Goal: Answer question/provide support

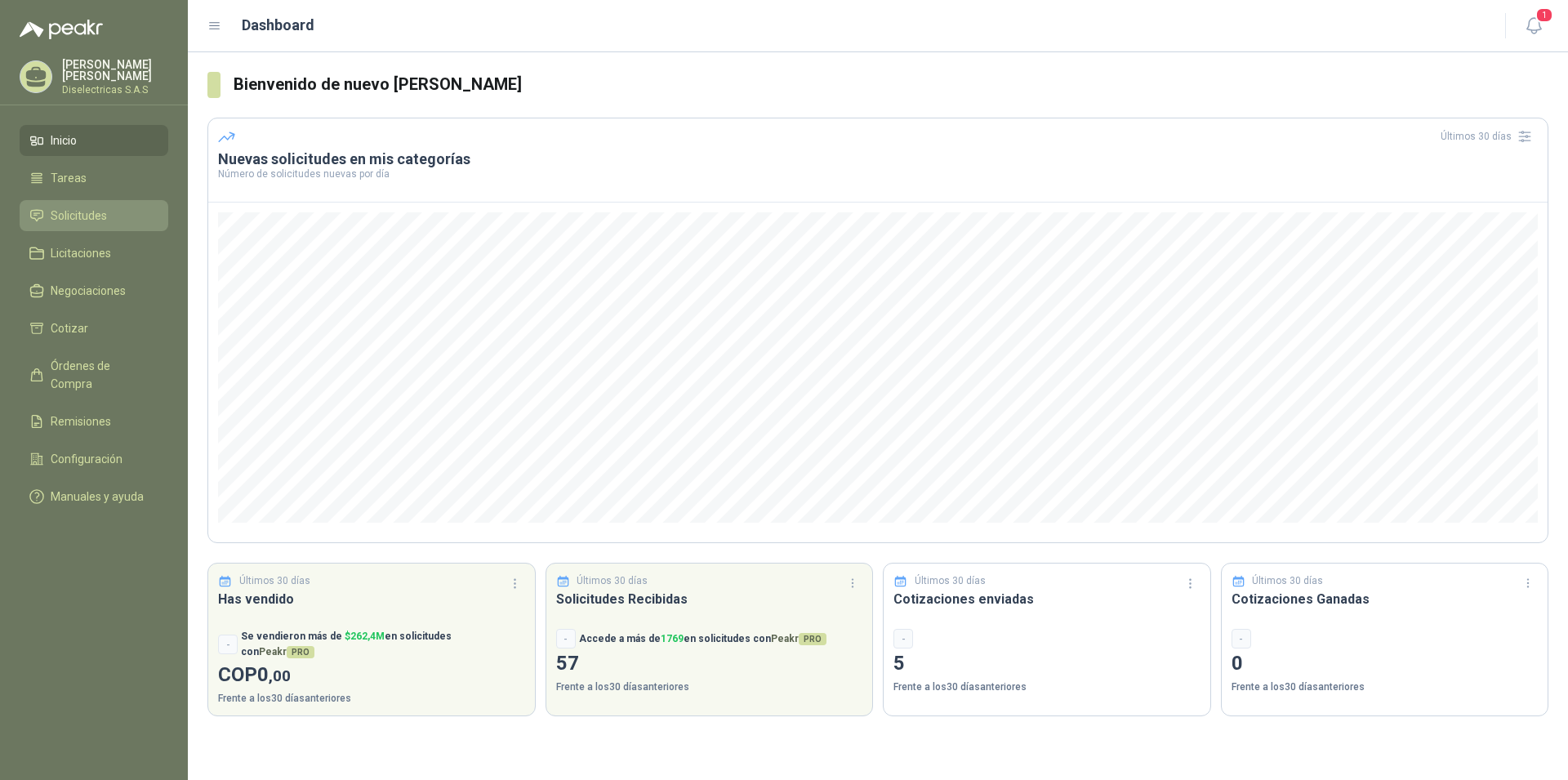
click at [55, 211] on span "Solicitudes" at bounding box center [79, 215] width 56 height 18
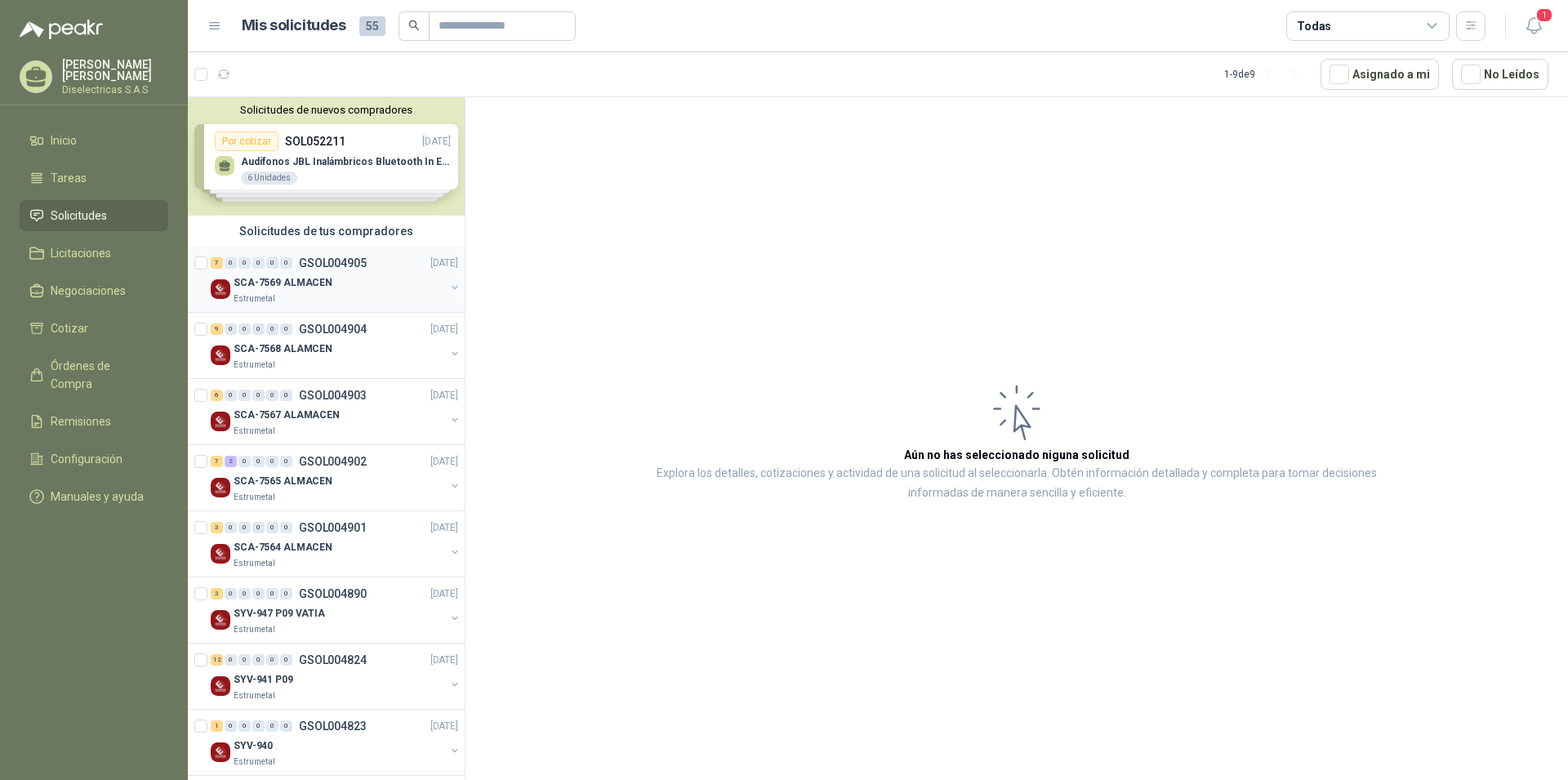
click at [321, 280] on p "SCA-7569 ALMACEN" at bounding box center [283, 283] width 99 height 15
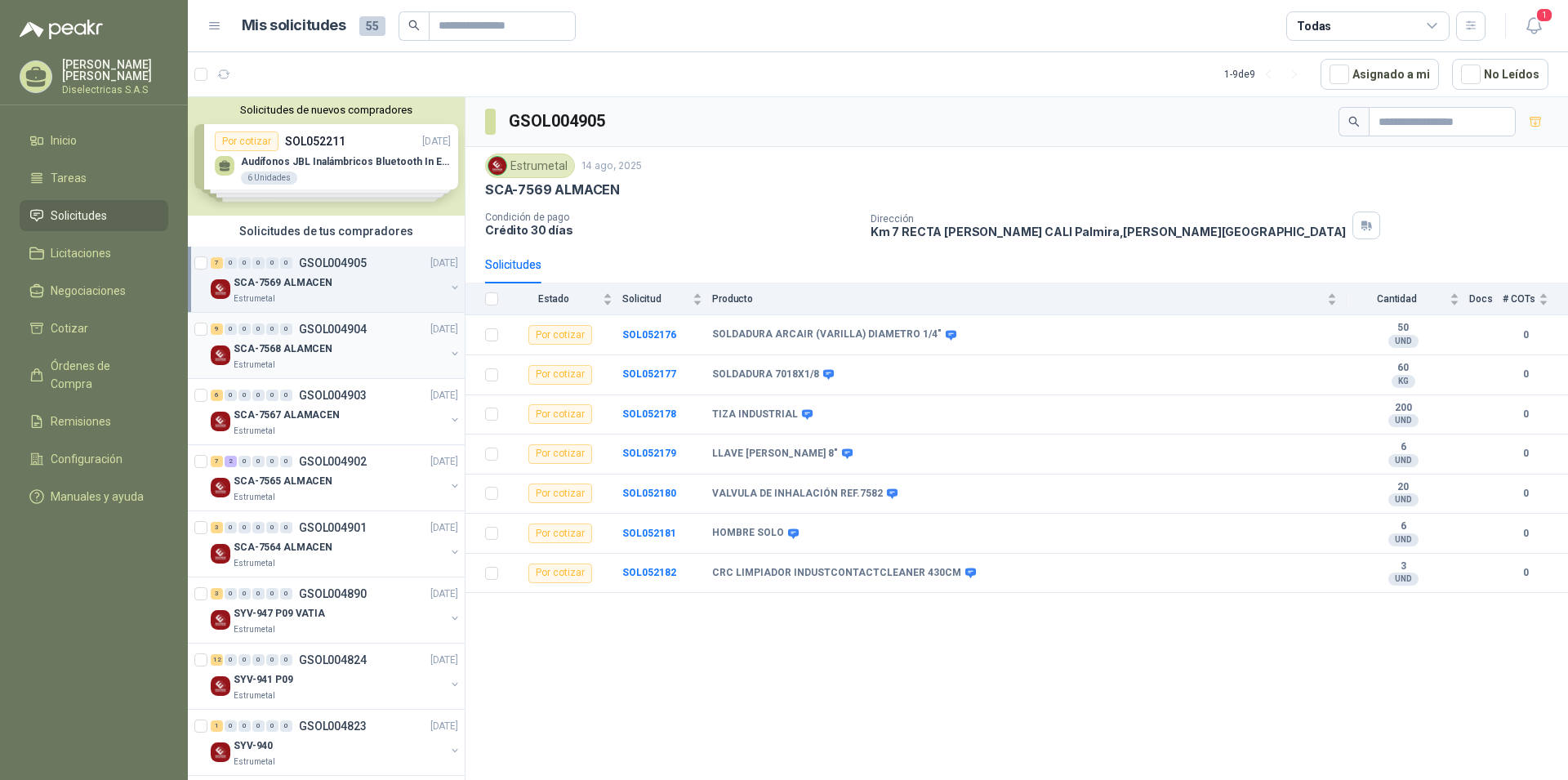
click at [318, 346] on p "SCA-7568 ALAMCEN" at bounding box center [283, 349] width 99 height 15
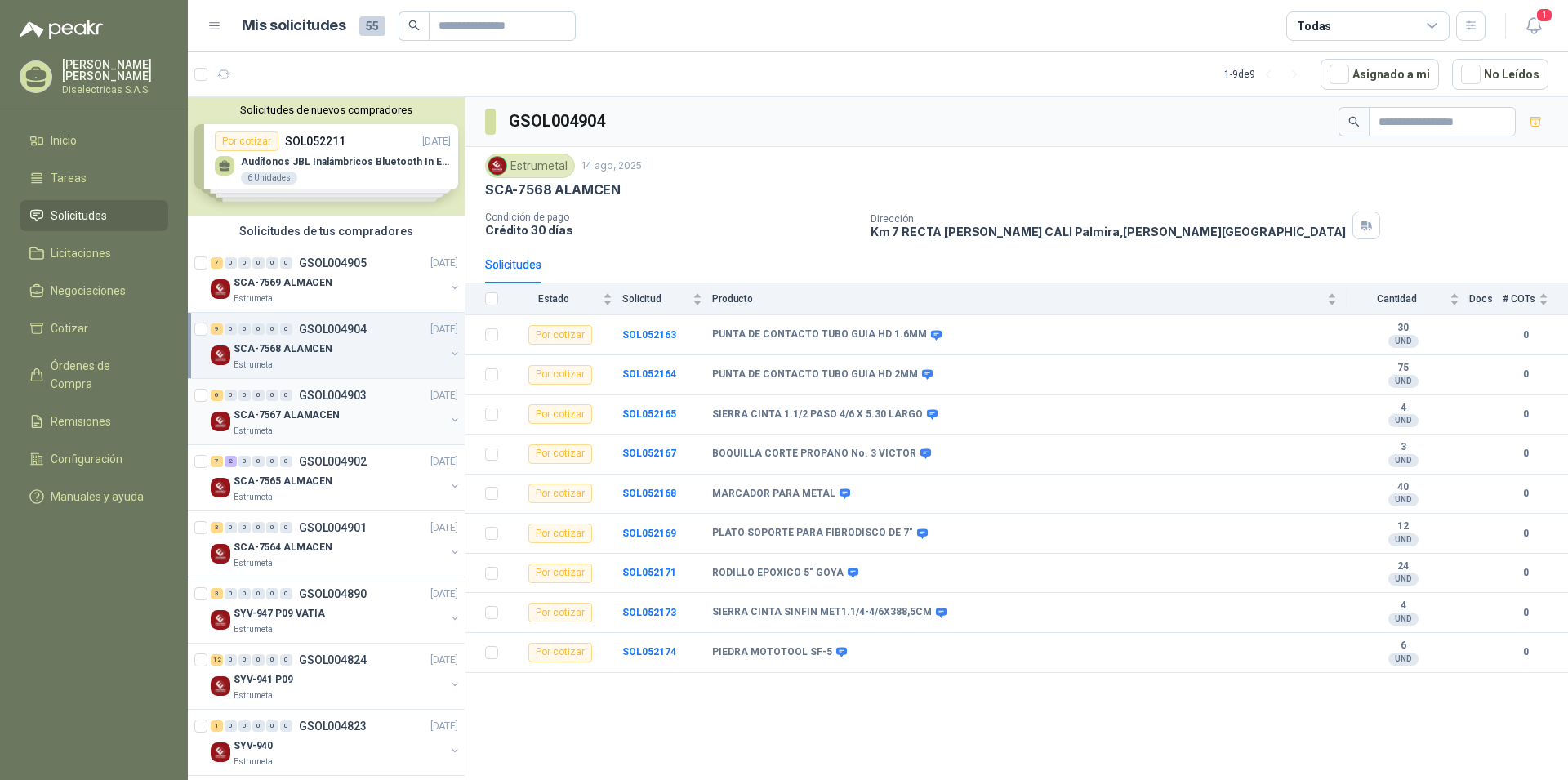
click at [317, 415] on p "SCA-7567 ALAMACEN" at bounding box center [287, 415] width 106 height 15
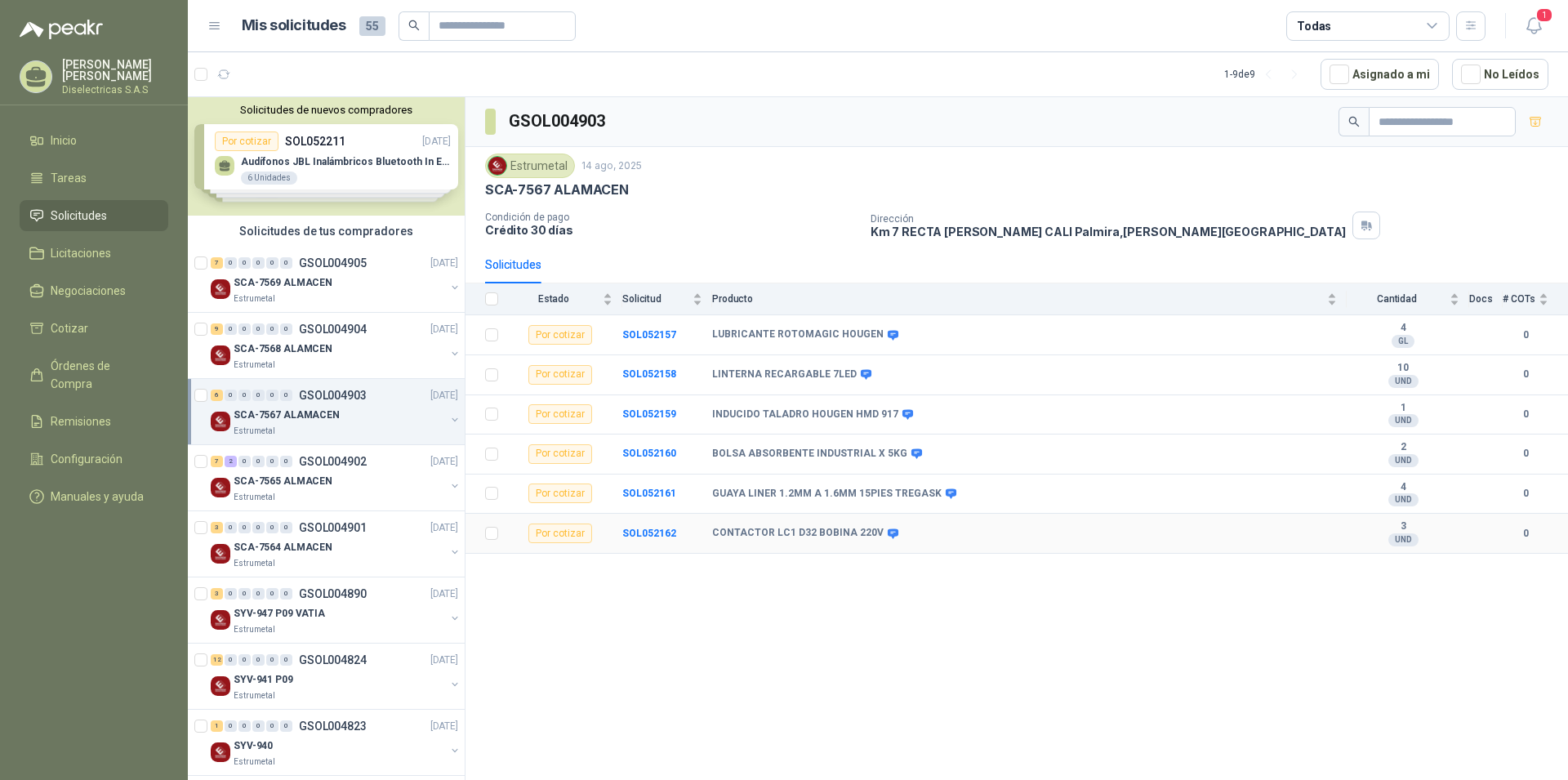
click at [564, 538] on div "Por cotizar" at bounding box center [560, 533] width 64 height 20
click at [662, 532] on b "SOL052162" at bounding box center [649, 532] width 54 height 11
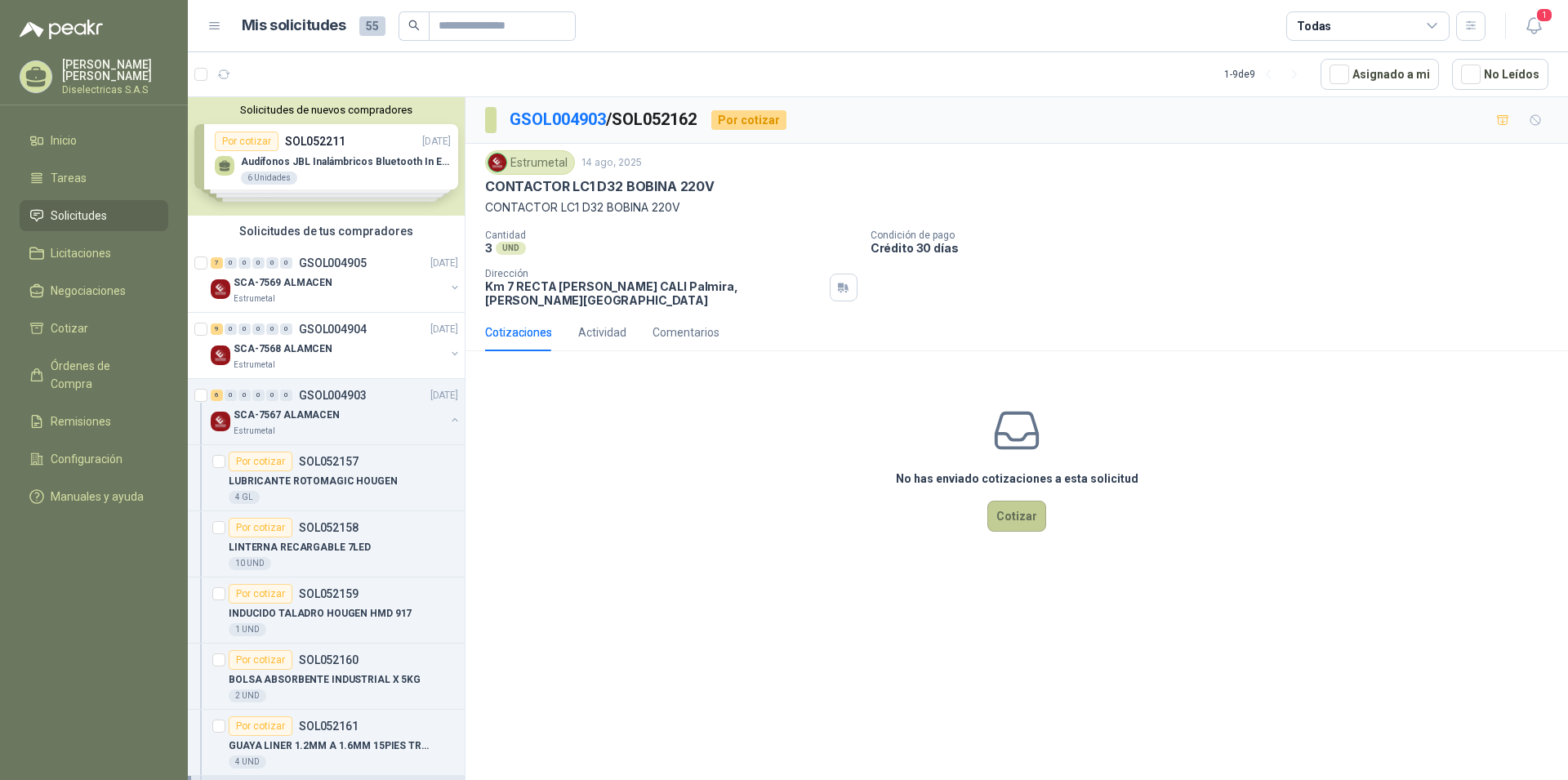
click at [1009, 509] on button "Cotizar" at bounding box center [1016, 516] width 59 height 31
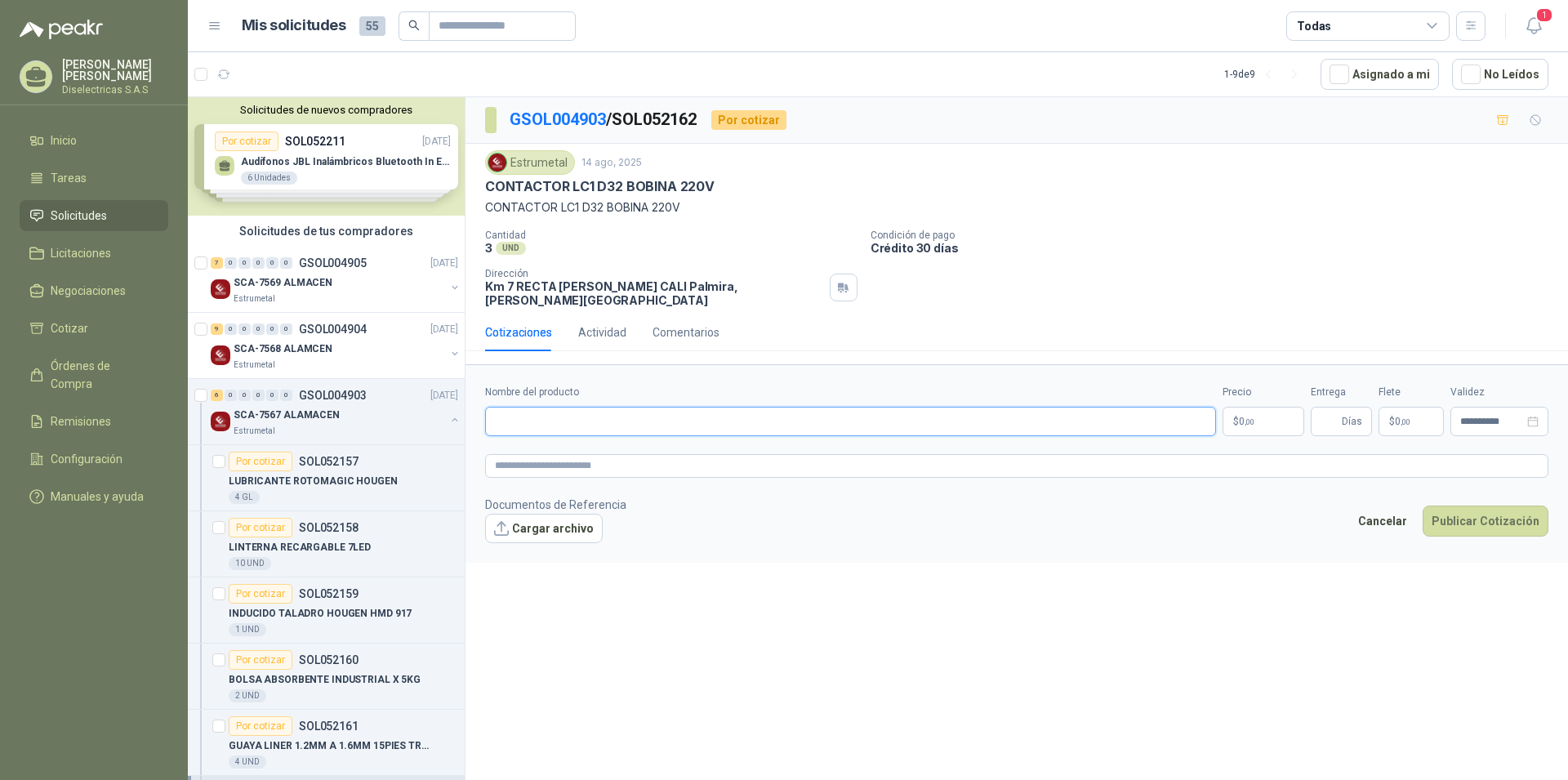
click at [625, 412] on input "Nombre del producto" at bounding box center [849, 421] width 730 height 30
click at [539, 413] on input "**********" at bounding box center [849, 421] width 730 height 30
type input "**********"
click at [1274, 407] on p "$ 0 ,00" at bounding box center [1263, 421] width 82 height 30
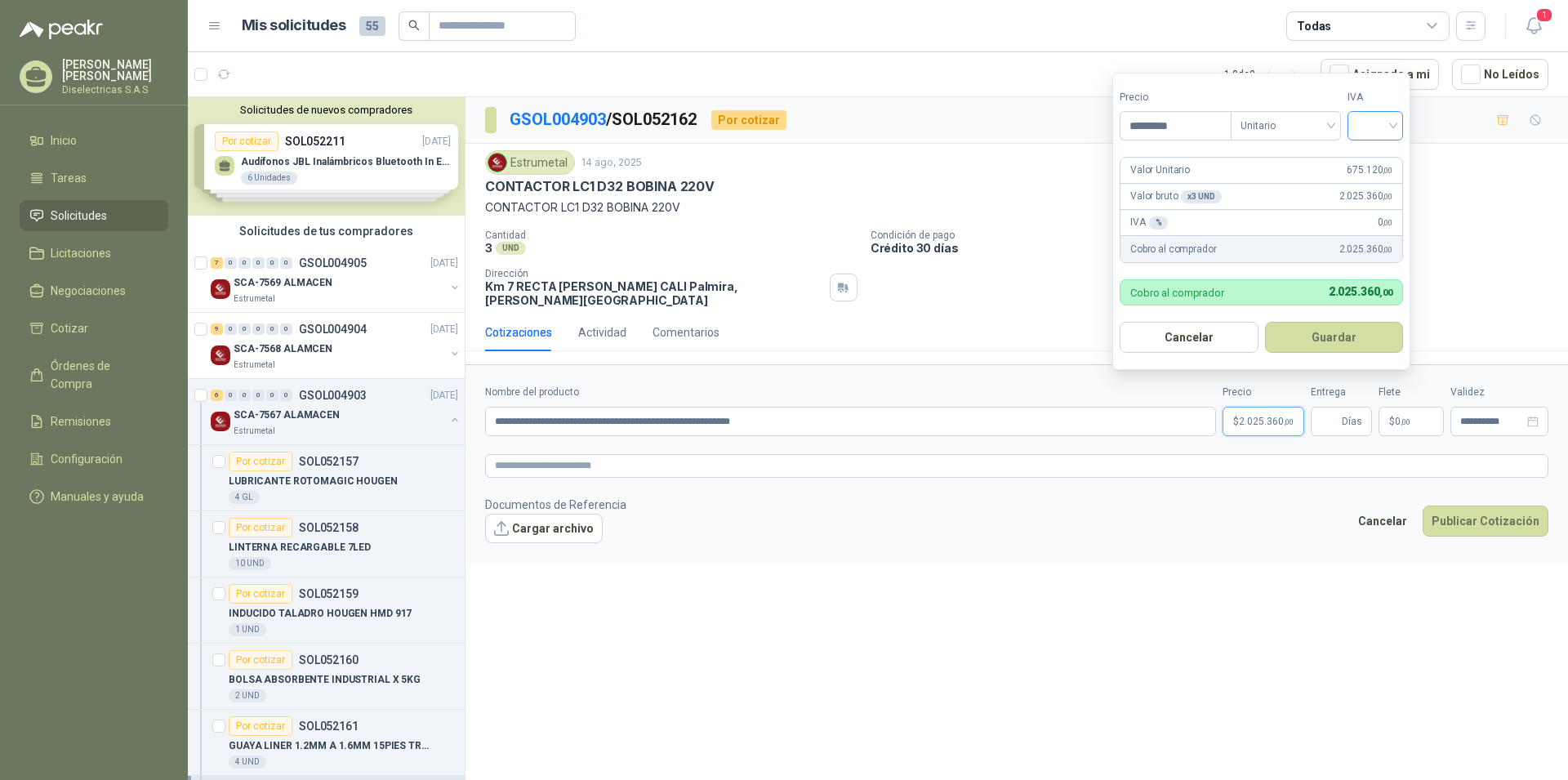
type input "*********"
click at [1393, 120] on input "search" at bounding box center [1375, 124] width 36 height 25
click at [1378, 155] on div "19%" at bounding box center [1379, 159] width 31 height 18
click at [1332, 127] on span "Unitario" at bounding box center [1288, 125] width 91 height 25
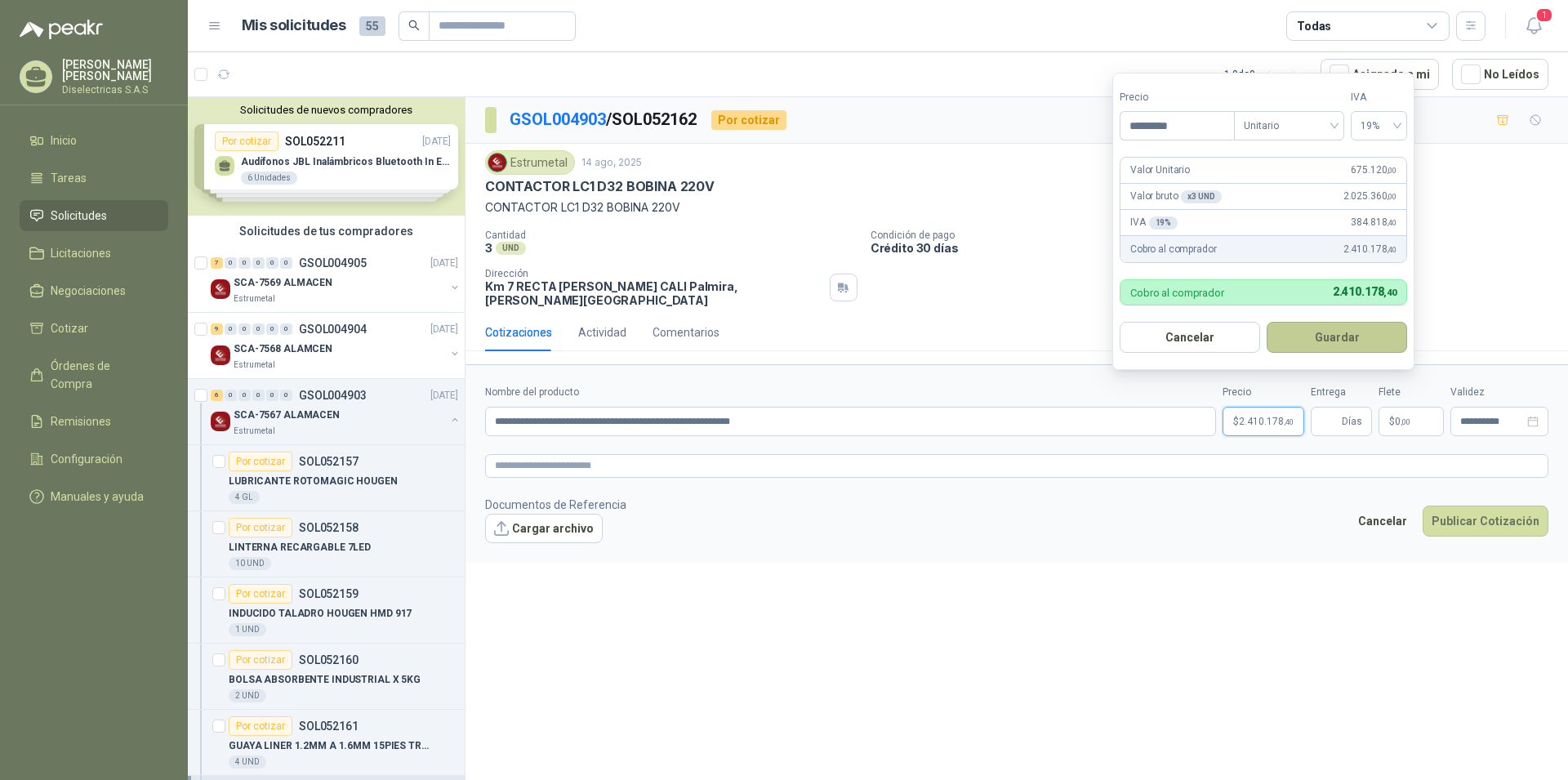
click at [1366, 331] on button "Guardar" at bounding box center [1336, 337] width 140 height 31
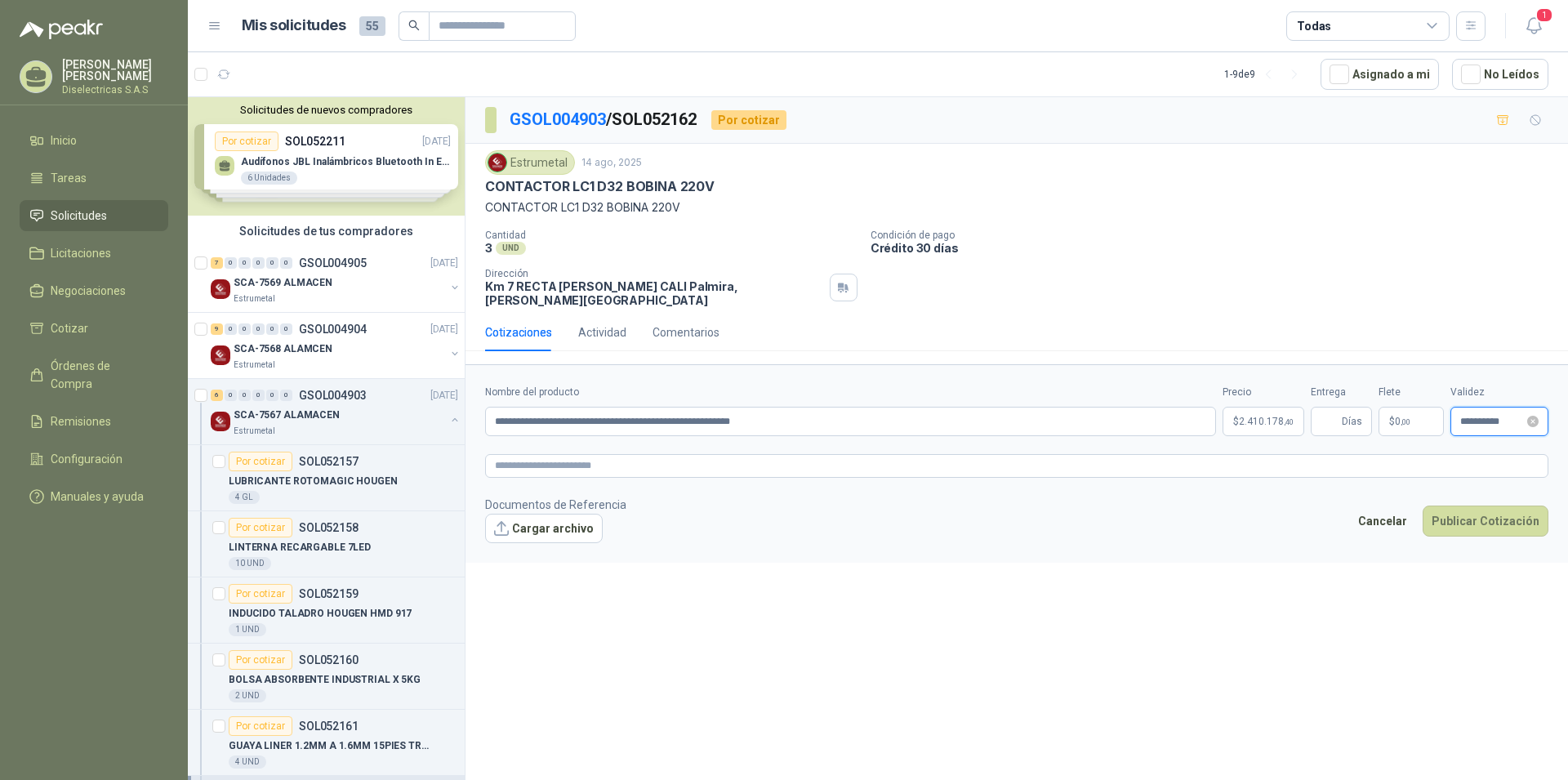
click at [1503, 417] on input "**********" at bounding box center [1491, 422] width 64 height 10
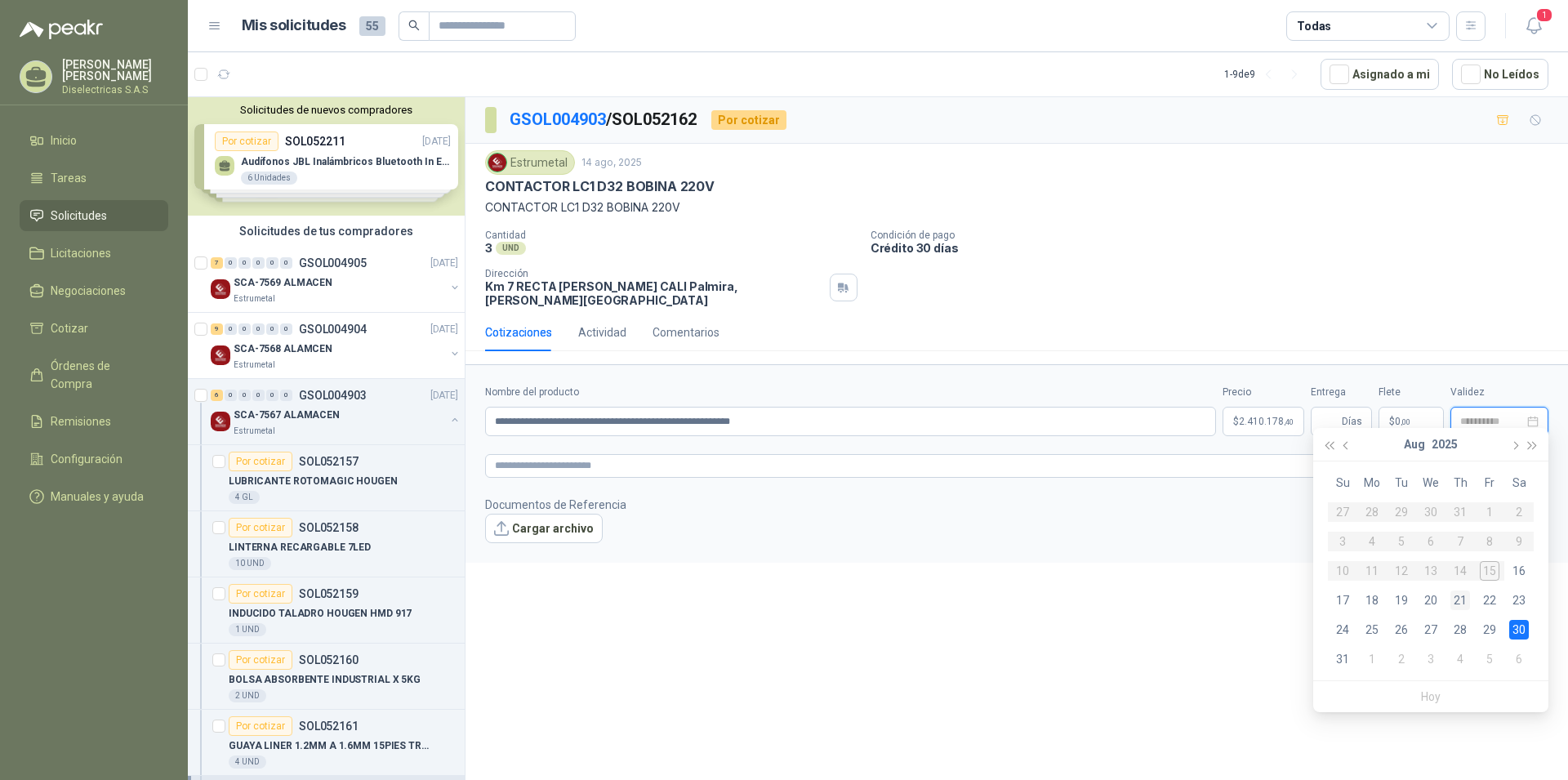
type input "**********"
click at [1458, 600] on div "21" at bounding box center [1459, 600] width 20 height 20
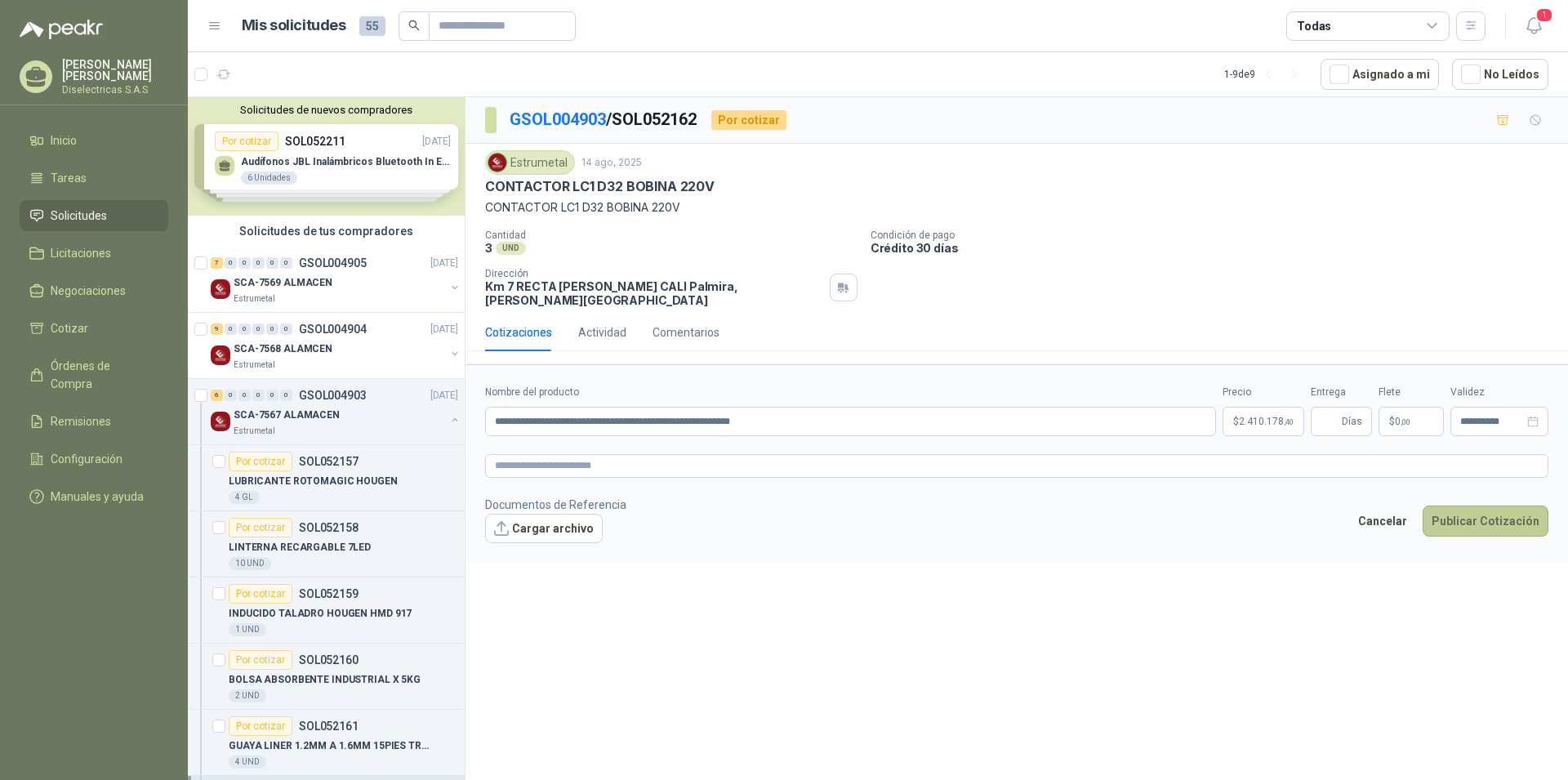
click at [1497, 505] on button "Publicar Cotización" at bounding box center [1486, 521] width 126 height 31
type input "*"
click at [1512, 510] on button "Publicar Cotización" at bounding box center [1486, 521] width 126 height 31
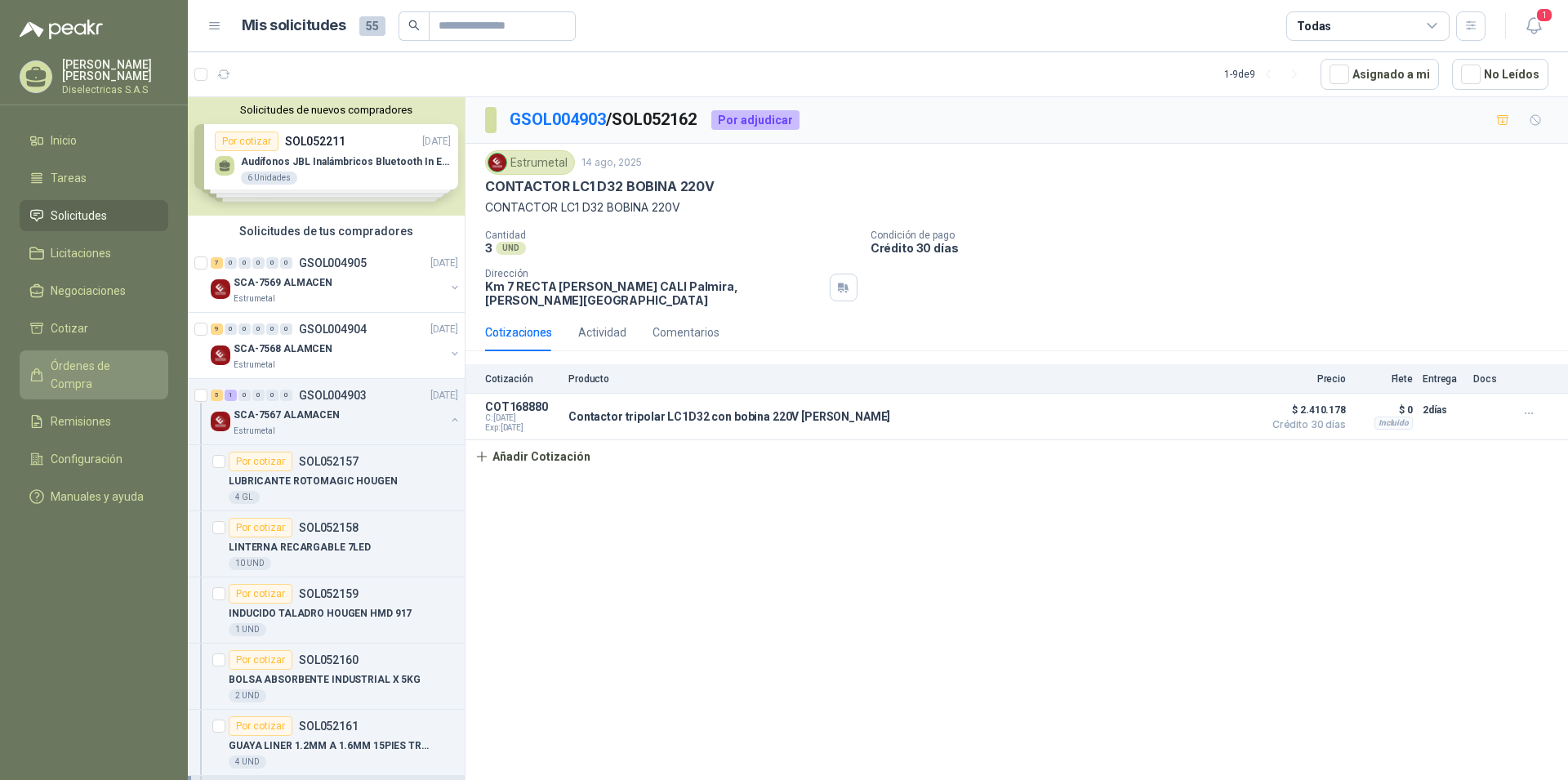
click at [103, 359] on span "Órdenes de Compra" at bounding box center [102, 375] width 102 height 36
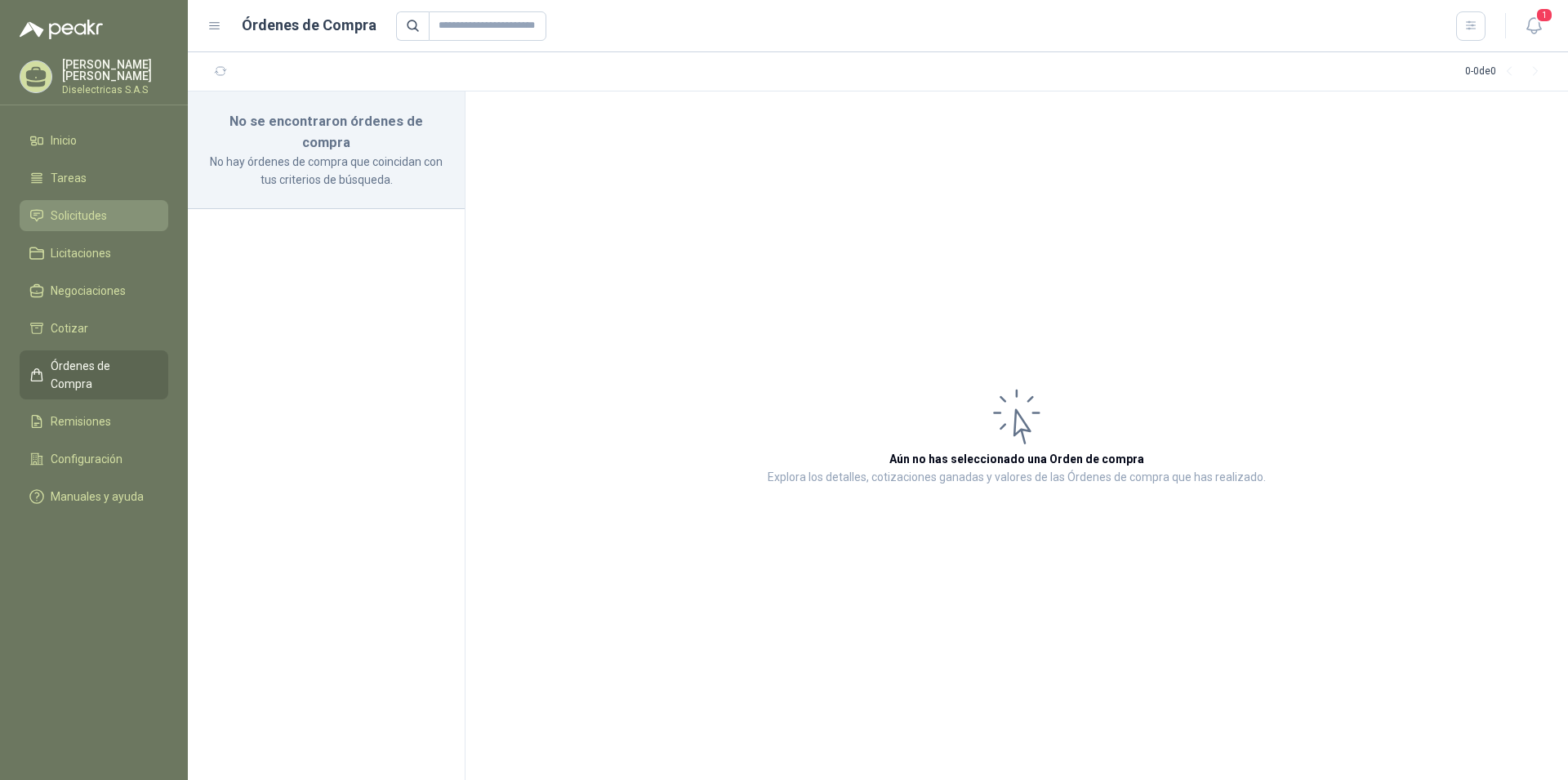
click at [78, 216] on span "Solicitudes" at bounding box center [79, 215] width 56 height 18
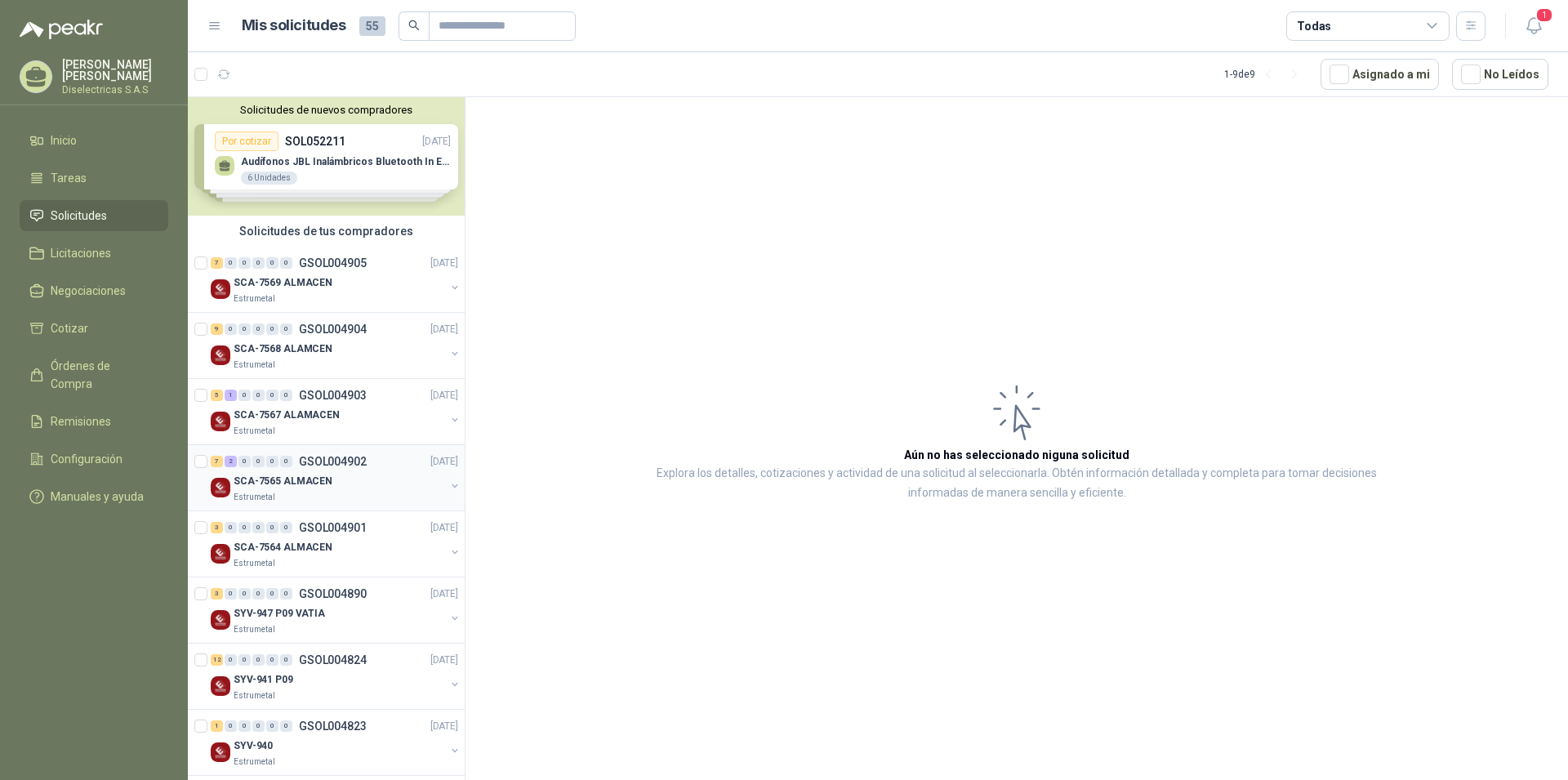
scroll to position [79, 0]
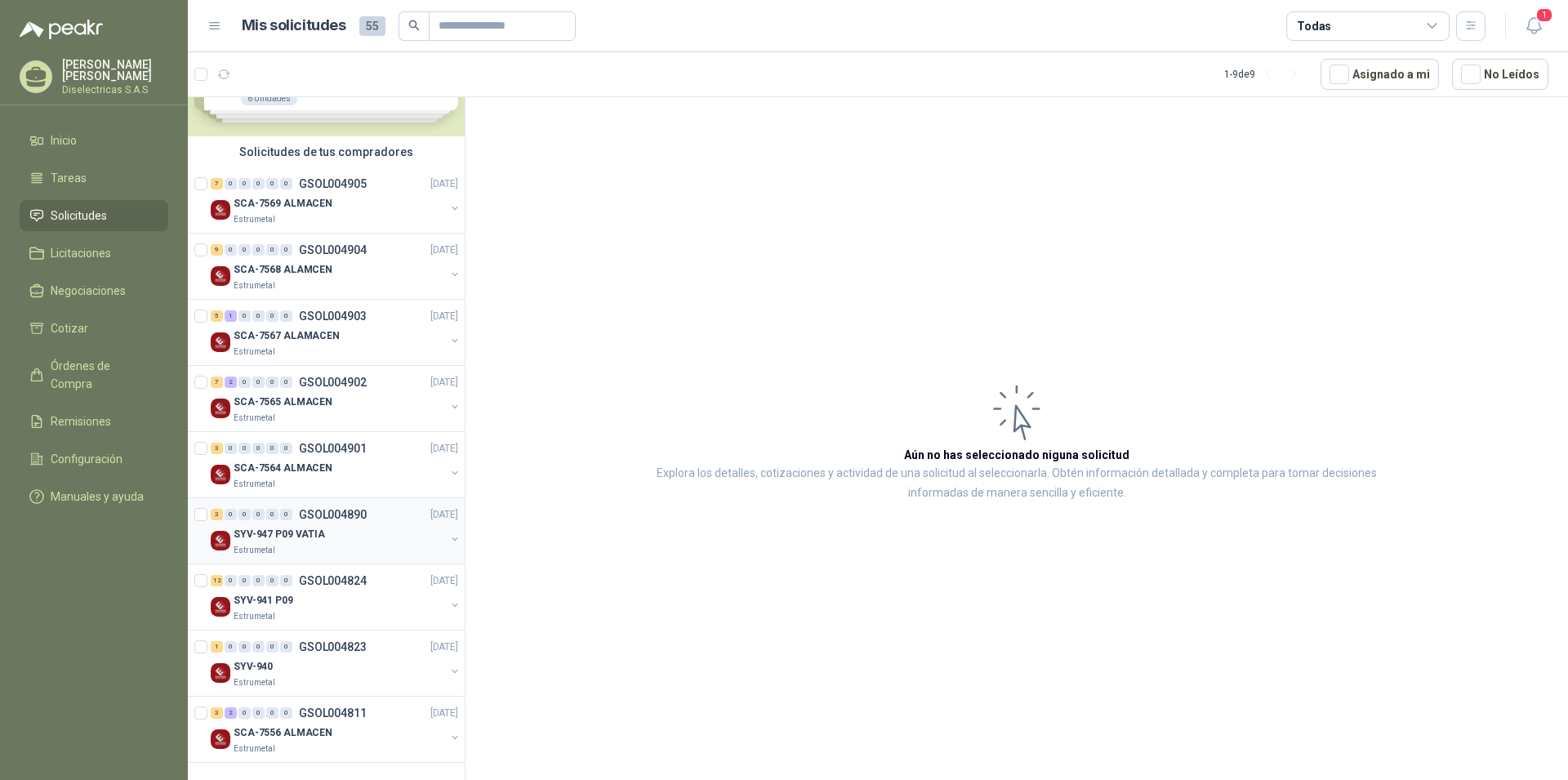
click at [294, 538] on p "SYV-947 P09 VATIA" at bounding box center [280, 534] width 92 height 15
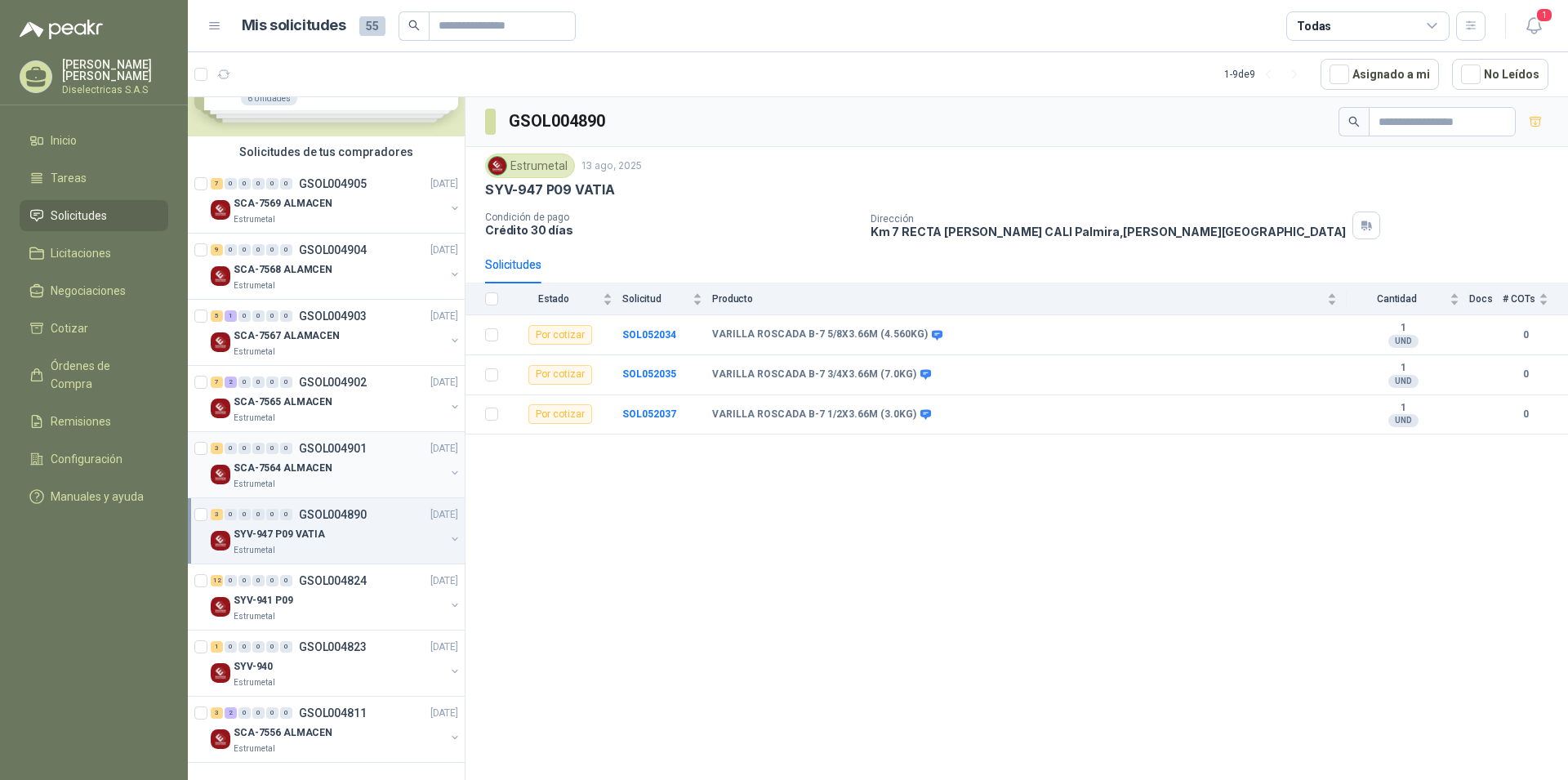
click at [285, 466] on p "SCA-7564 ALMACEN" at bounding box center [283, 469] width 99 height 15
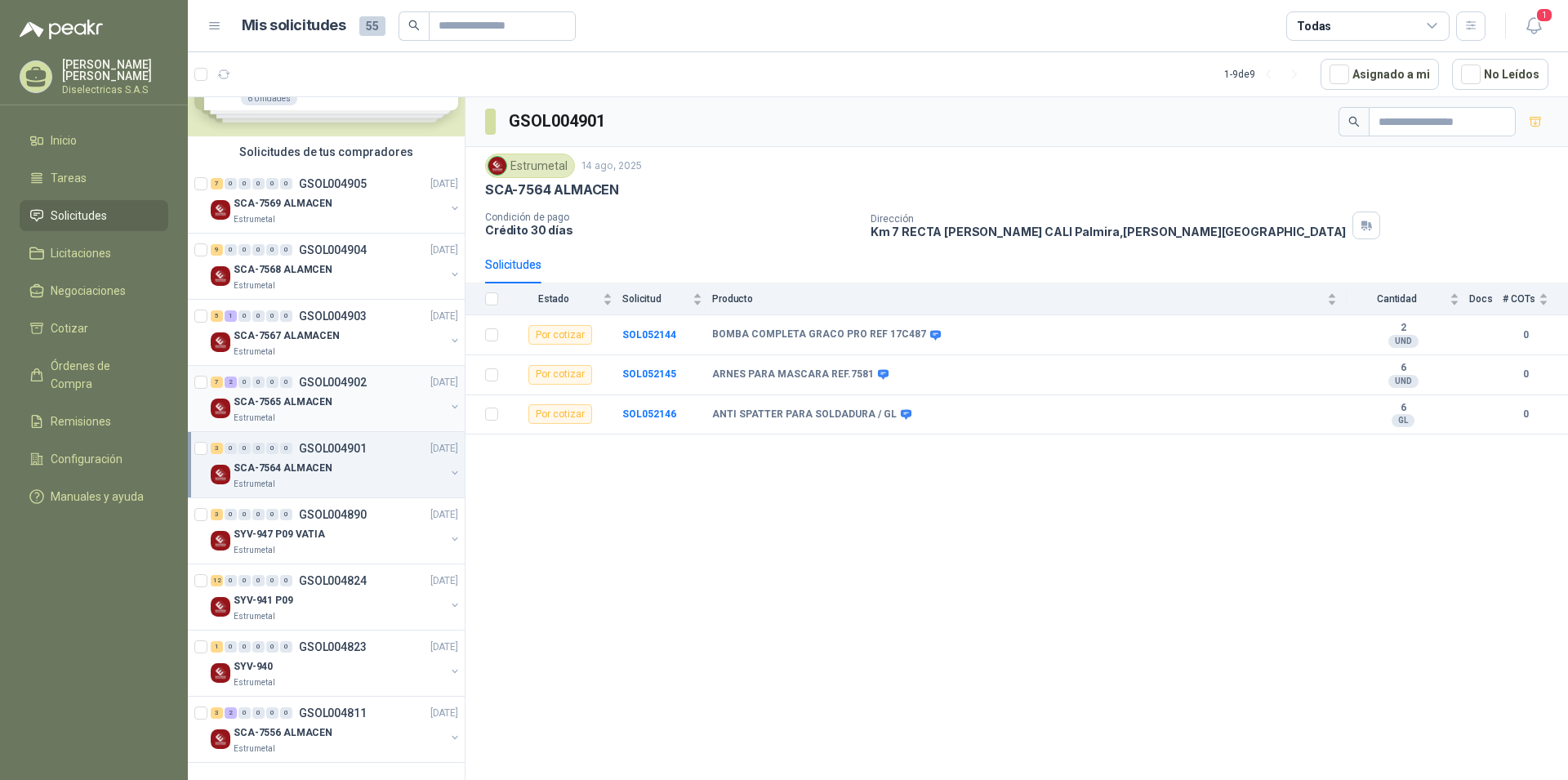
click at [298, 396] on p "SCA-7565 ALMACEN" at bounding box center [283, 402] width 99 height 15
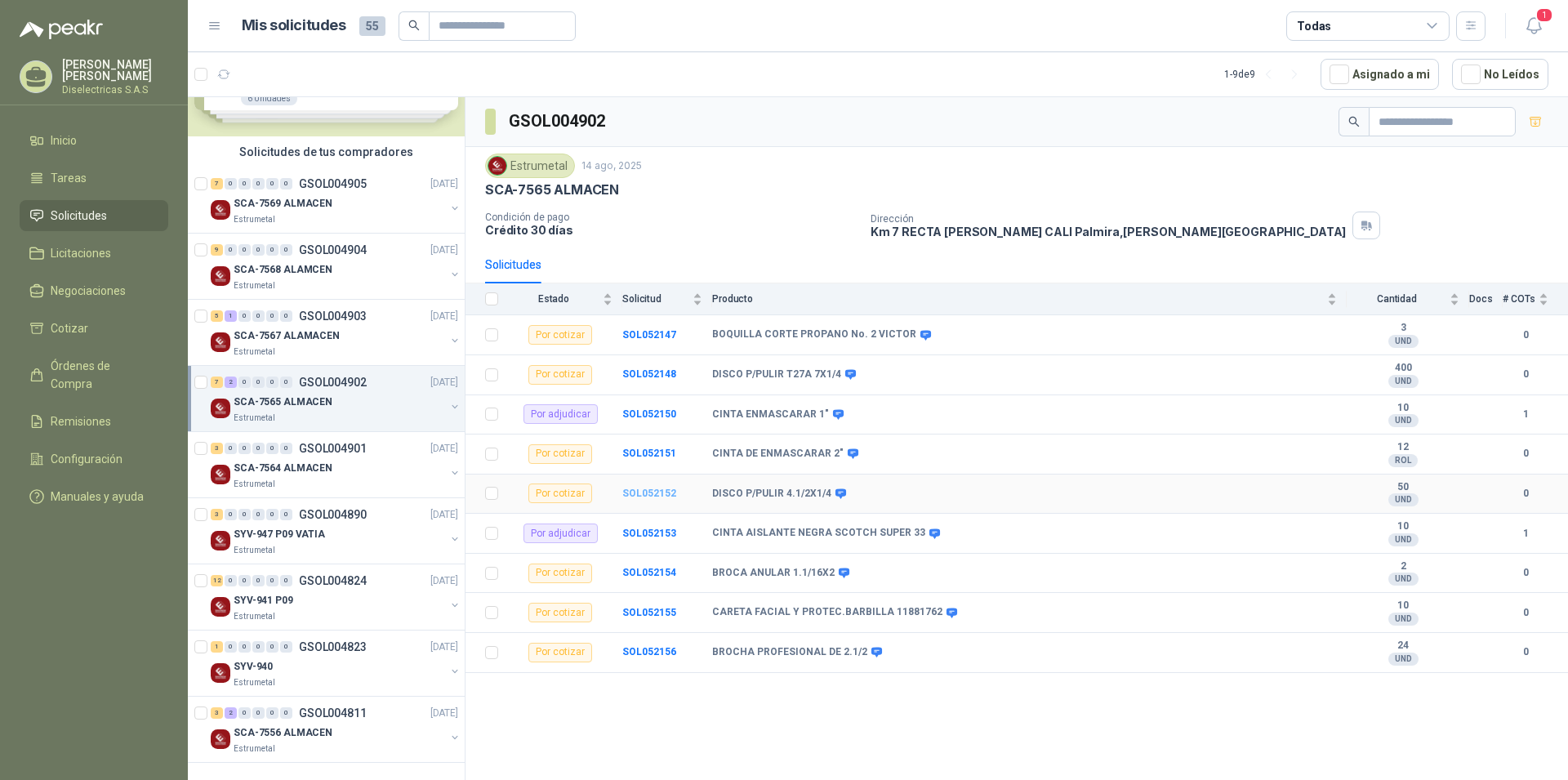
click at [650, 490] on b "SOL052152" at bounding box center [649, 492] width 54 height 11
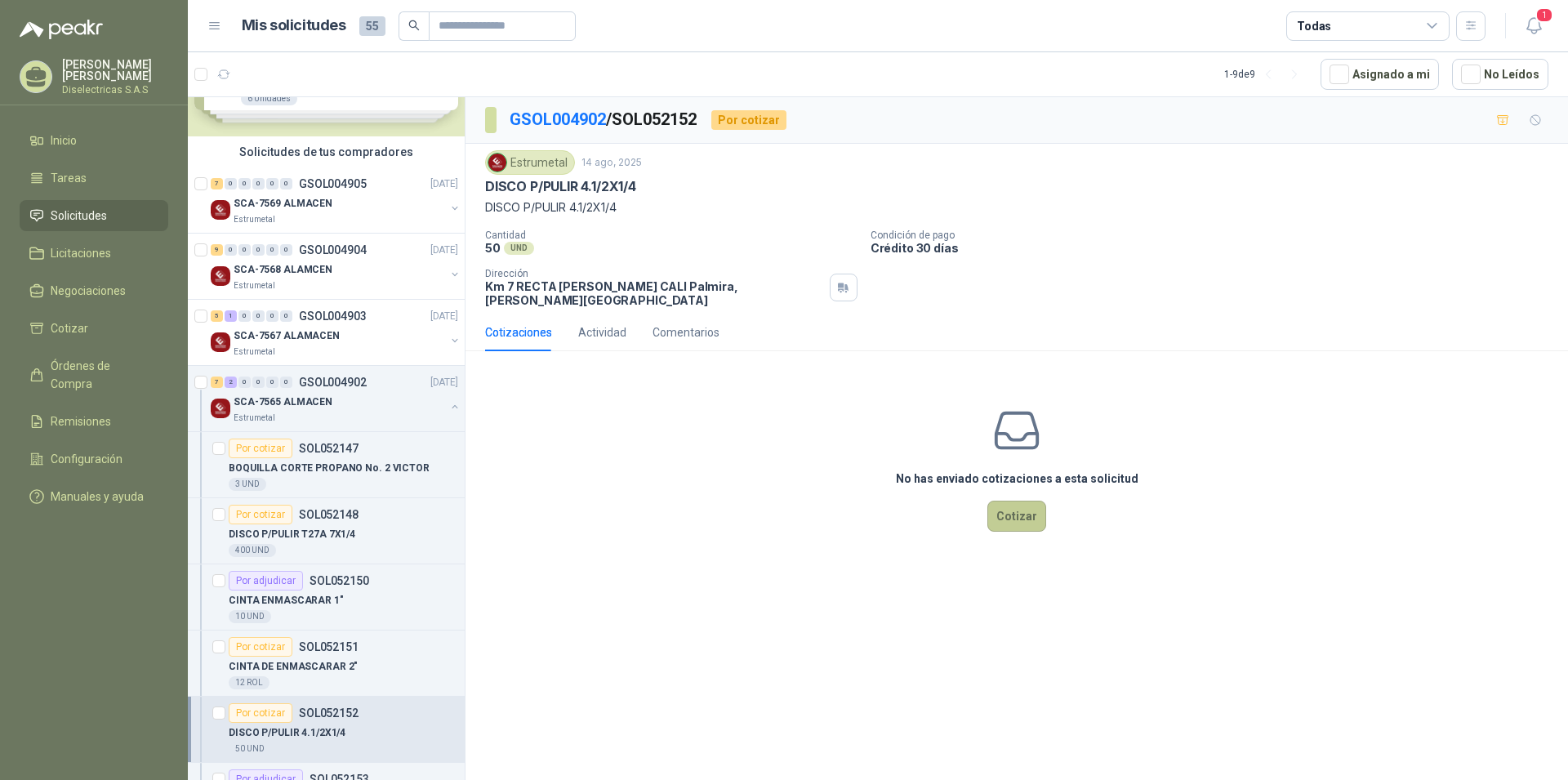
click at [1023, 501] on button "Cotizar" at bounding box center [1016, 516] width 59 height 31
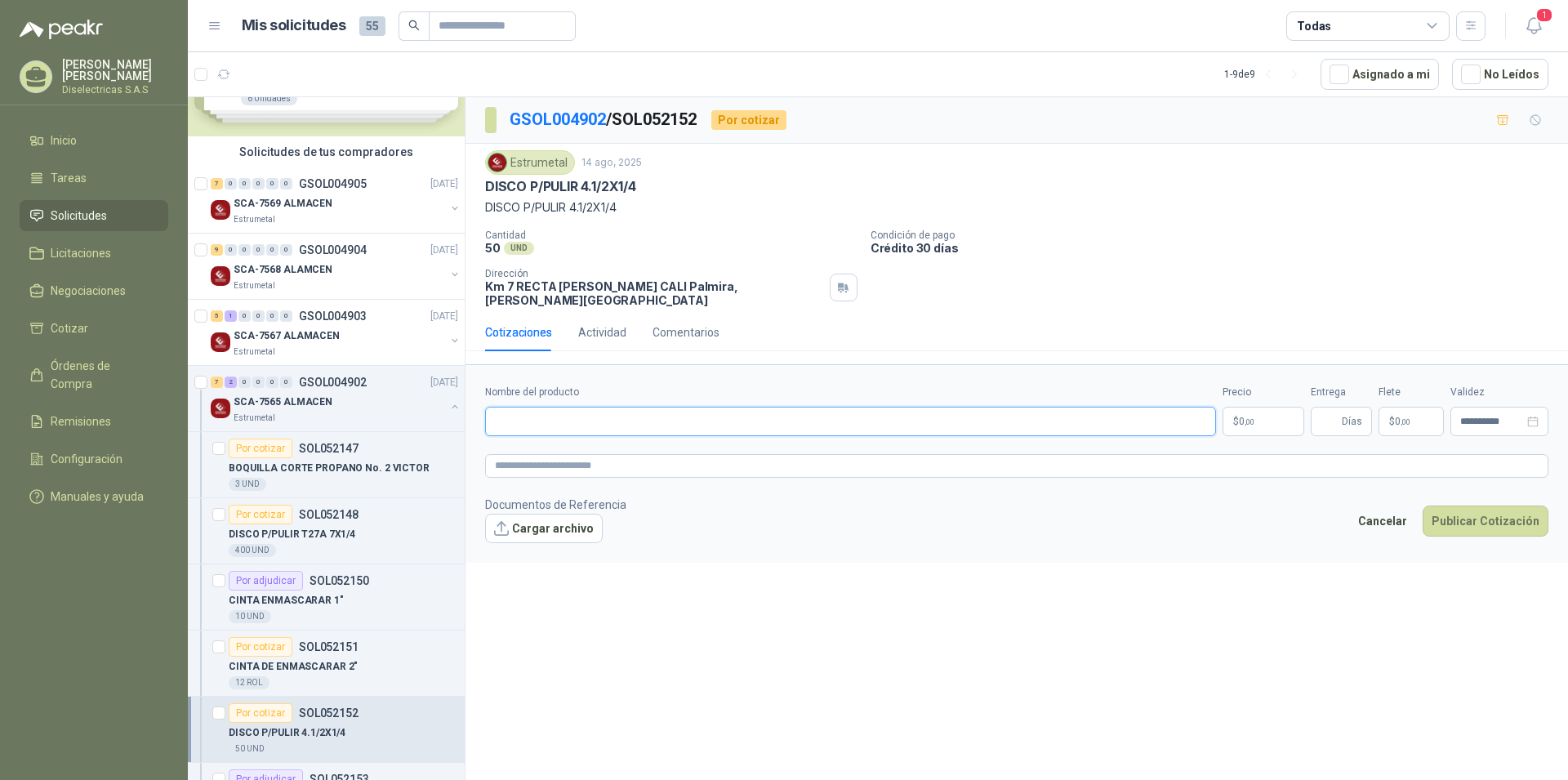
click at [575, 418] on input "Nombre del producto" at bounding box center [849, 421] width 730 height 30
click at [562, 407] on input "**********" at bounding box center [849, 421] width 730 height 30
type input "**********"
click at [1265, 407] on p "$ 0 ,00" at bounding box center [1263, 421] width 82 height 30
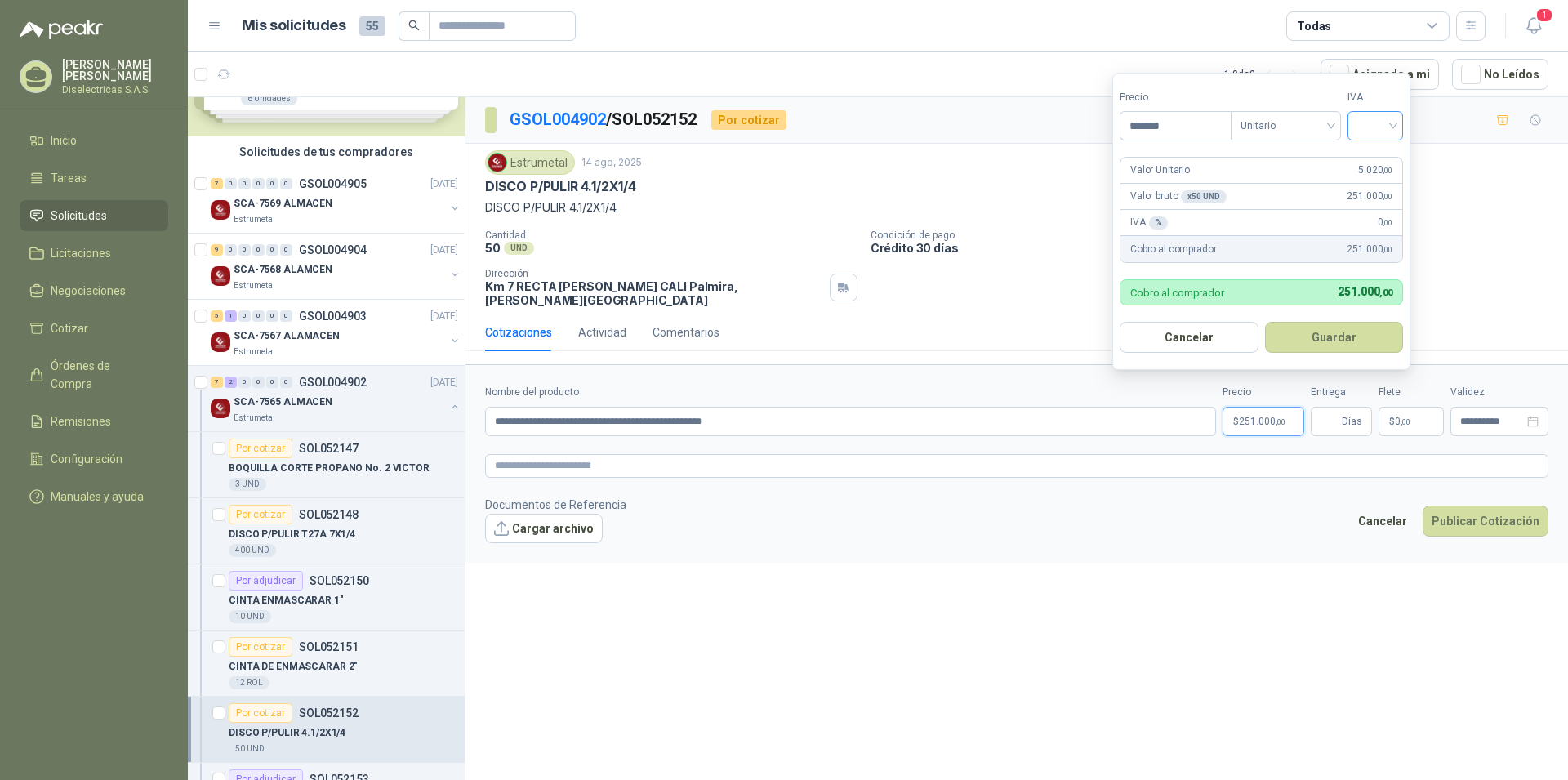
type input "*******"
click at [1393, 113] on input "search" at bounding box center [1375, 124] width 36 height 25
click at [1376, 151] on div "19%" at bounding box center [1379, 159] width 31 height 18
click at [1349, 333] on button "Guardar" at bounding box center [1336, 337] width 140 height 31
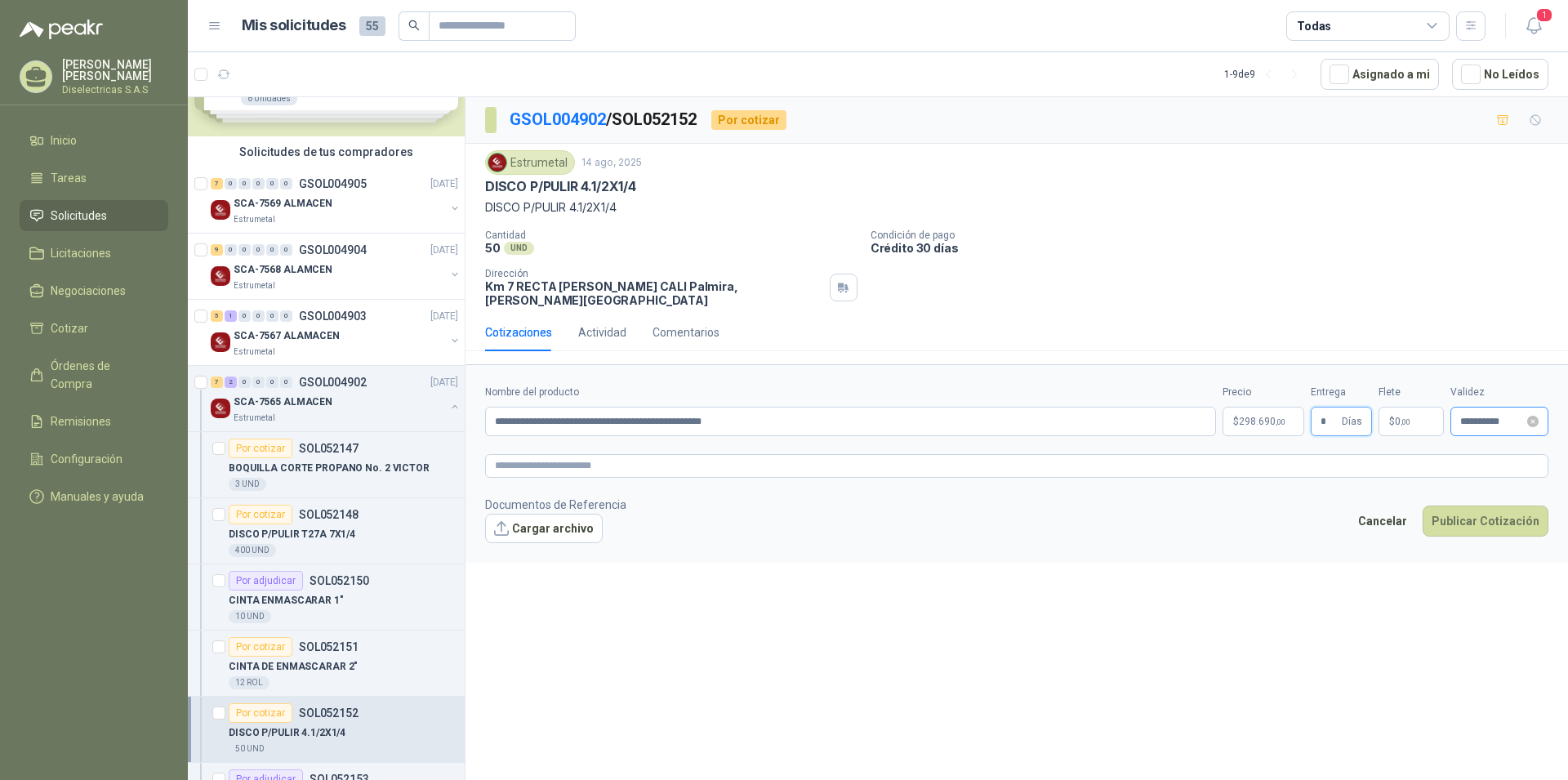
type input "*"
click at [1512, 417] on input "**********" at bounding box center [1491, 422] width 64 height 10
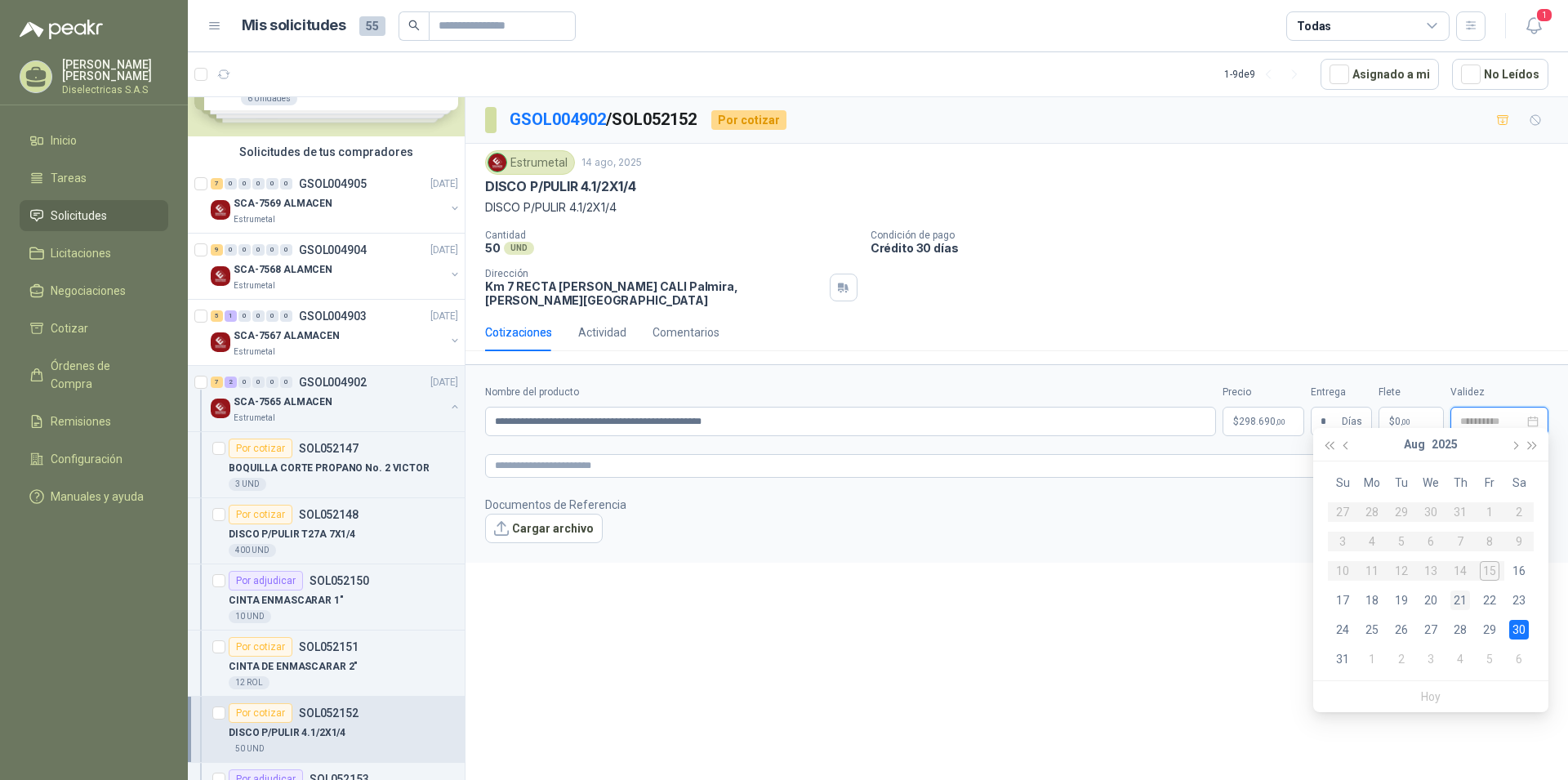
type input "**********"
click at [1457, 601] on div "21" at bounding box center [1459, 600] width 20 height 20
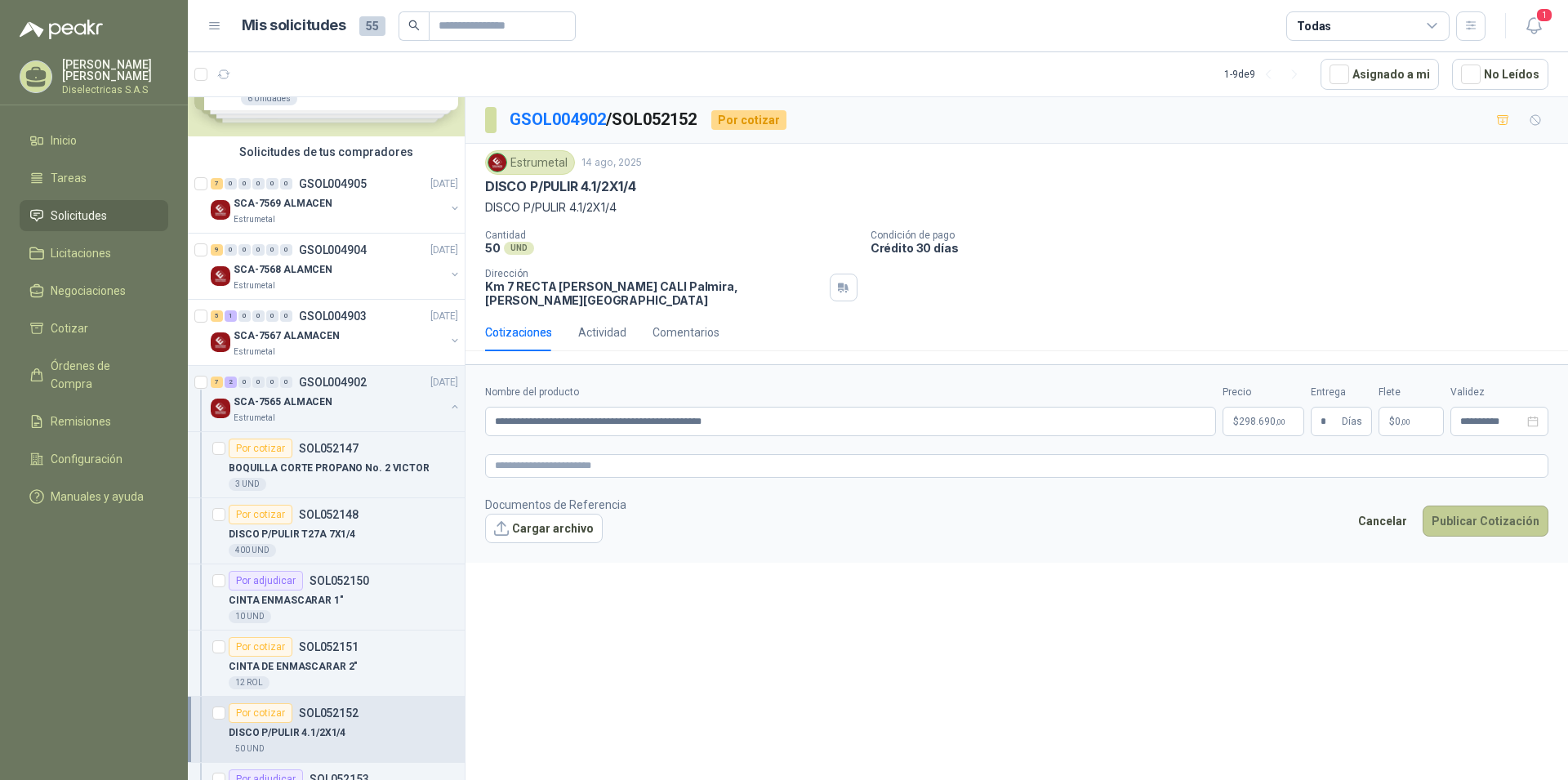
click at [1481, 505] on button "Publicar Cotización" at bounding box center [1486, 521] width 126 height 31
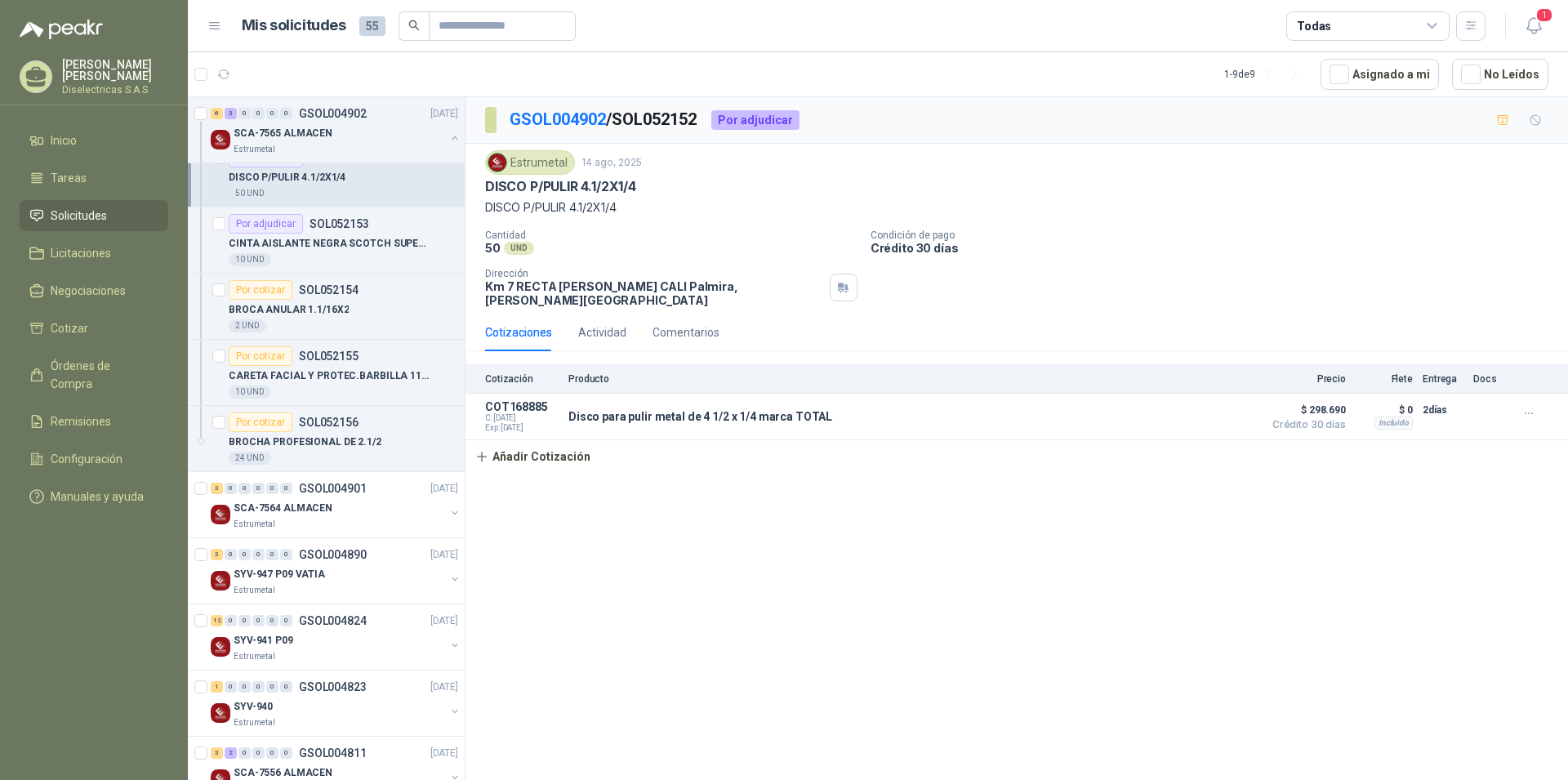
scroll to position [675, 0]
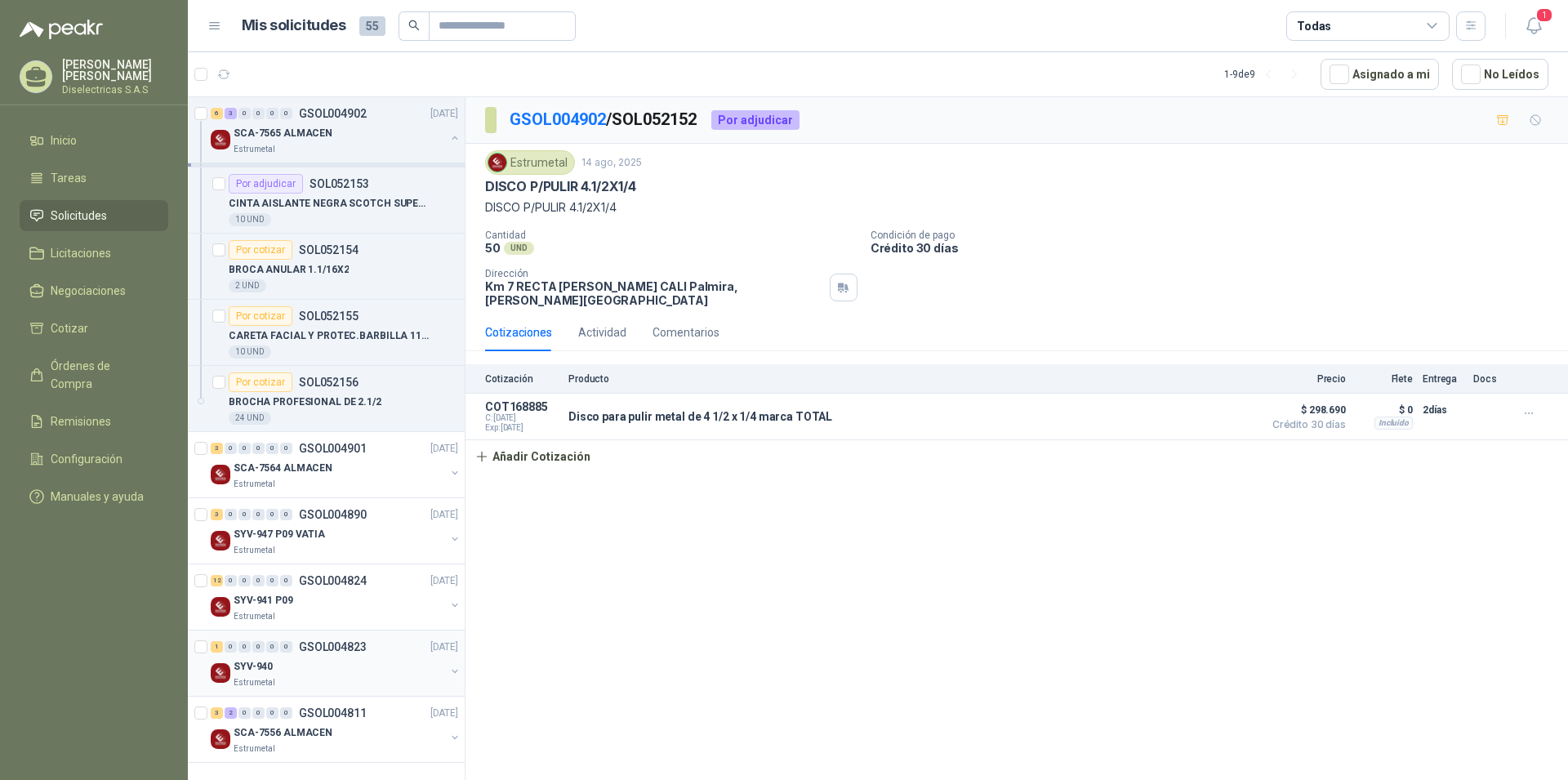
click at [265, 666] on p "SYV-940" at bounding box center [253, 667] width 39 height 15
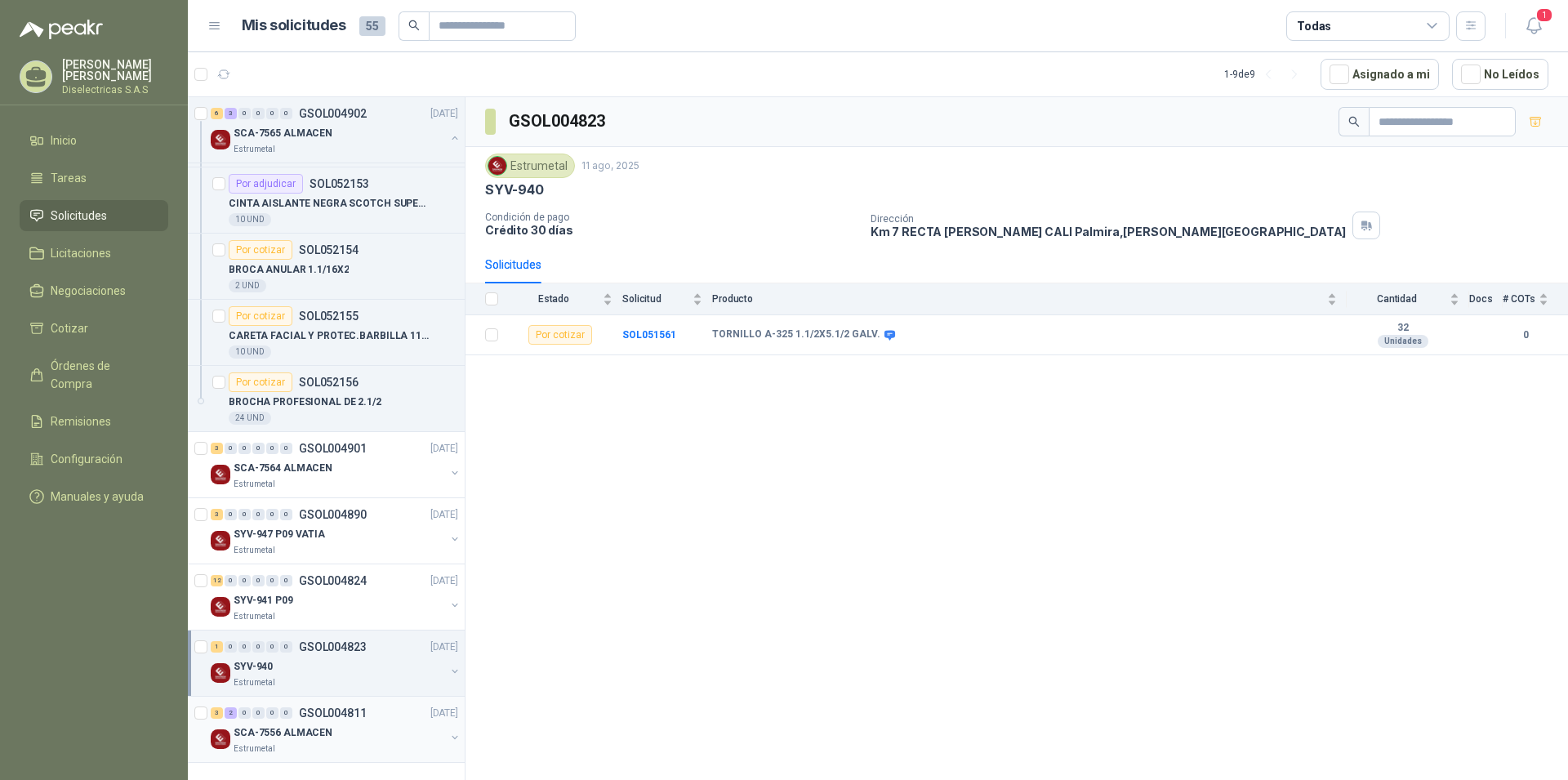
click at [344, 735] on div "SCA-7556 ALMACEN" at bounding box center [339, 732] width 212 height 20
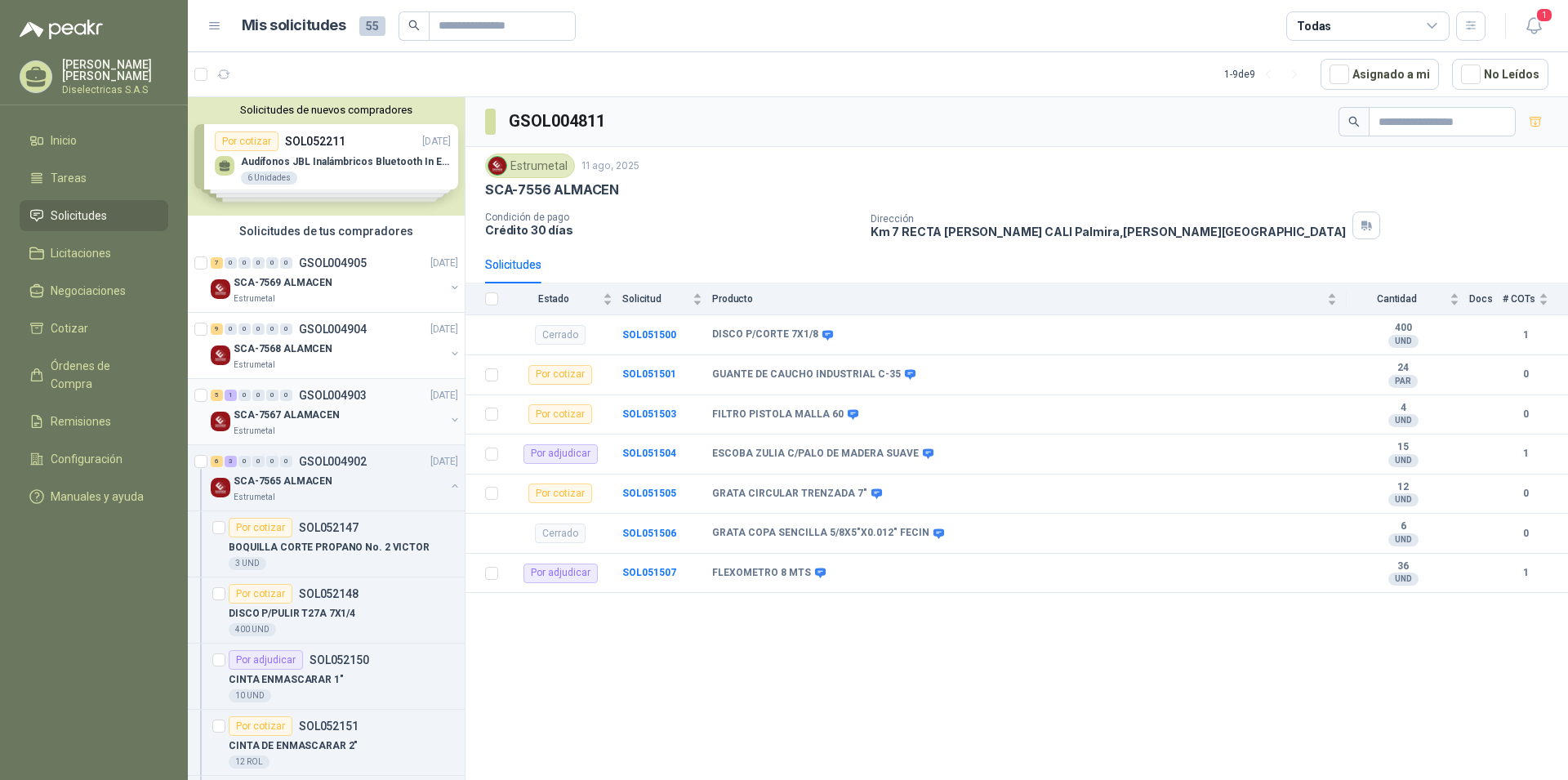
click at [304, 412] on p "SCA-7567 ALAMACEN" at bounding box center [287, 415] width 106 height 15
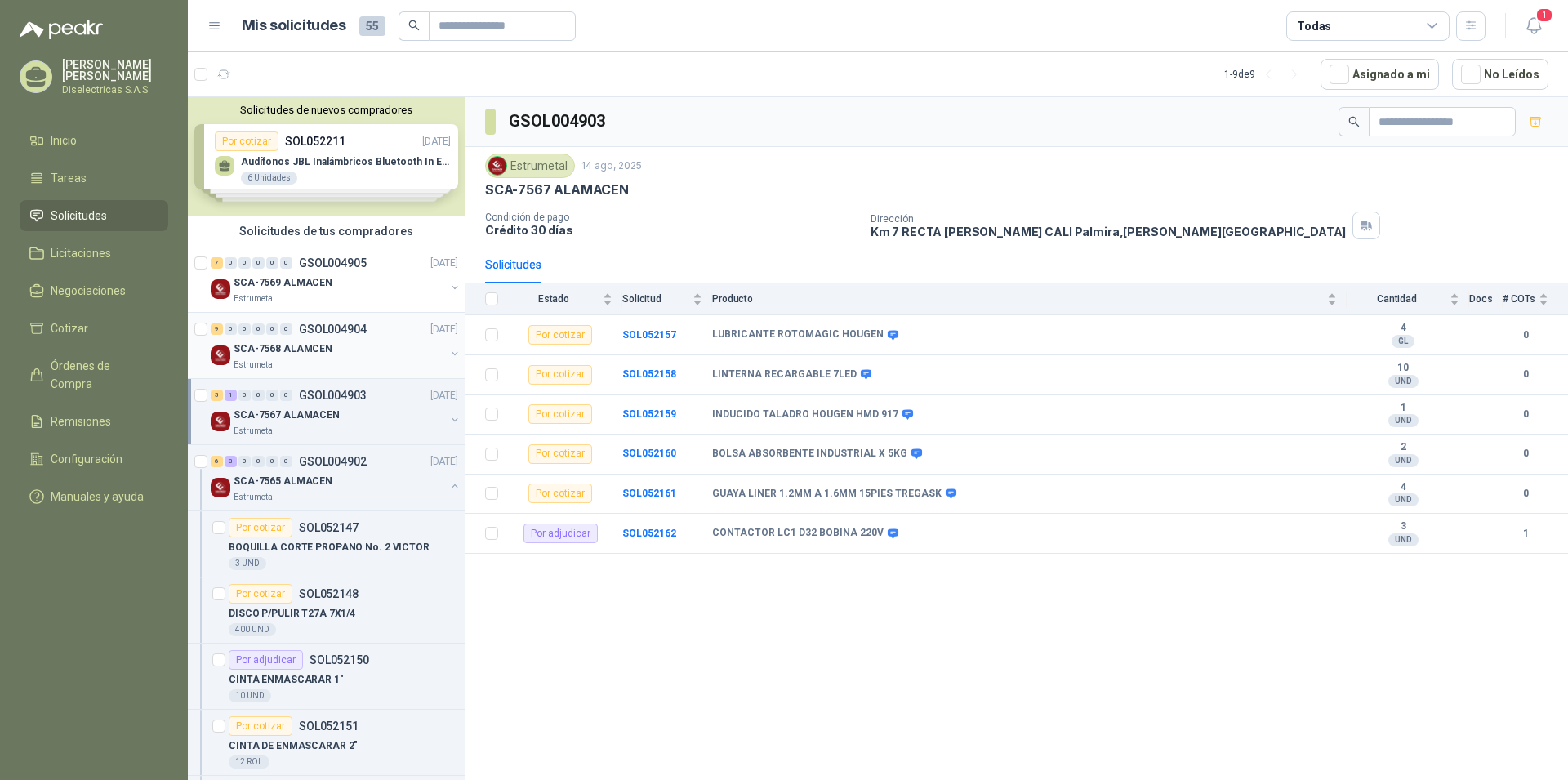
click at [297, 344] on p "SCA-7568 ALAMCEN" at bounding box center [283, 349] width 99 height 15
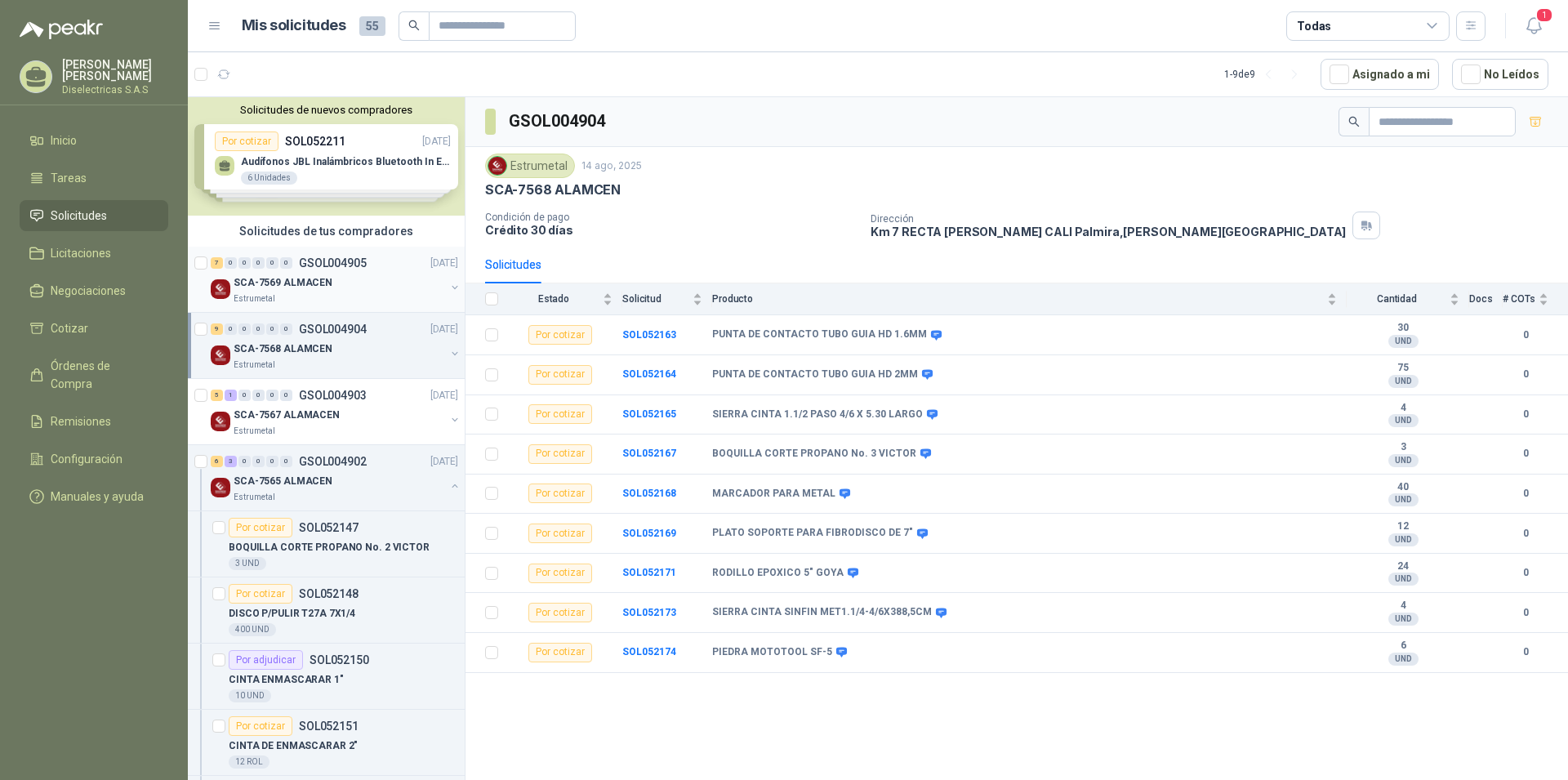
click at [306, 282] on p "SCA-7569 ALMACEN" at bounding box center [283, 283] width 99 height 15
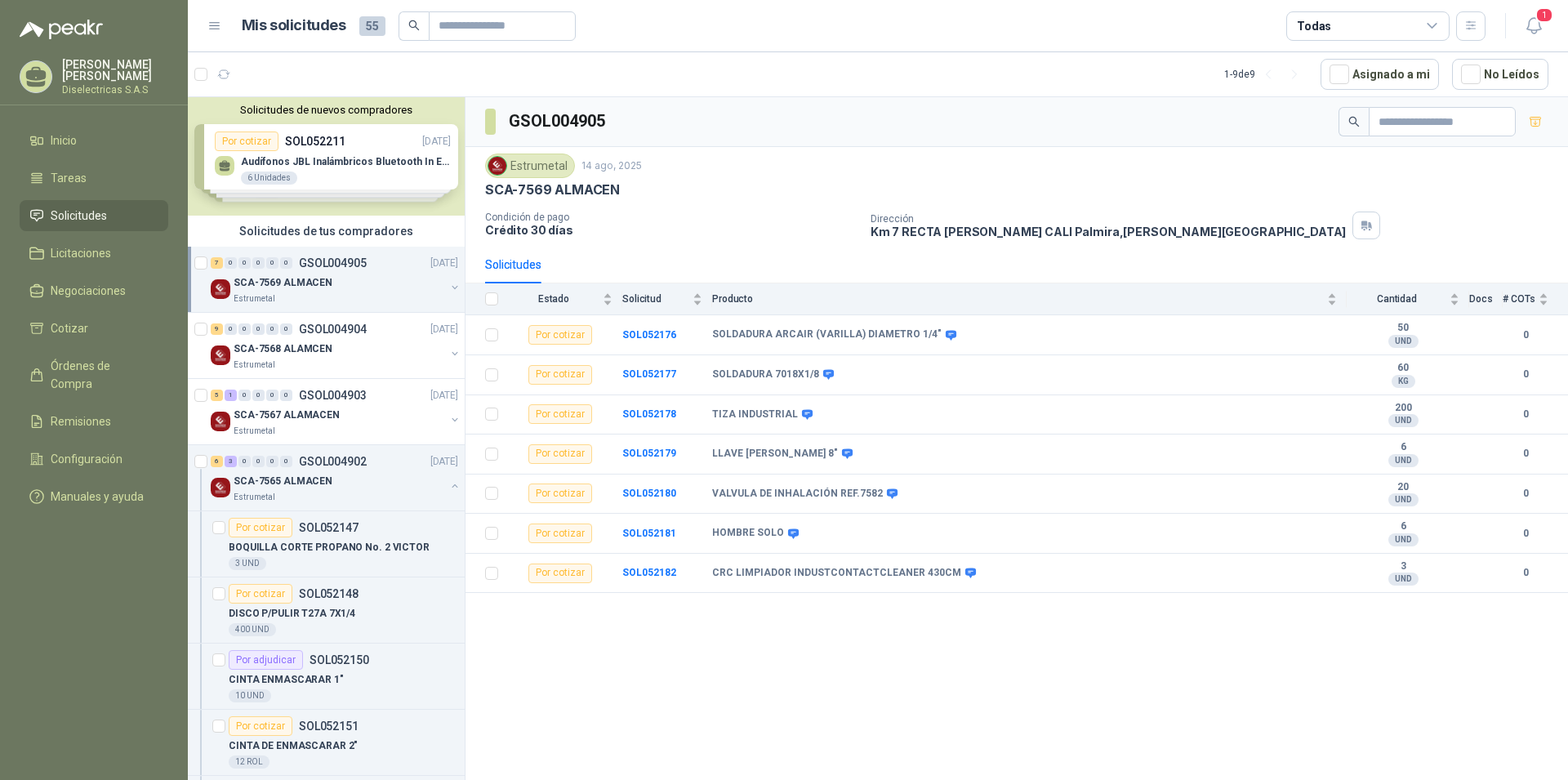
click at [326, 280] on div "SCA-7569 ALMACEN" at bounding box center [339, 282] width 212 height 20
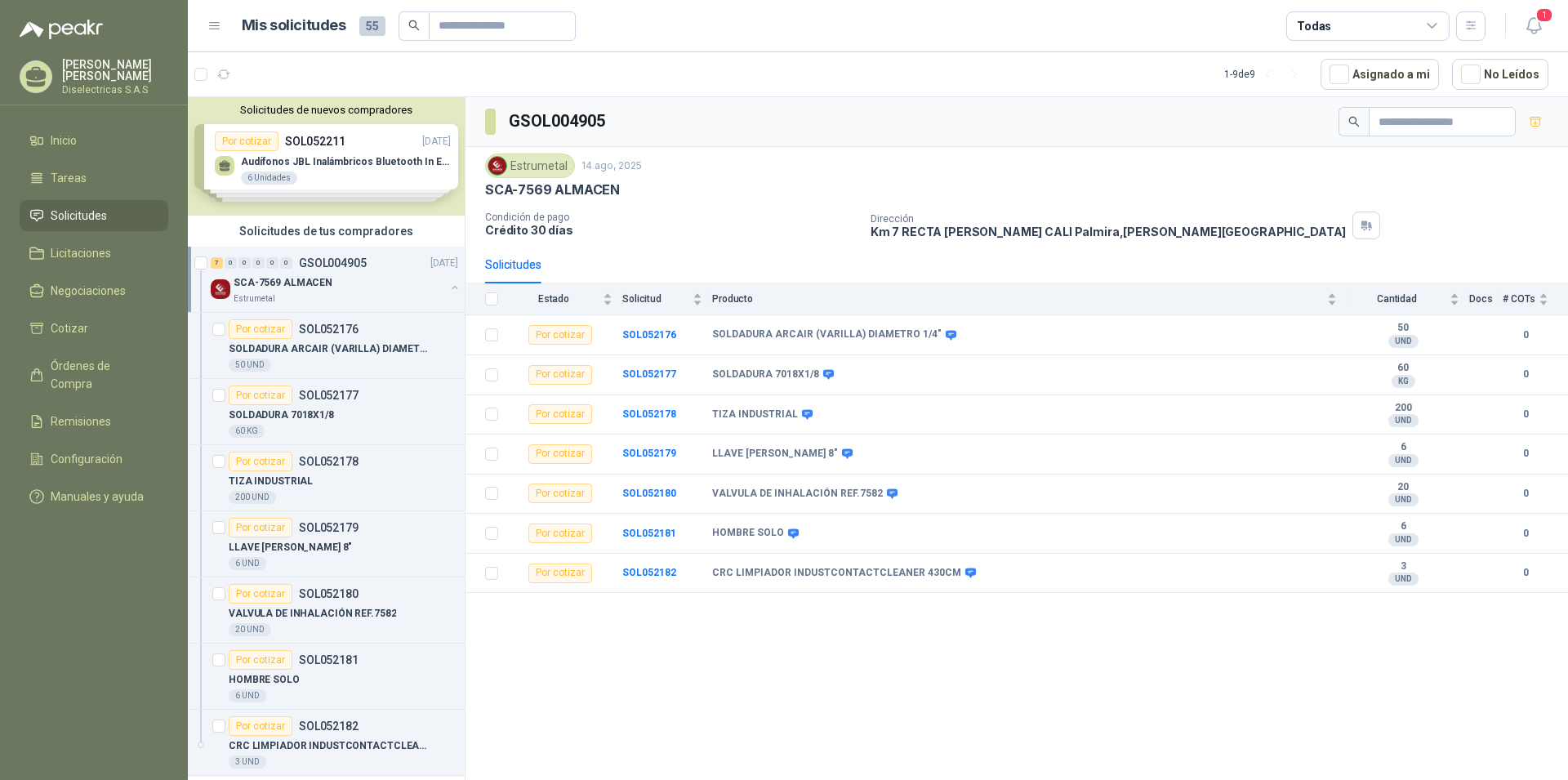
click at [281, 283] on p "SCA-7569 ALMACEN" at bounding box center [283, 283] width 99 height 15
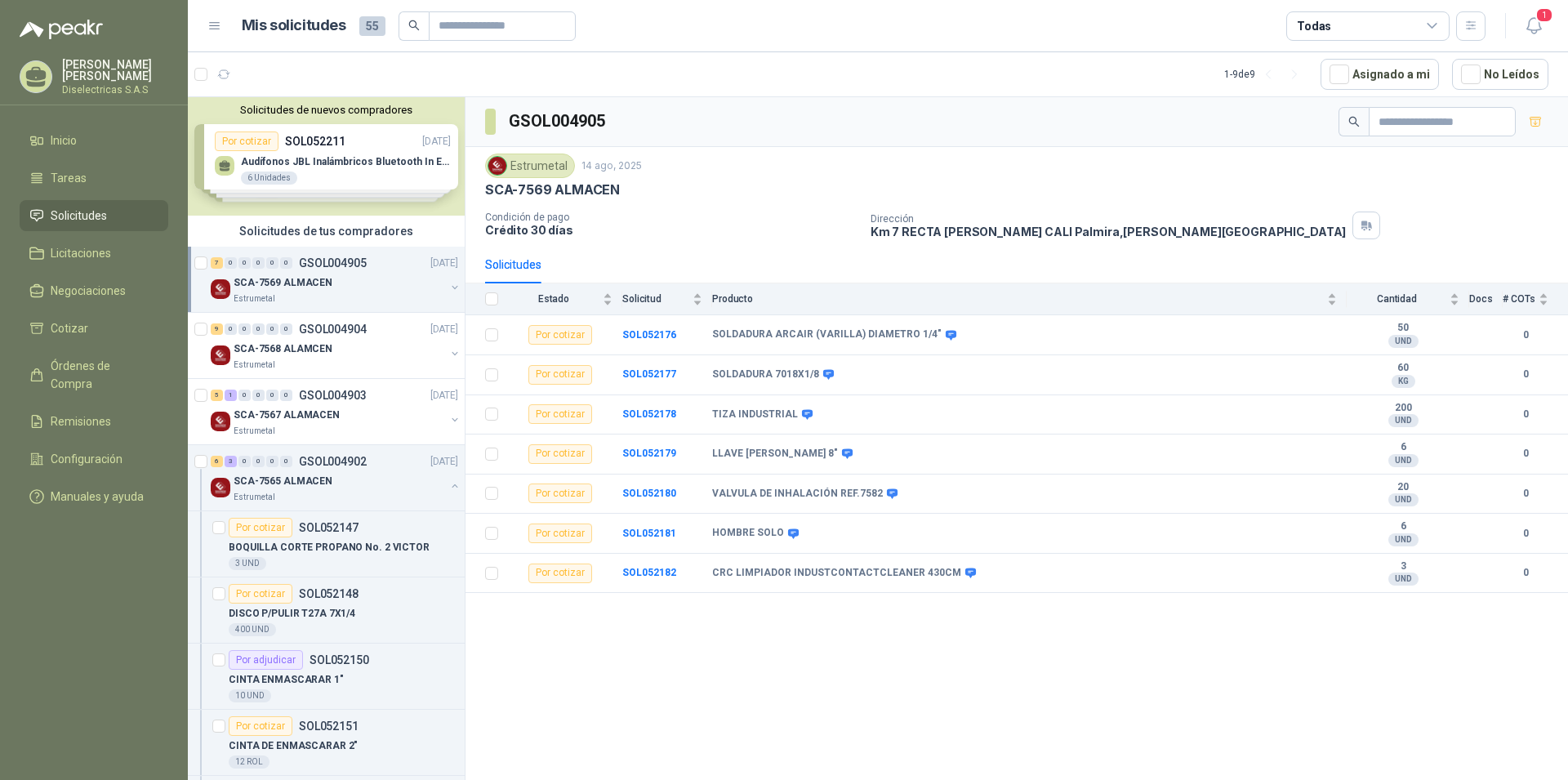
click at [310, 279] on p "SCA-7569 ALMACEN" at bounding box center [283, 283] width 99 height 15
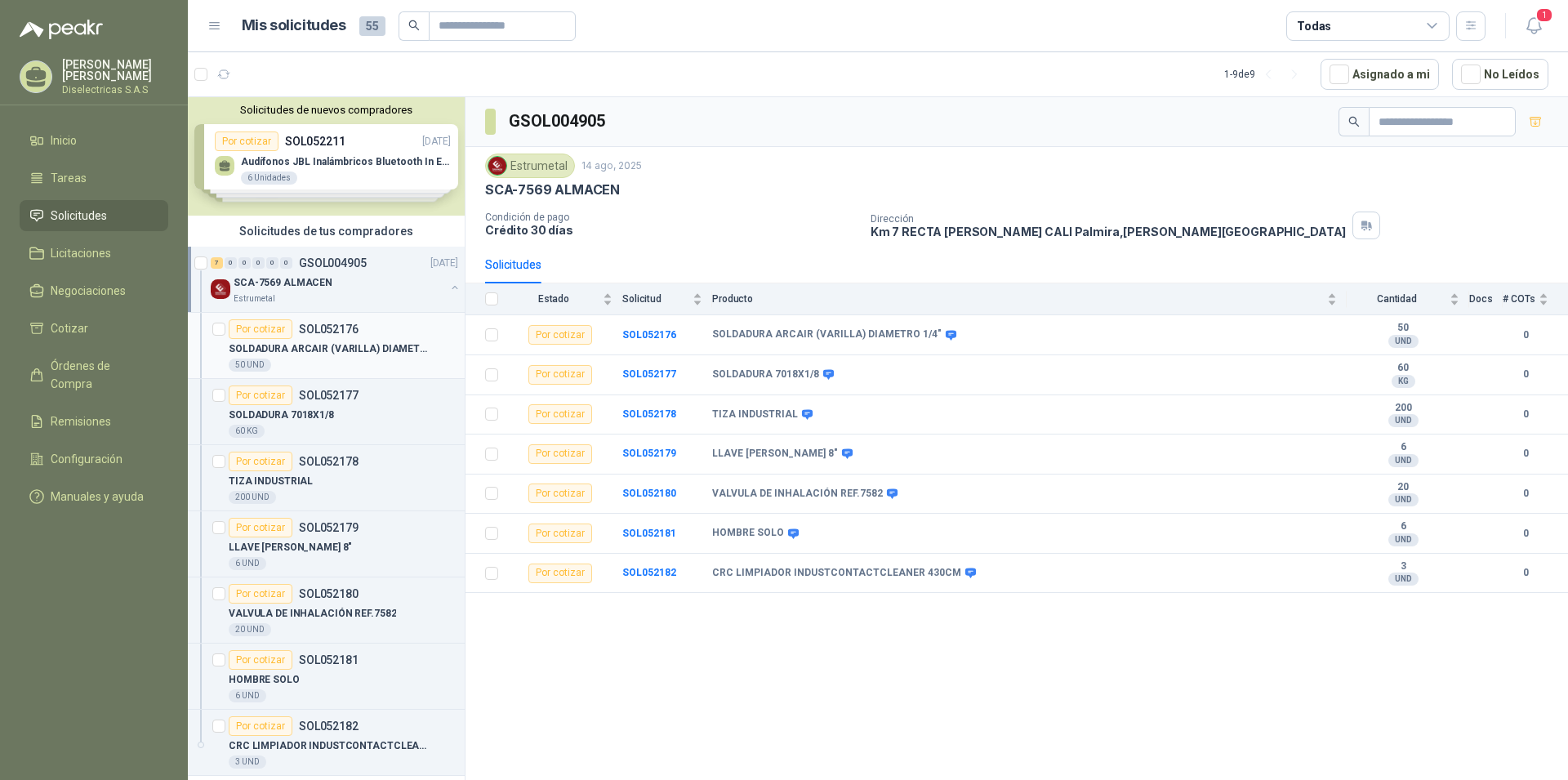
click at [308, 344] on p "SOLDADURA ARCAIR (VARILLA) DIAMETRO 1/4"" at bounding box center [330, 349] width 203 height 15
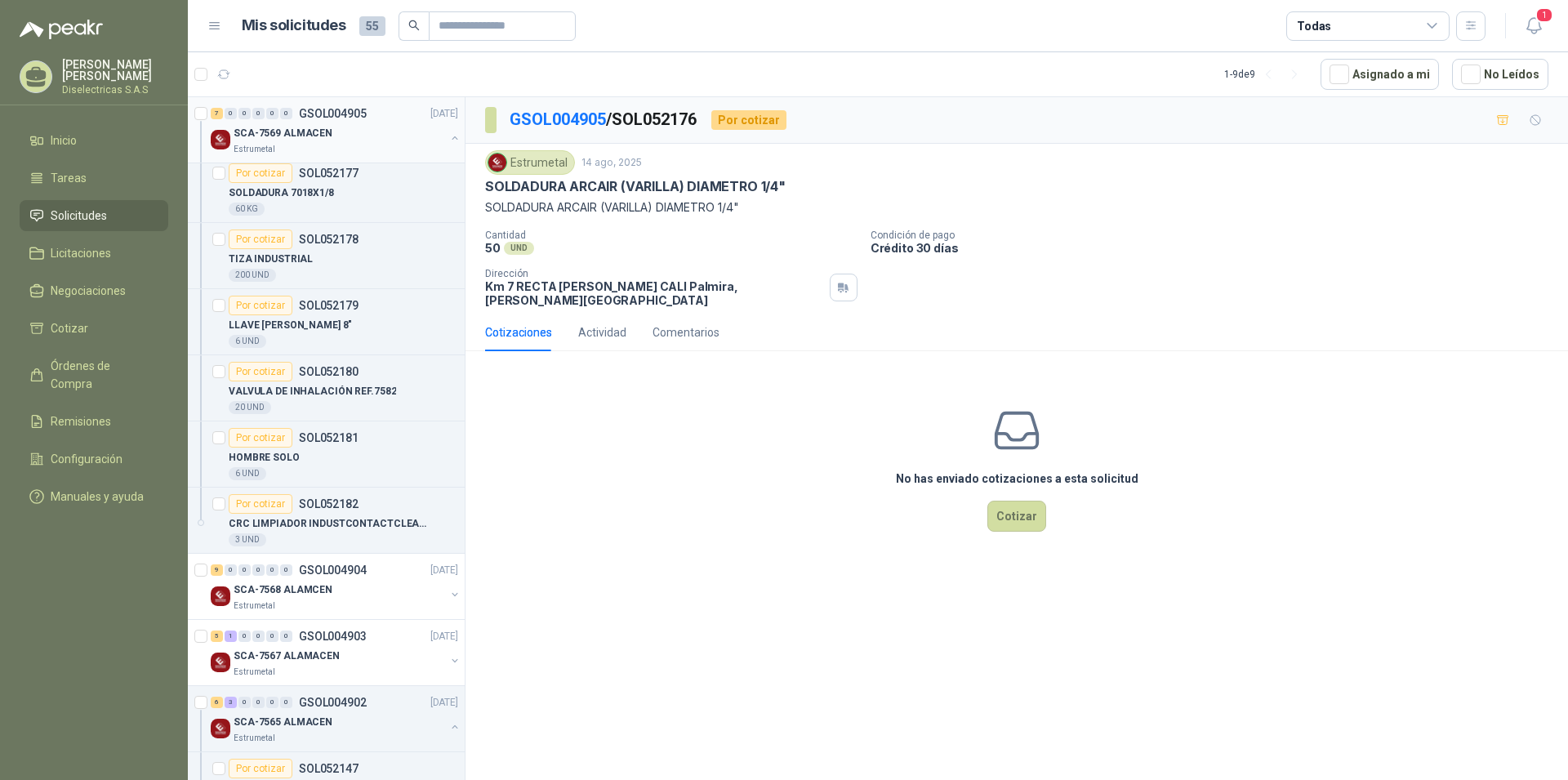
scroll to position [333, 0]
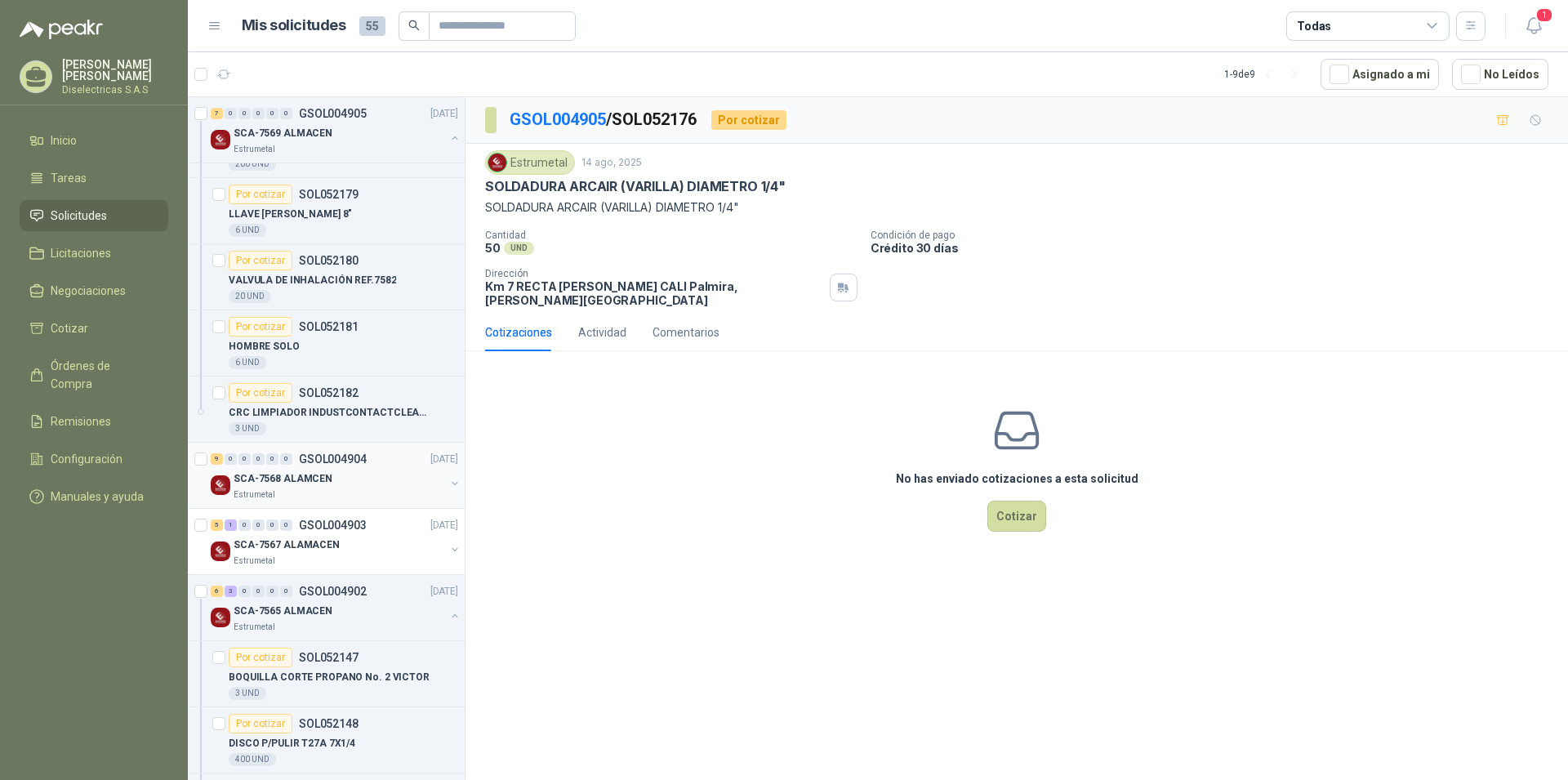
click at [299, 481] on p "SCA-7568 ALAMCEN" at bounding box center [283, 479] width 99 height 15
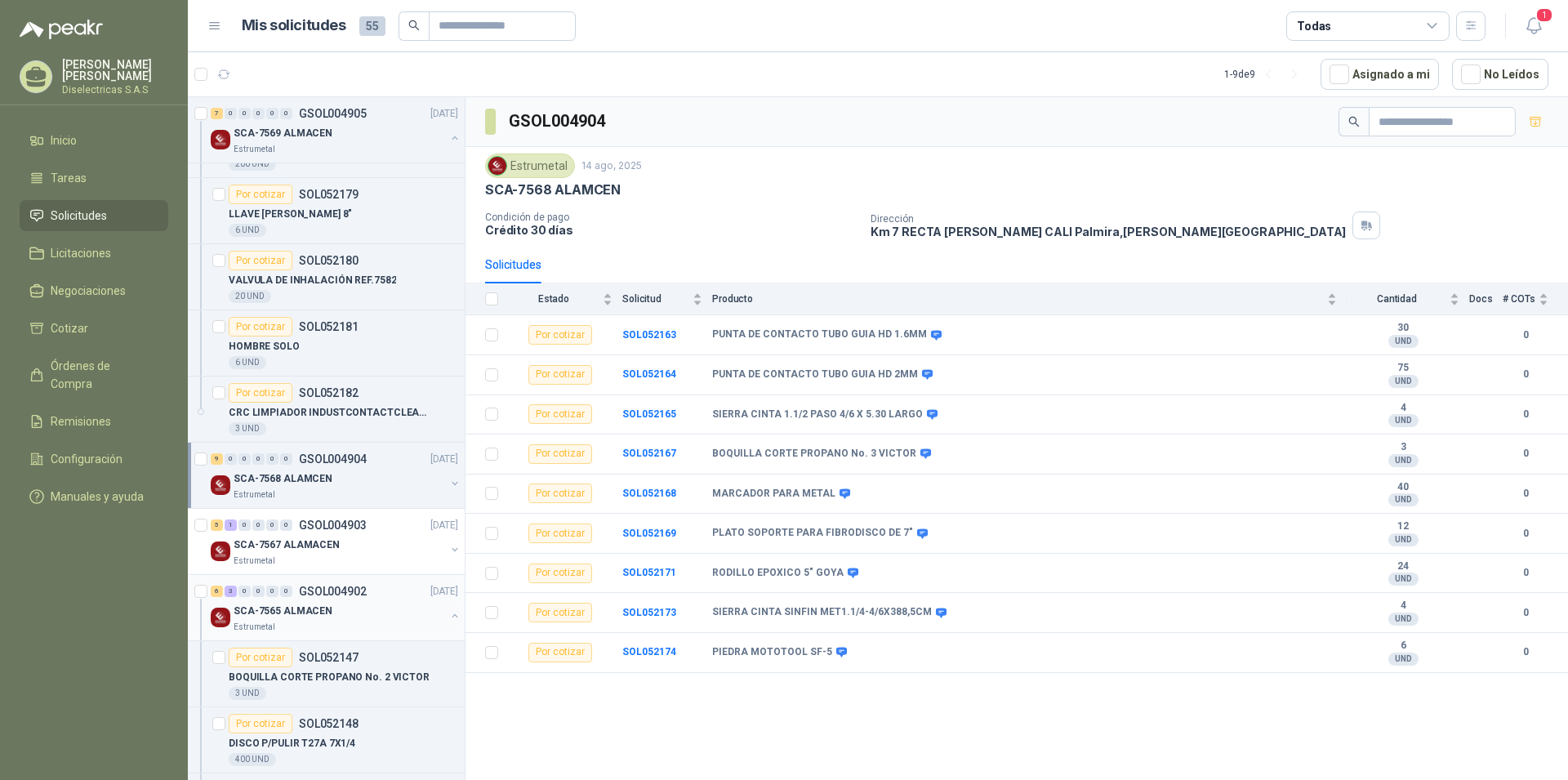
click at [321, 610] on p "SCA-7565 ALMACEN" at bounding box center [283, 612] width 99 height 15
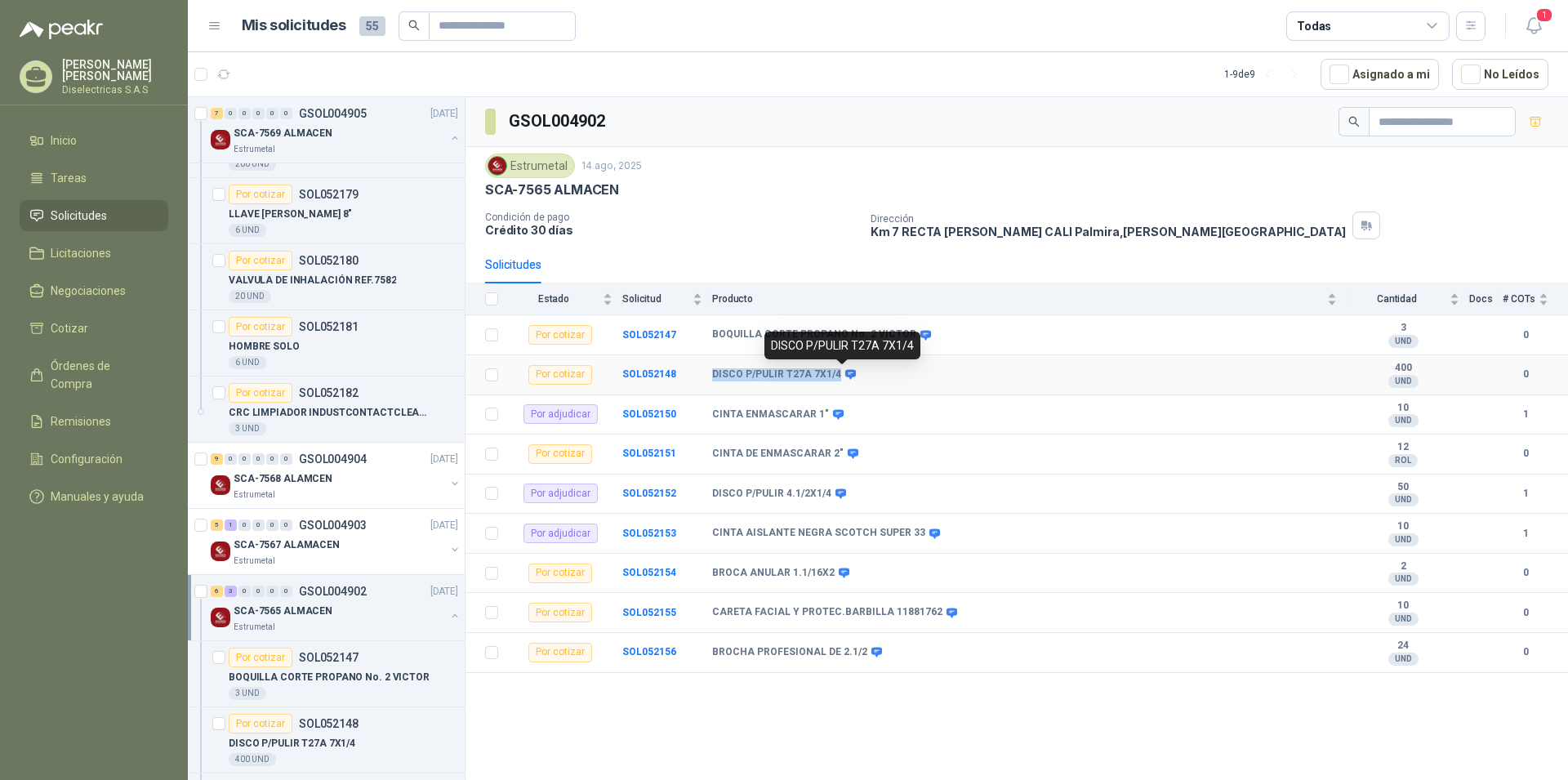
drag, startPoint x: 714, startPoint y: 372, endPoint x: 839, endPoint y: 370, distance: 125.0
click at [839, 370] on div "DISCO P/PULIR T27A 7X1/4" at bounding box center [782, 374] width 141 height 13
copy b "DISCO P/PULIR T27A 7X1/4"
click at [577, 458] on div "Por cotizar" at bounding box center [560, 453] width 64 height 20
click at [662, 458] on b "SOL052151" at bounding box center [649, 453] width 54 height 11
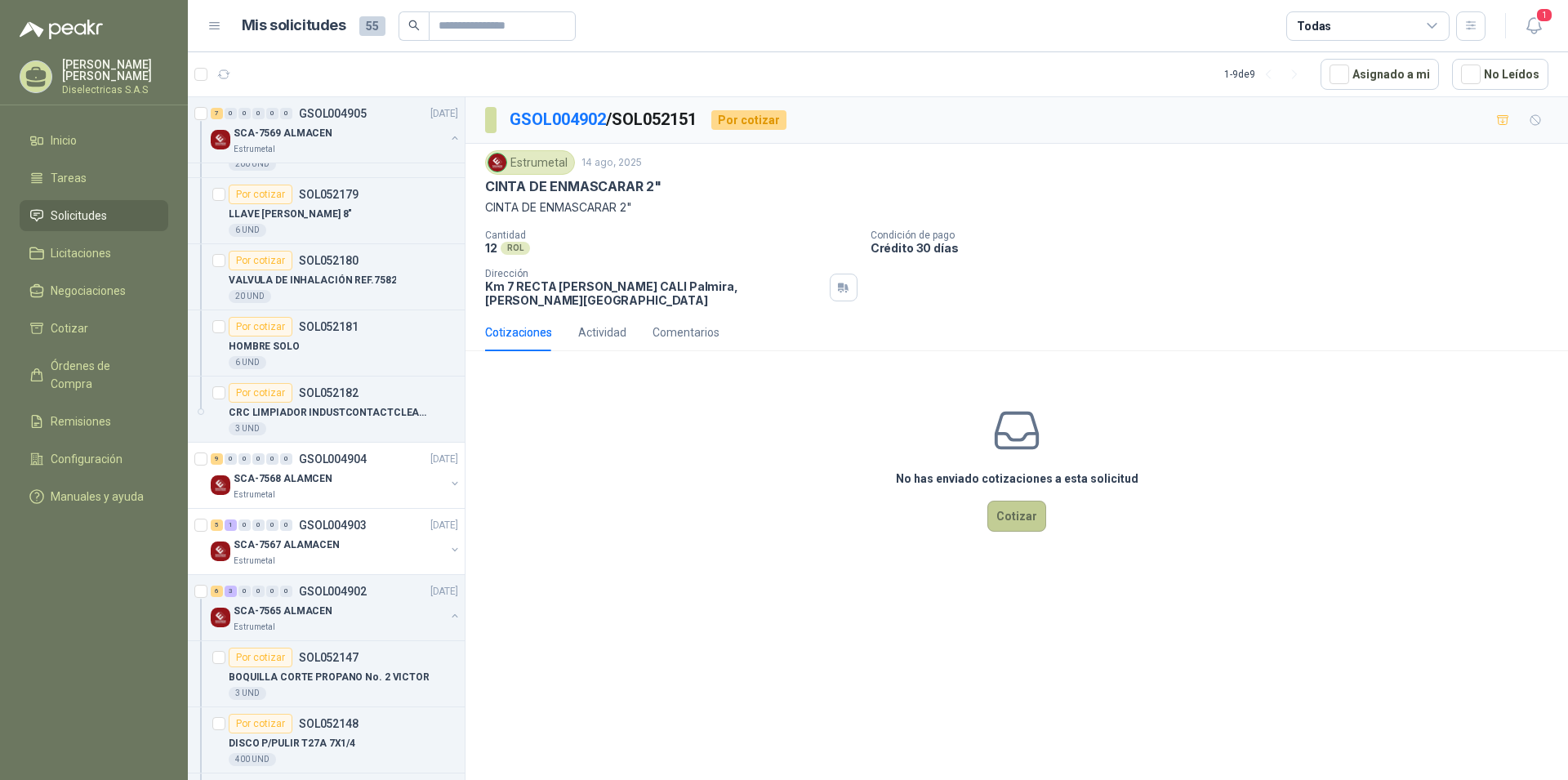
click at [1017, 504] on button "Cotizar" at bounding box center [1016, 516] width 59 height 31
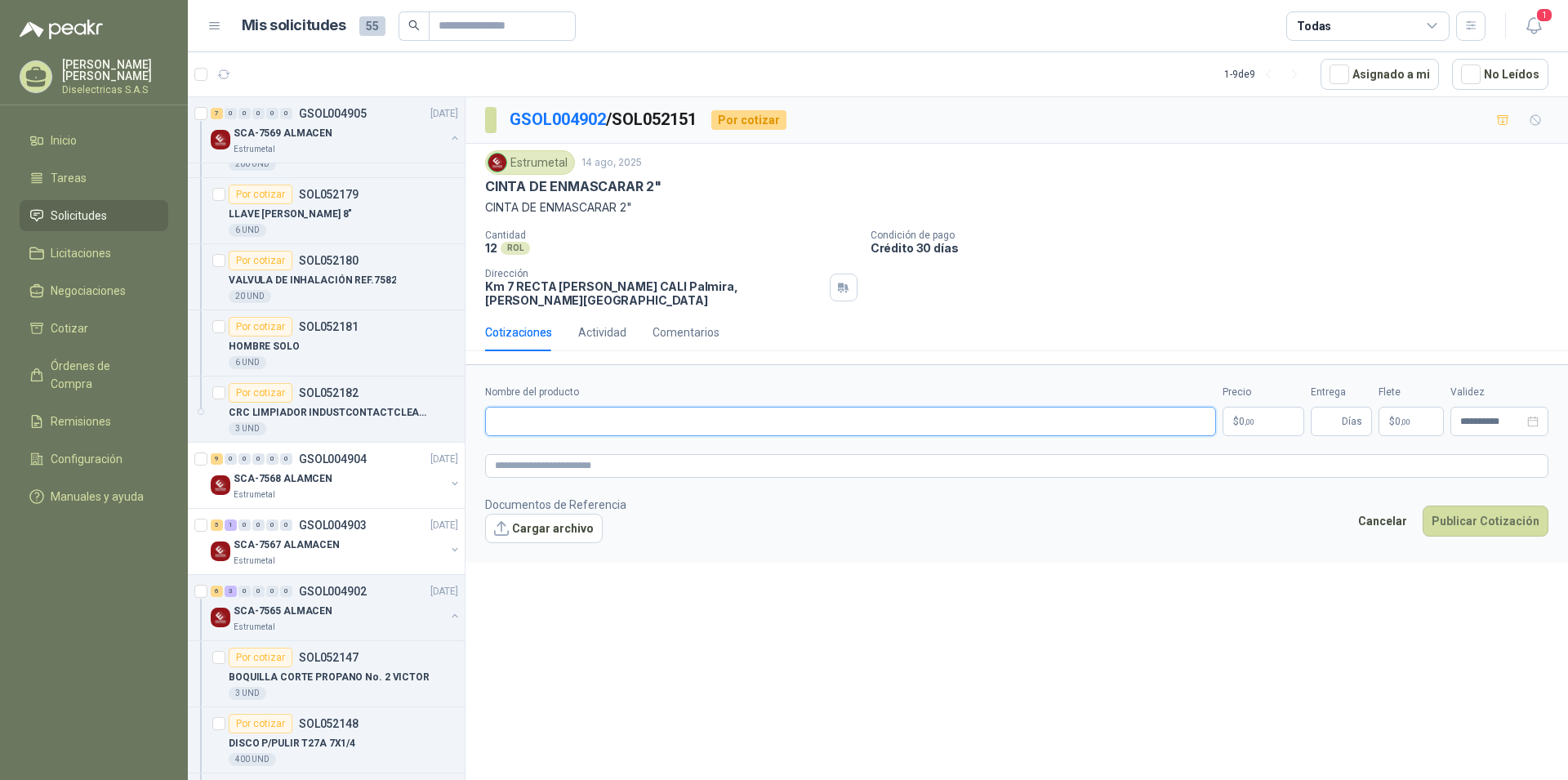
click at [520, 413] on input "Nombre del producto" at bounding box center [849, 421] width 730 height 30
type input "*"
type input "**********"
click at [1250, 418] on span ",00" at bounding box center [1249, 422] width 10 height 9
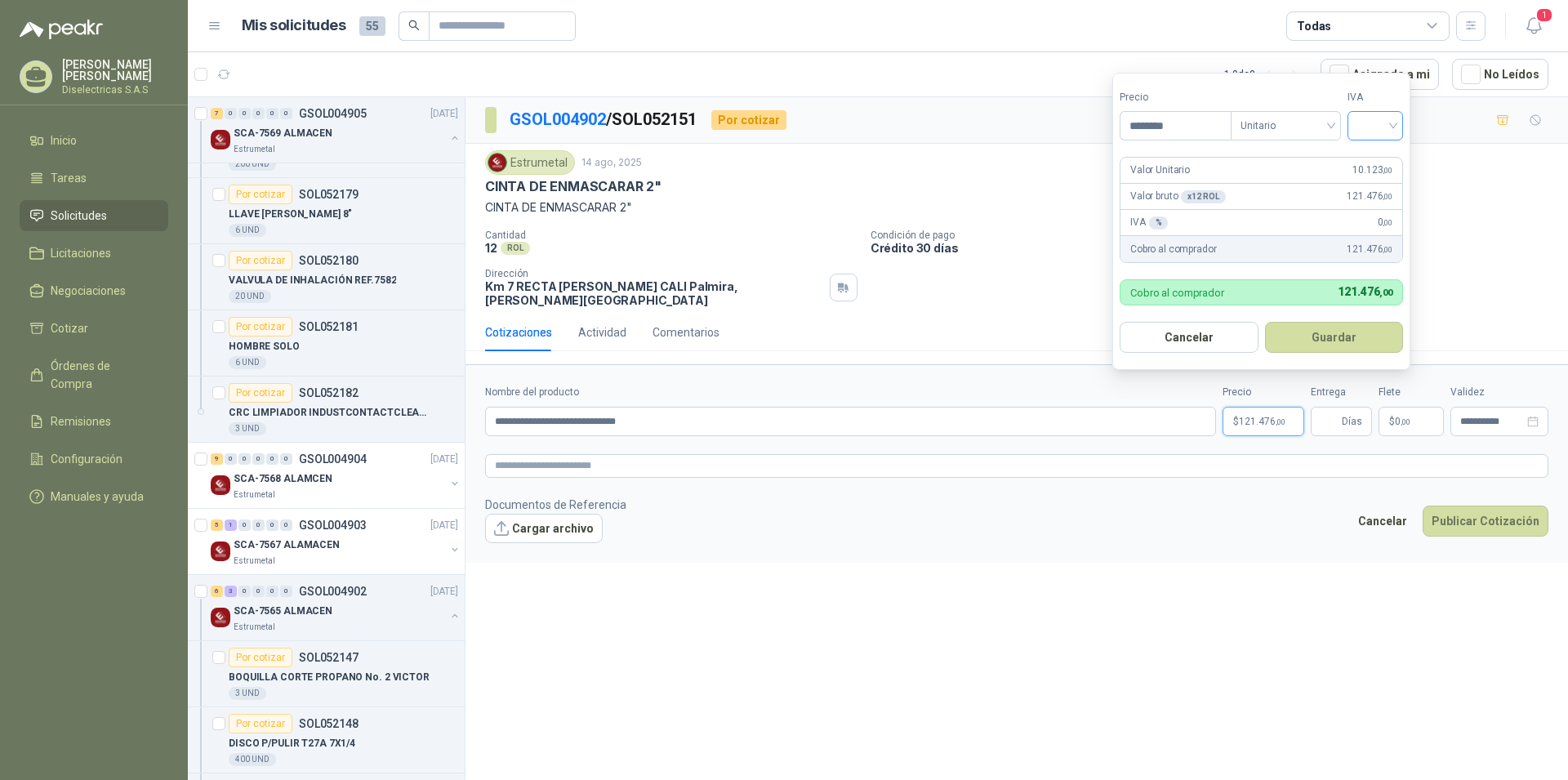
click at [1398, 119] on div at bounding box center [1374, 126] width 55 height 30
type input "********"
click at [1375, 155] on div "19%" at bounding box center [1379, 159] width 31 height 18
click at [1345, 335] on button "Guardar" at bounding box center [1336, 337] width 140 height 31
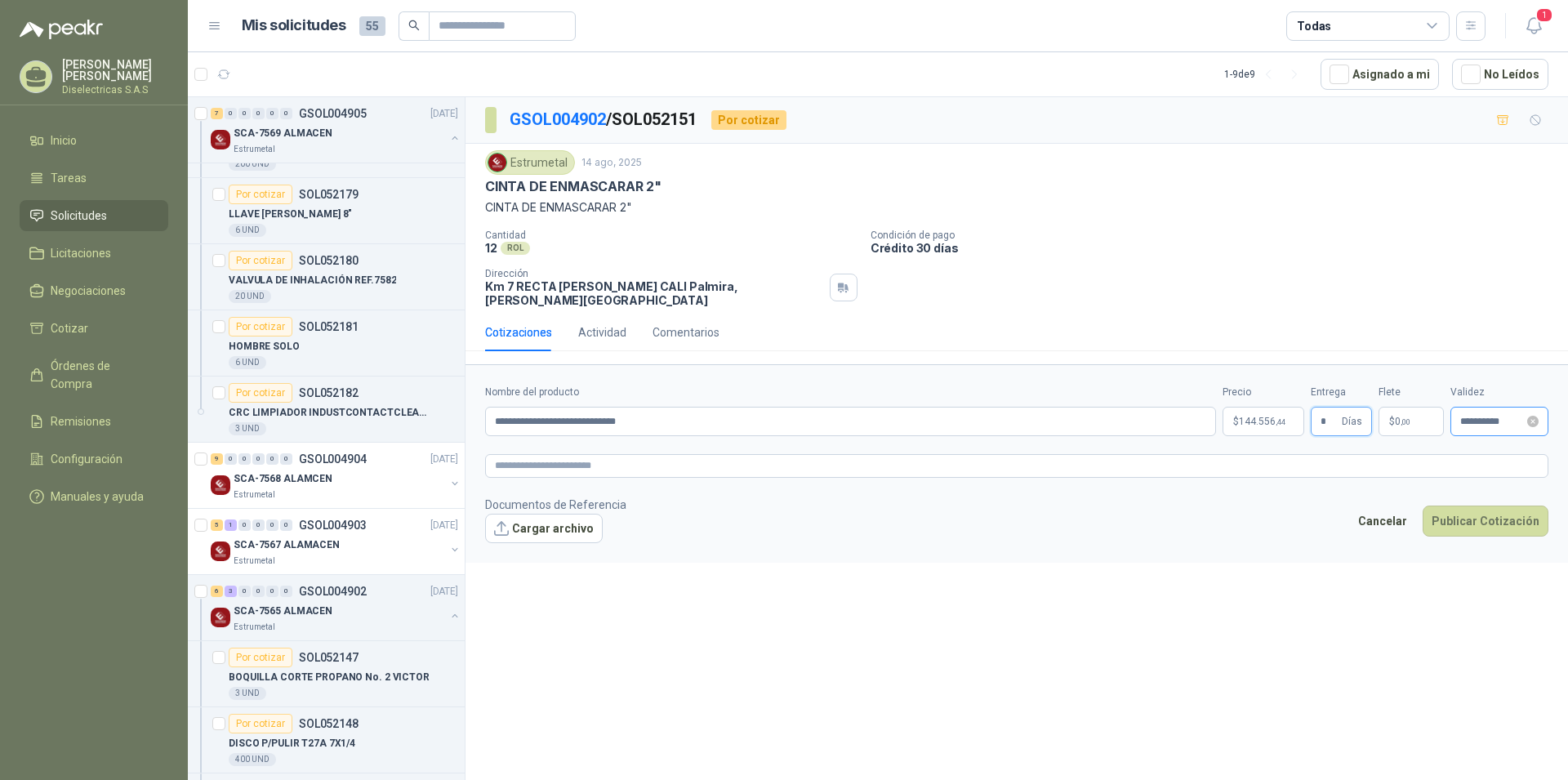
click at [1487, 417] on div "**********" at bounding box center [1498, 421] width 98 height 30
type input "*"
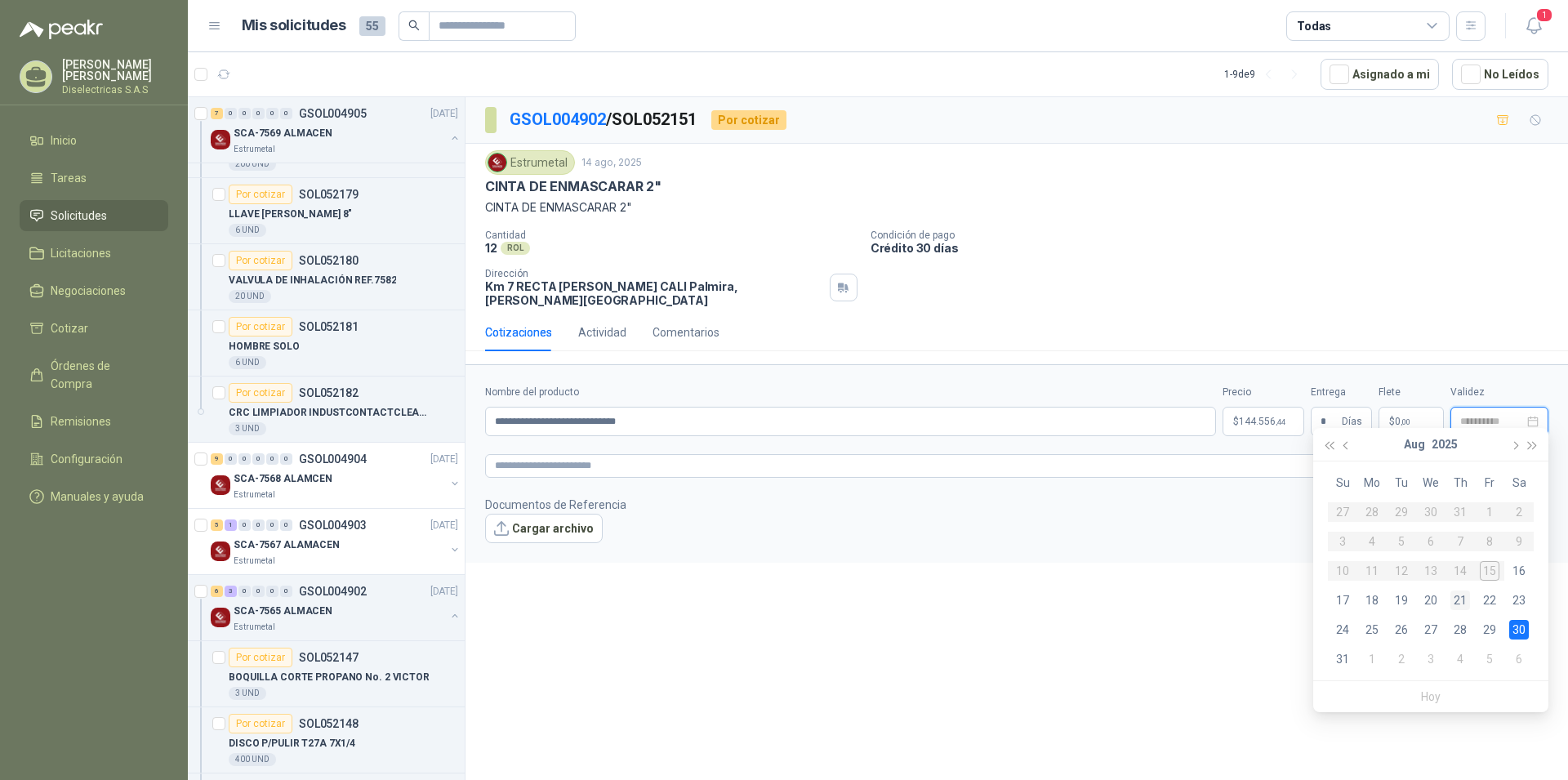
type input "**********"
click at [1454, 587] on td "21" at bounding box center [1460, 600] width 30 height 30
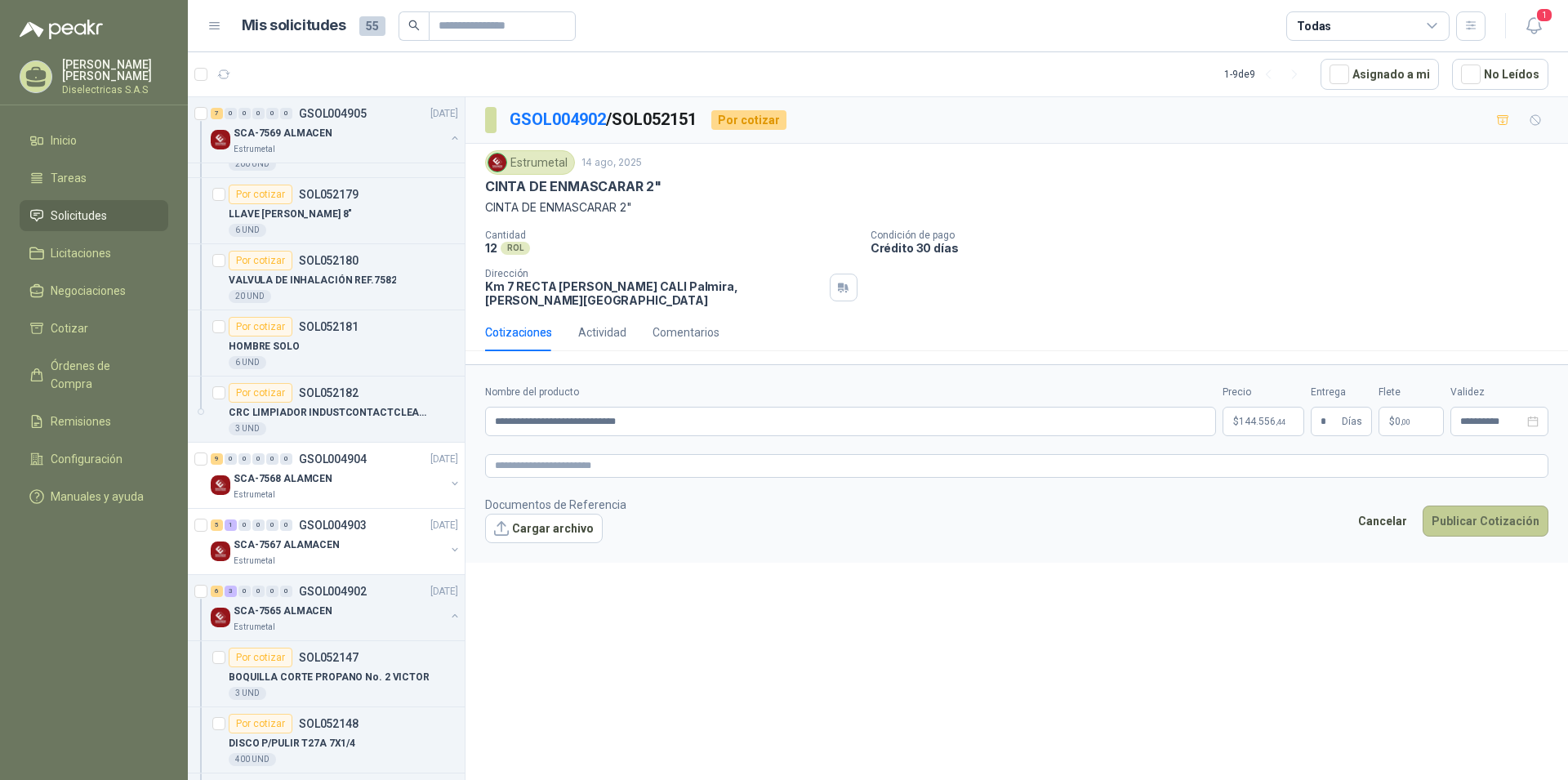
click at [1493, 508] on button "Publicar Cotización" at bounding box center [1486, 521] width 126 height 31
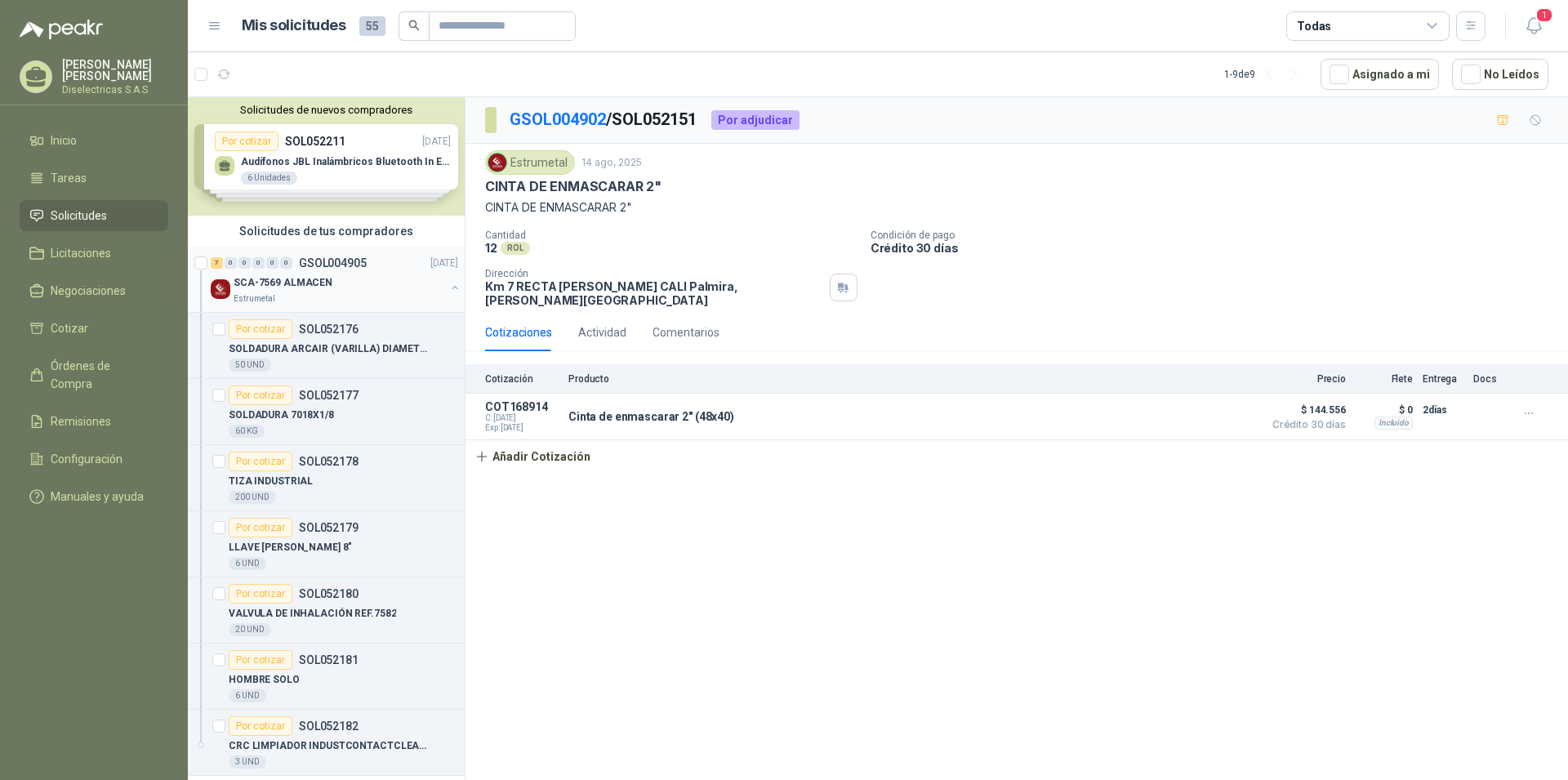
click at [316, 275] on div "SCA-7569 ALMACEN" at bounding box center [339, 282] width 212 height 20
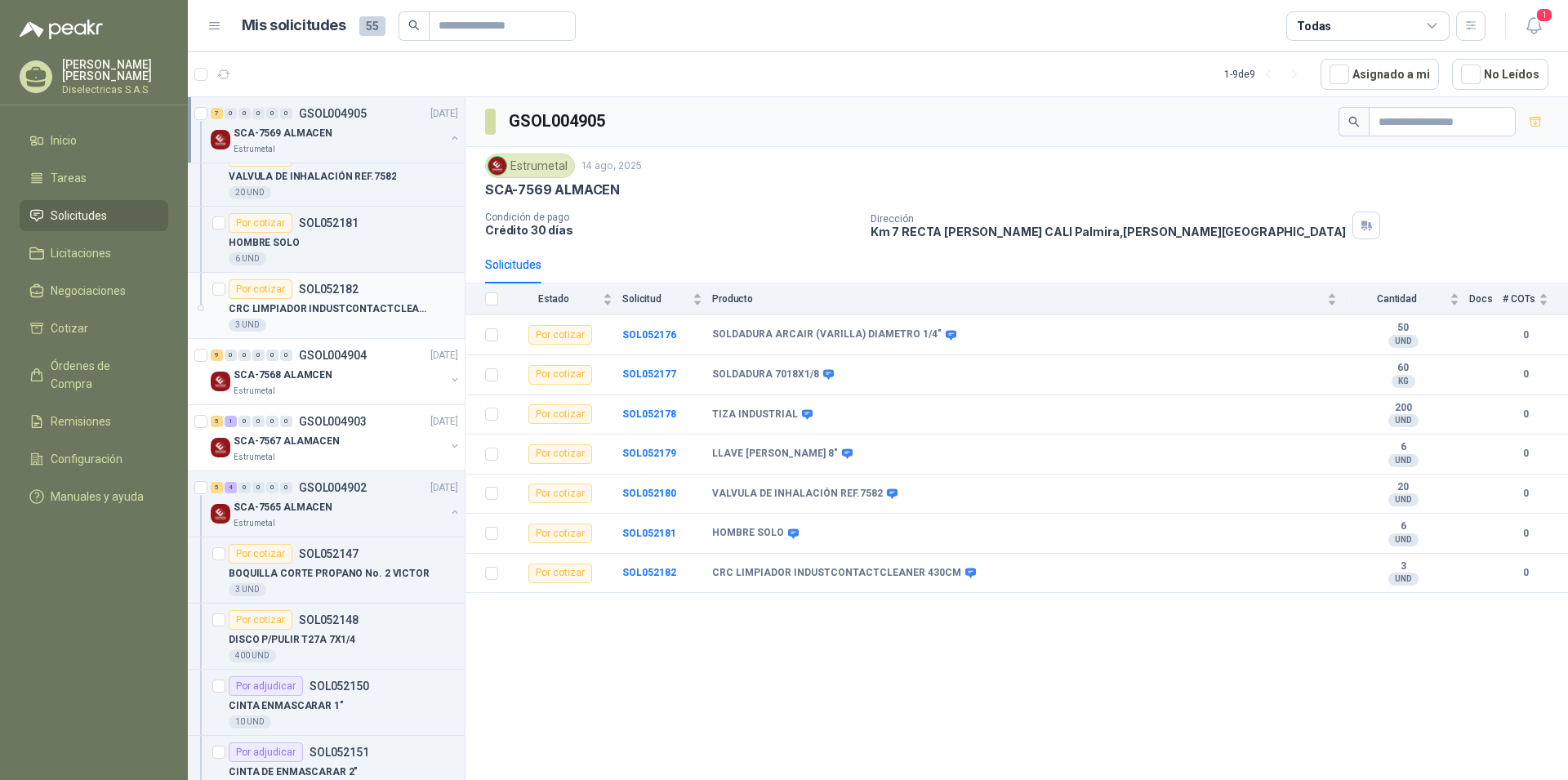
scroll to position [444, 0]
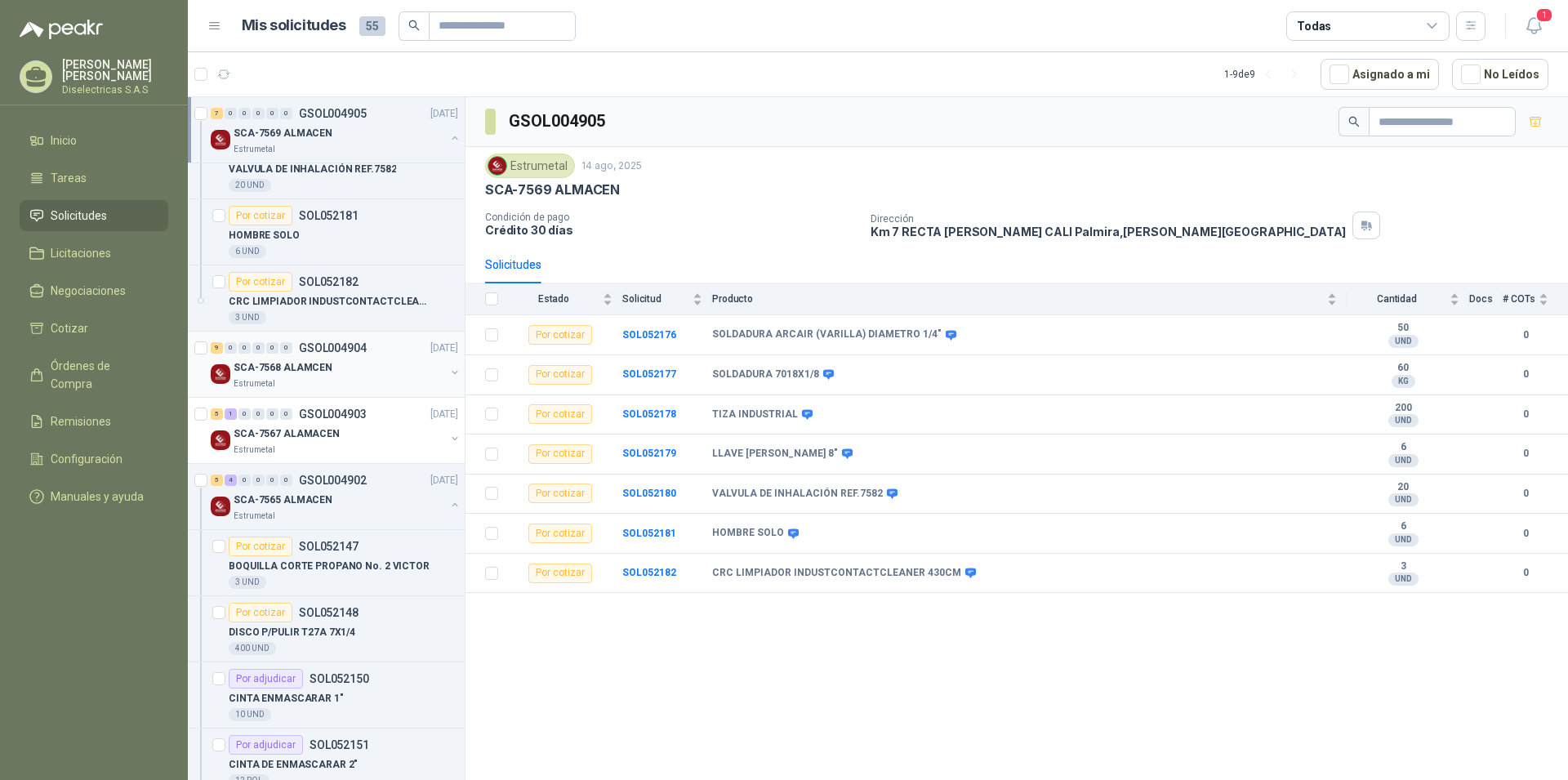
click at [289, 367] on p "SCA-7568 ALAMCEN" at bounding box center [283, 367] width 99 height 15
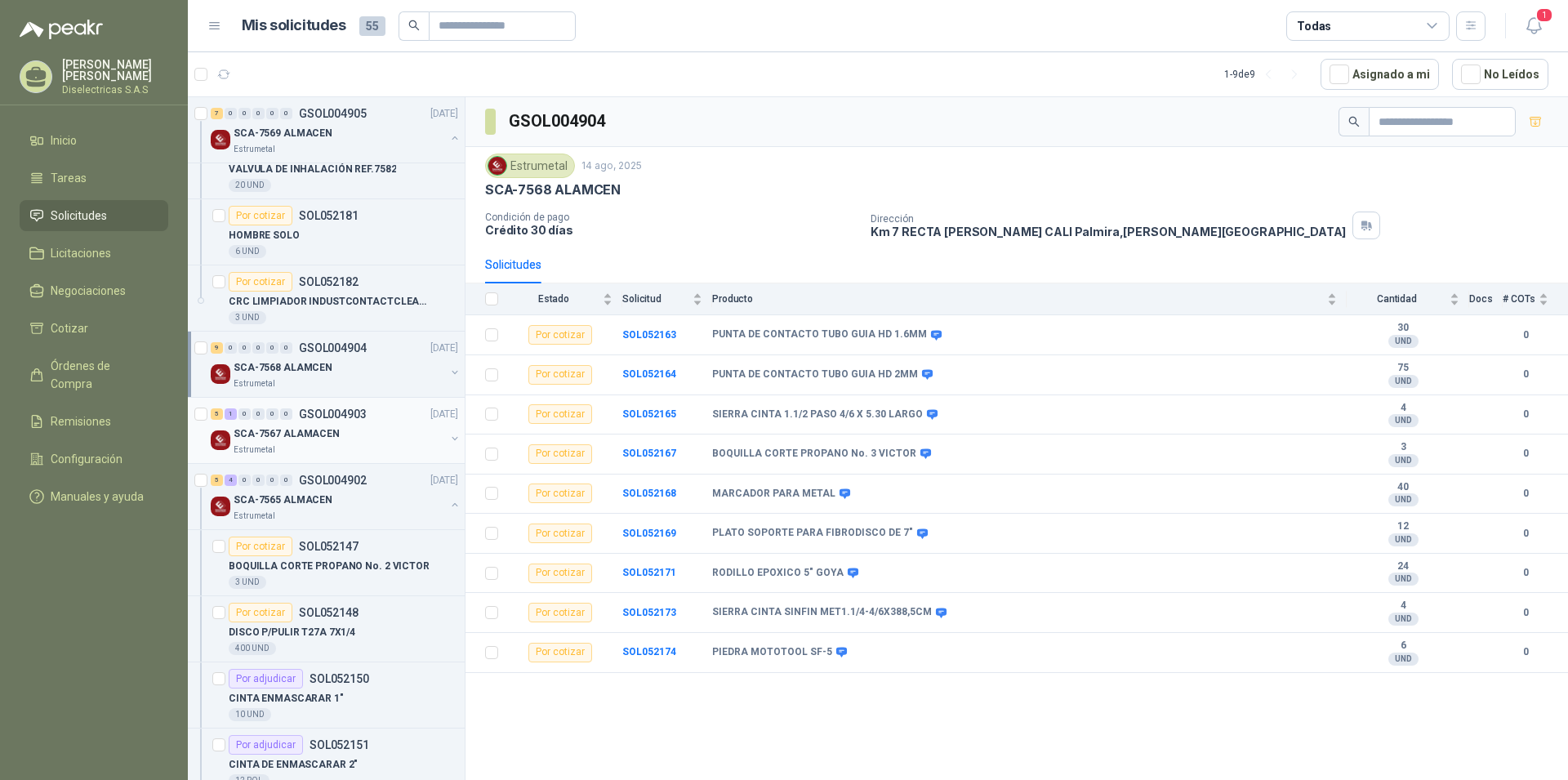
click at [314, 440] on p "SCA-7567 ALAMACEN" at bounding box center [287, 434] width 106 height 15
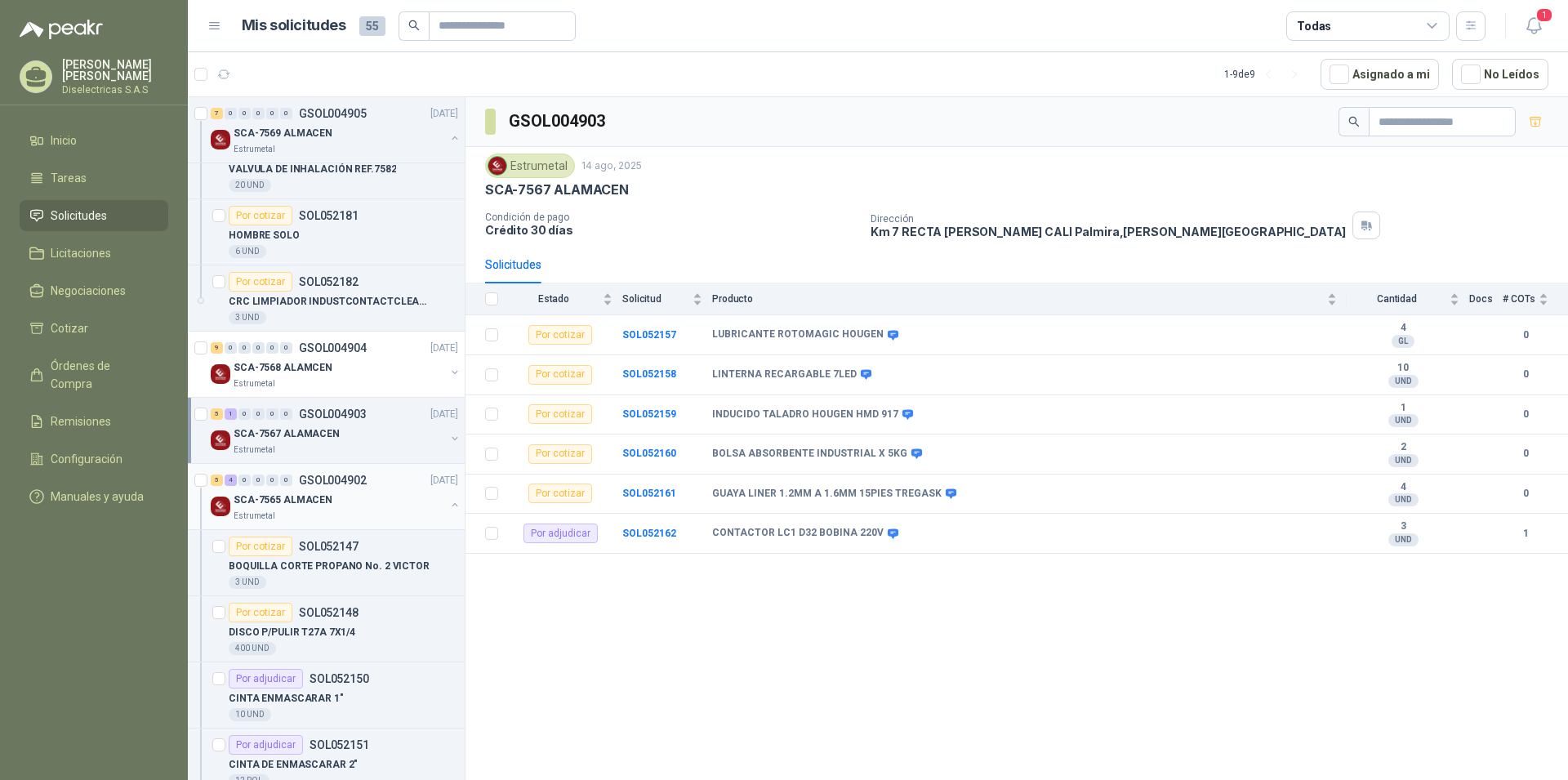
click at [315, 492] on p "SCA-7565 ALMACEN" at bounding box center [283, 500] width 99 height 15
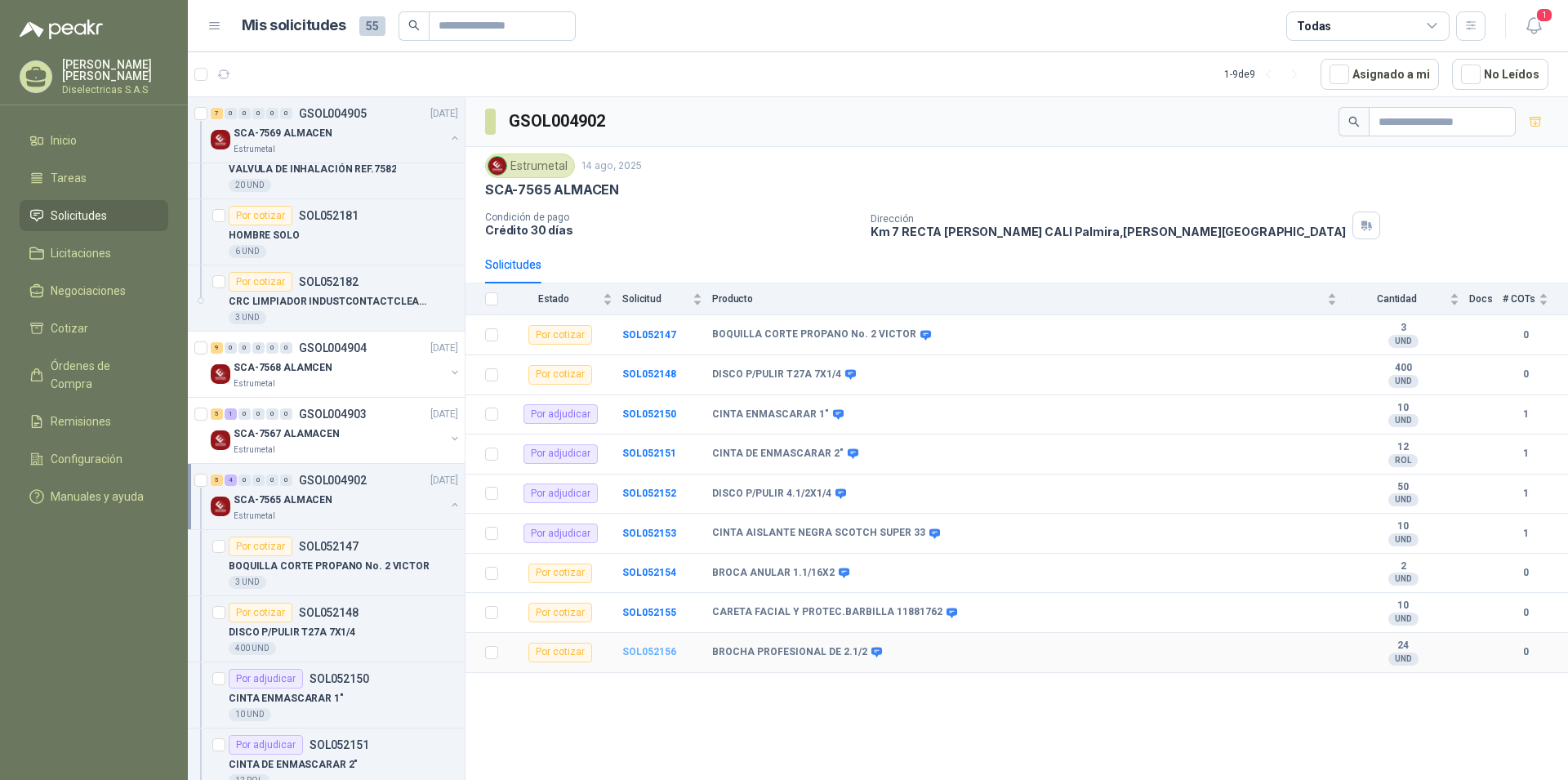
click at [660, 649] on b "SOL052156" at bounding box center [649, 652] width 54 height 11
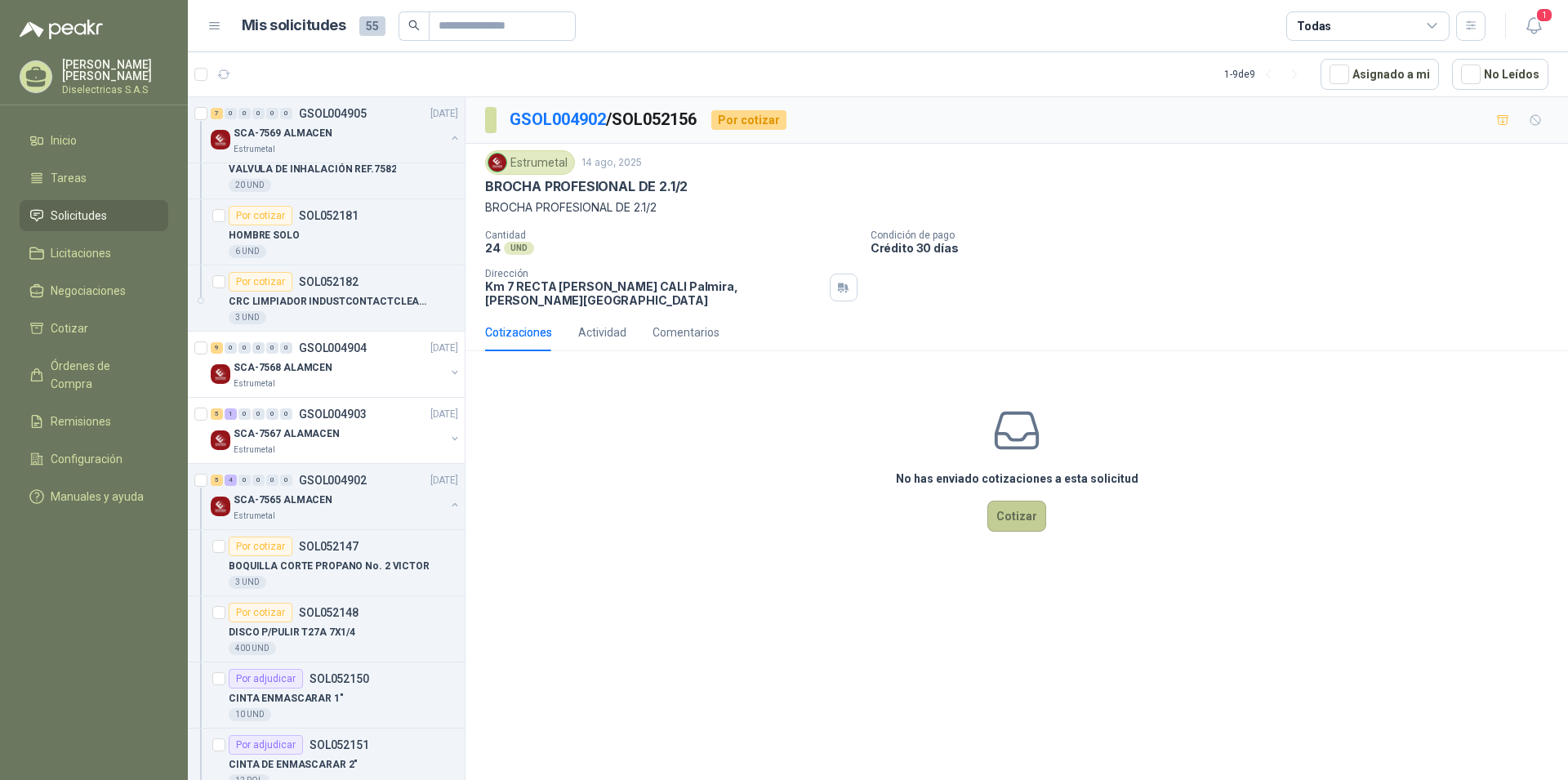
click at [1029, 504] on button "Cotizar" at bounding box center [1016, 516] width 59 height 31
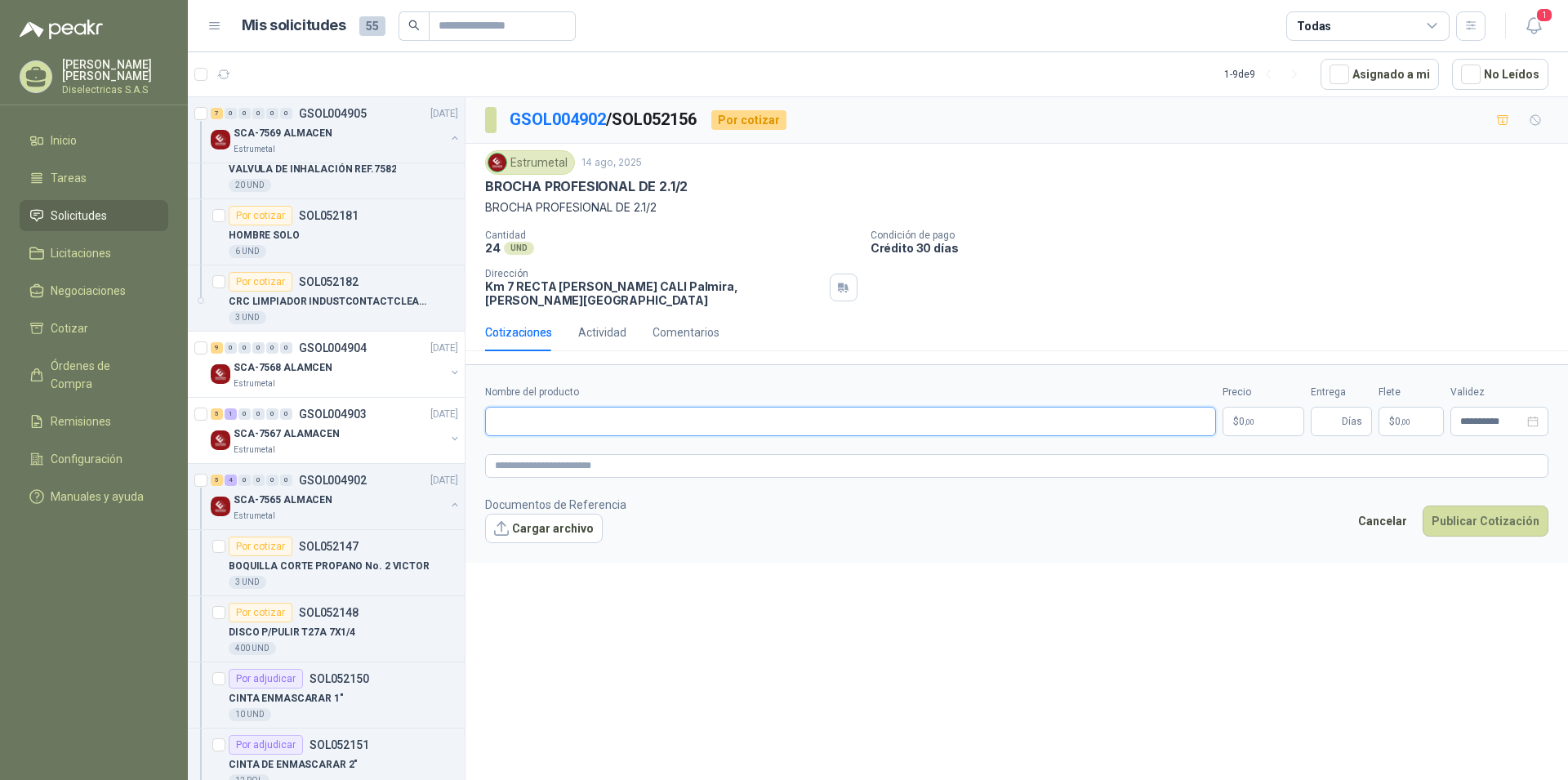
click at [578, 409] on input "Nombre del producto" at bounding box center [849, 421] width 730 height 30
type input "**********"
click at [1264, 416] on p "$ 0 ,00" at bounding box center [1263, 421] width 82 height 30
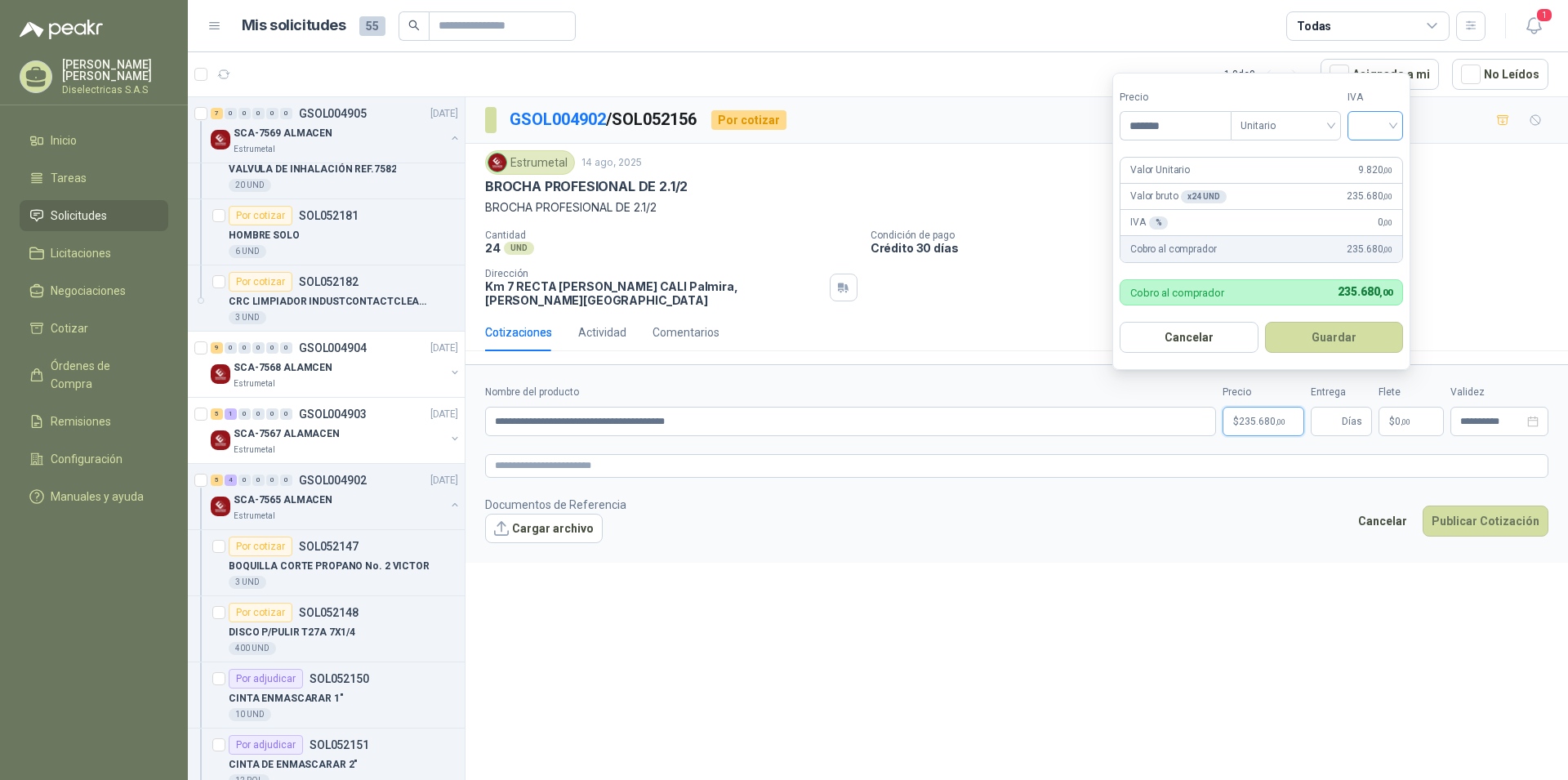
type input "*******"
click at [1393, 132] on input "search" at bounding box center [1375, 124] width 36 height 25
click at [1380, 154] on div "19%" at bounding box center [1379, 159] width 31 height 18
click at [1365, 339] on button "Guardar" at bounding box center [1336, 337] width 140 height 31
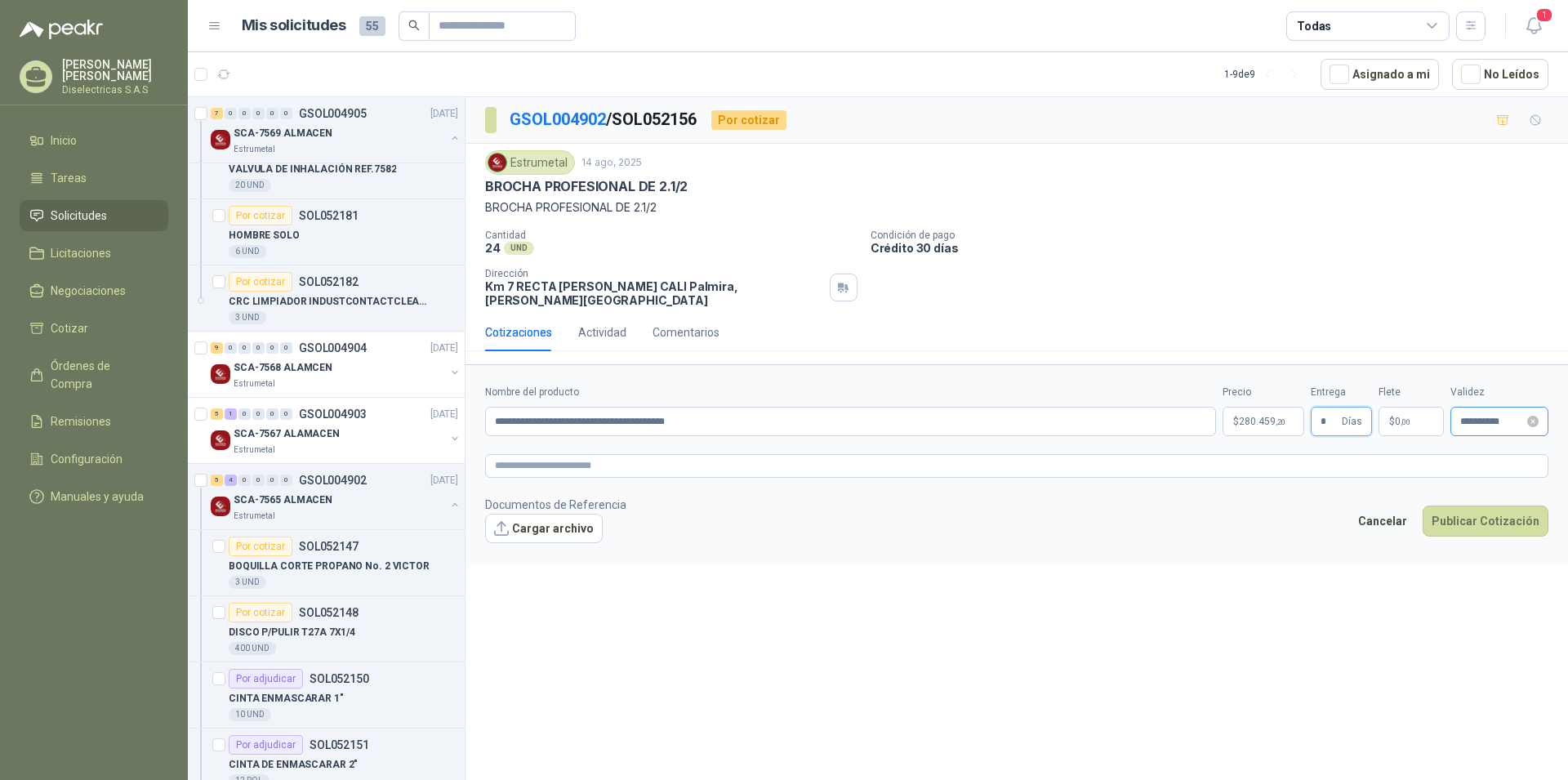
click at [1502, 407] on div "**********" at bounding box center [1498, 421] width 98 height 30
type input "*"
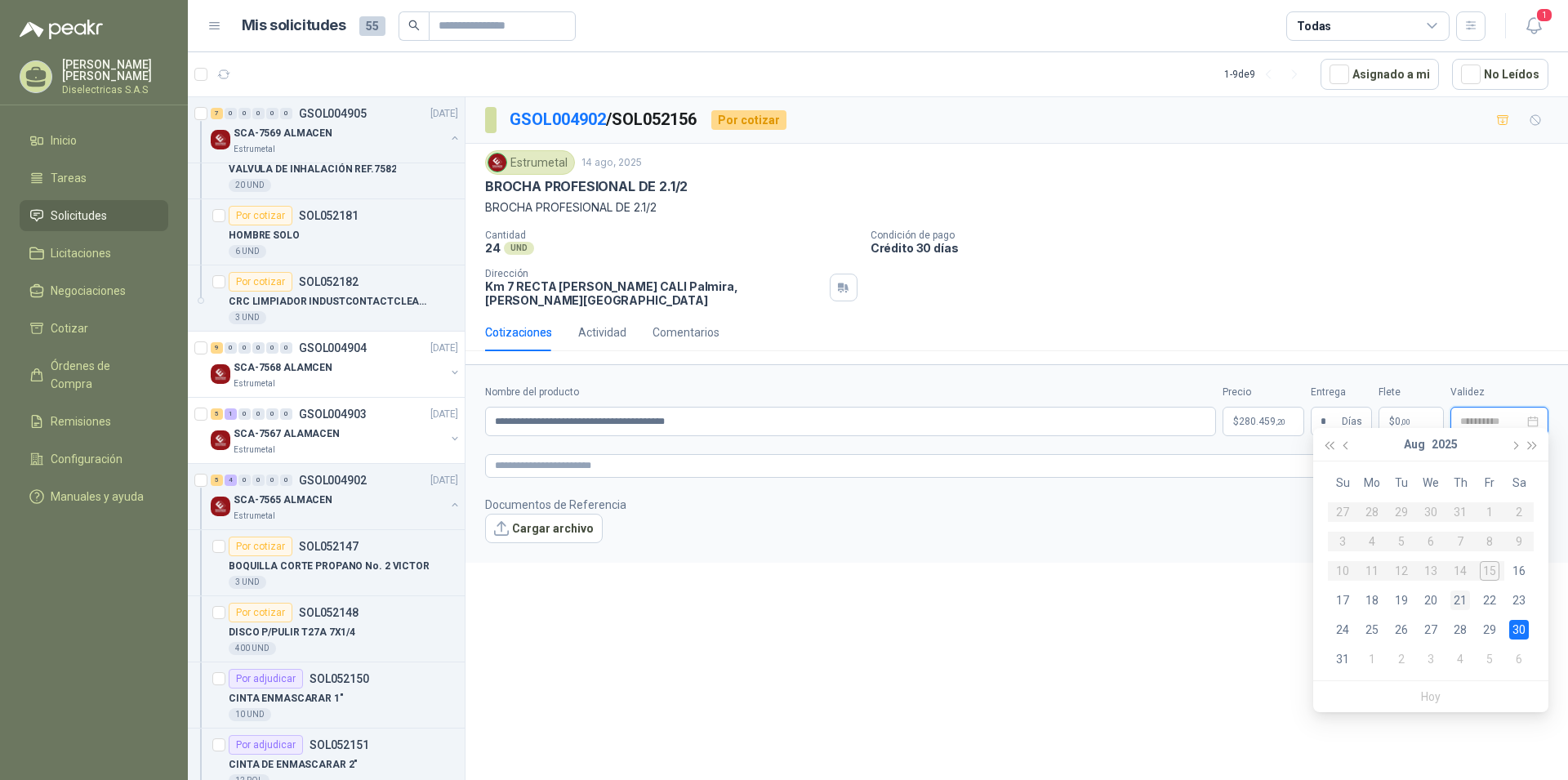
type input "**********"
click at [1463, 602] on div "21" at bounding box center [1459, 600] width 20 height 20
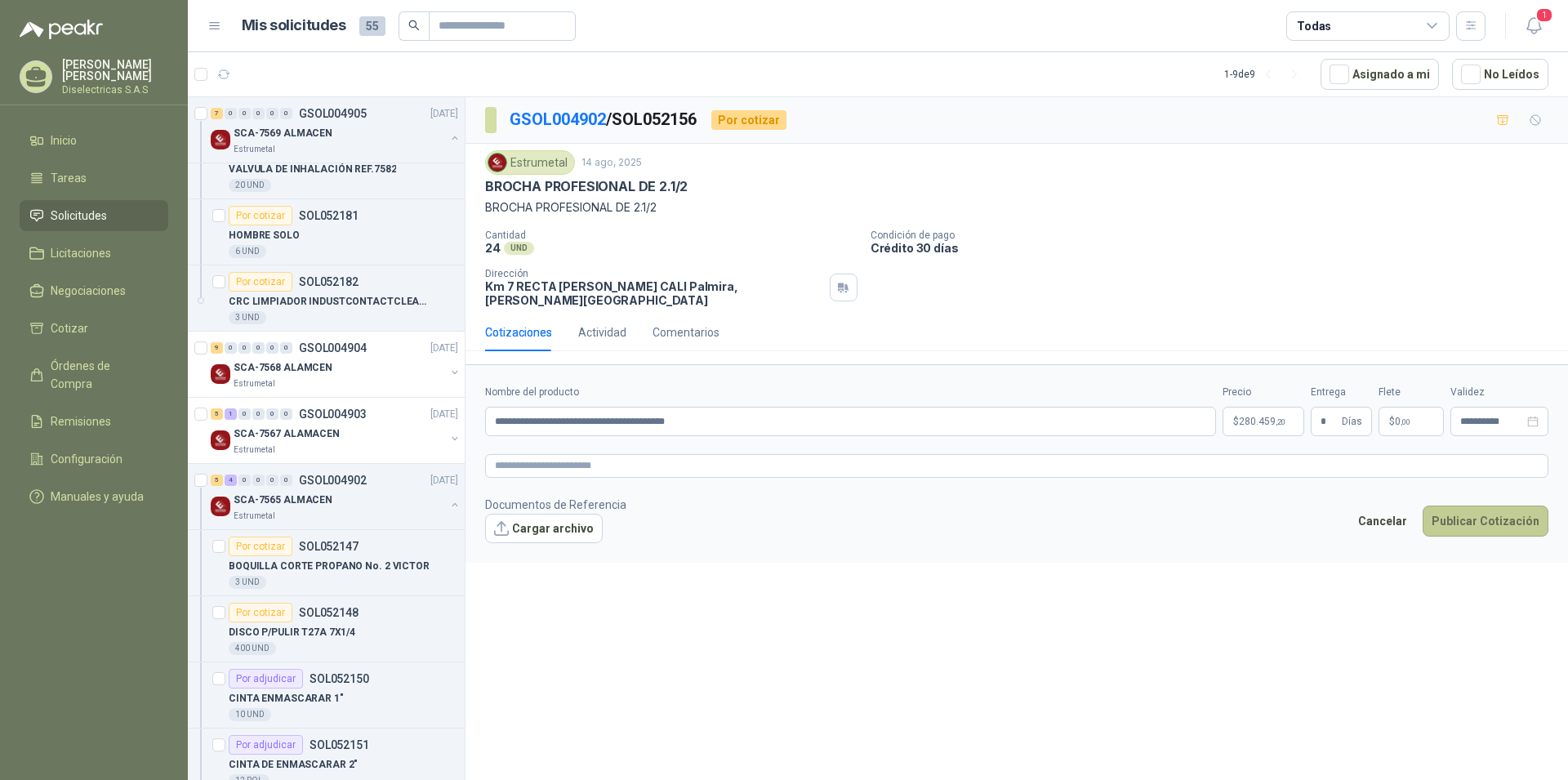
click at [1497, 505] on button "Publicar Cotización" at bounding box center [1486, 521] width 126 height 31
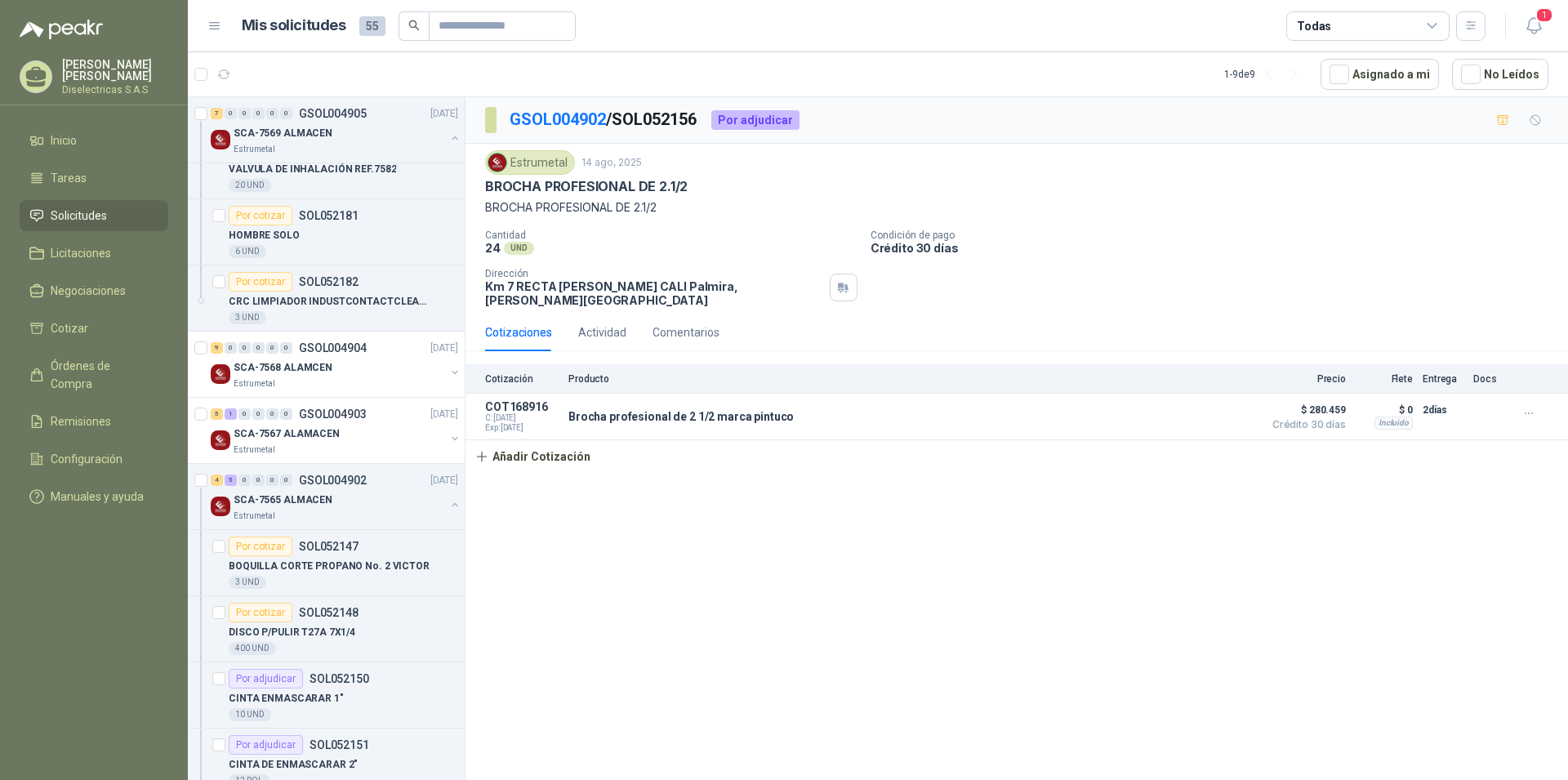
click at [1099, 592] on div "GSOL004902 / SOL052156 Por adjudicar Estrumetal [DATE] BROCHA PROFESIONAL DE 2.…" at bounding box center [1016, 441] width 1102 height 688
